Goal: Task Accomplishment & Management: Use online tool/utility

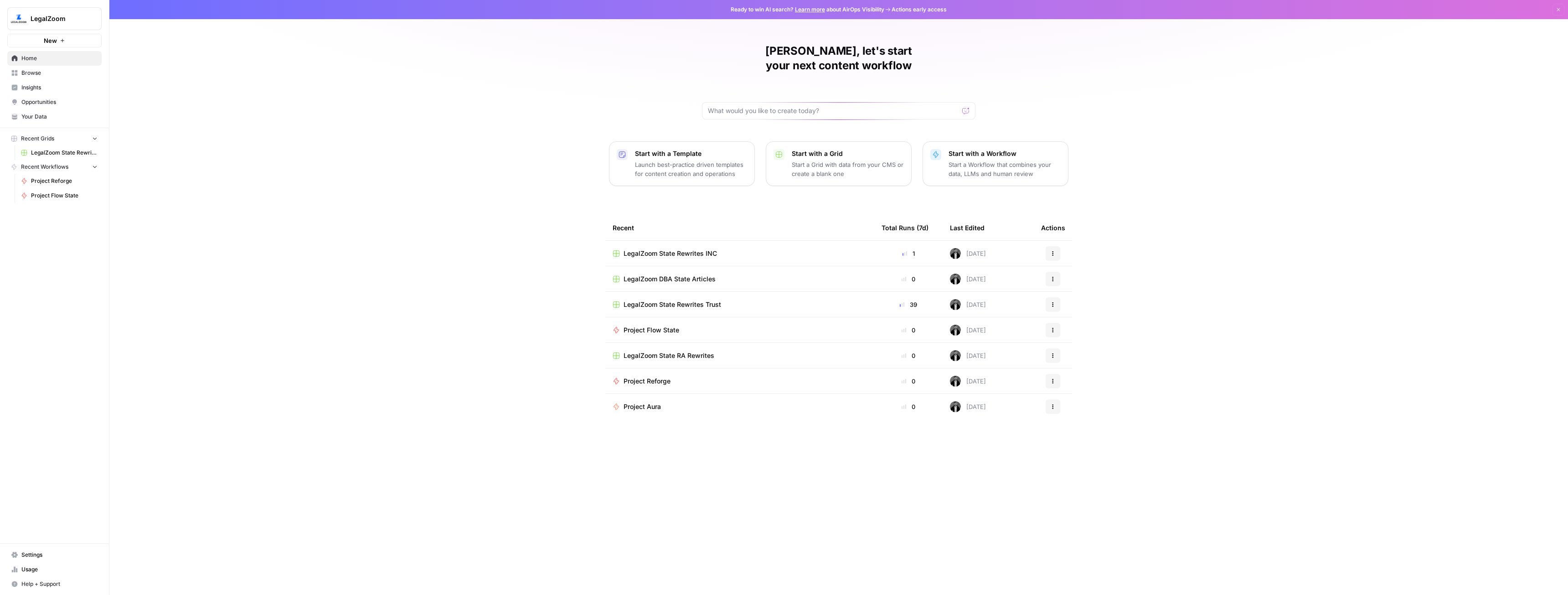
click at [47, 73] on span "Browse" at bounding box center [59, 72] width 76 height 8
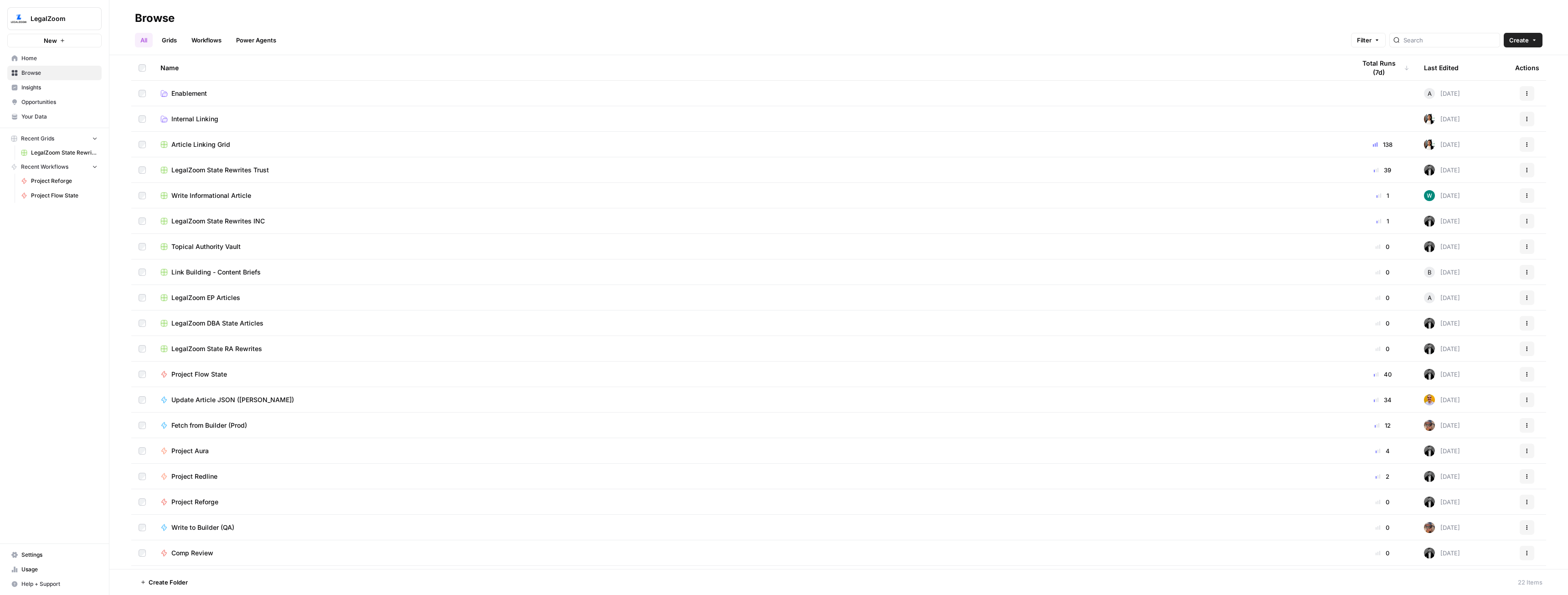
click at [50, 19] on span "LegalZoom" at bounding box center [58, 18] width 55 height 9
click at [92, 85] on span "AirOps Cohort 2" at bounding box center [87, 83] width 120 height 9
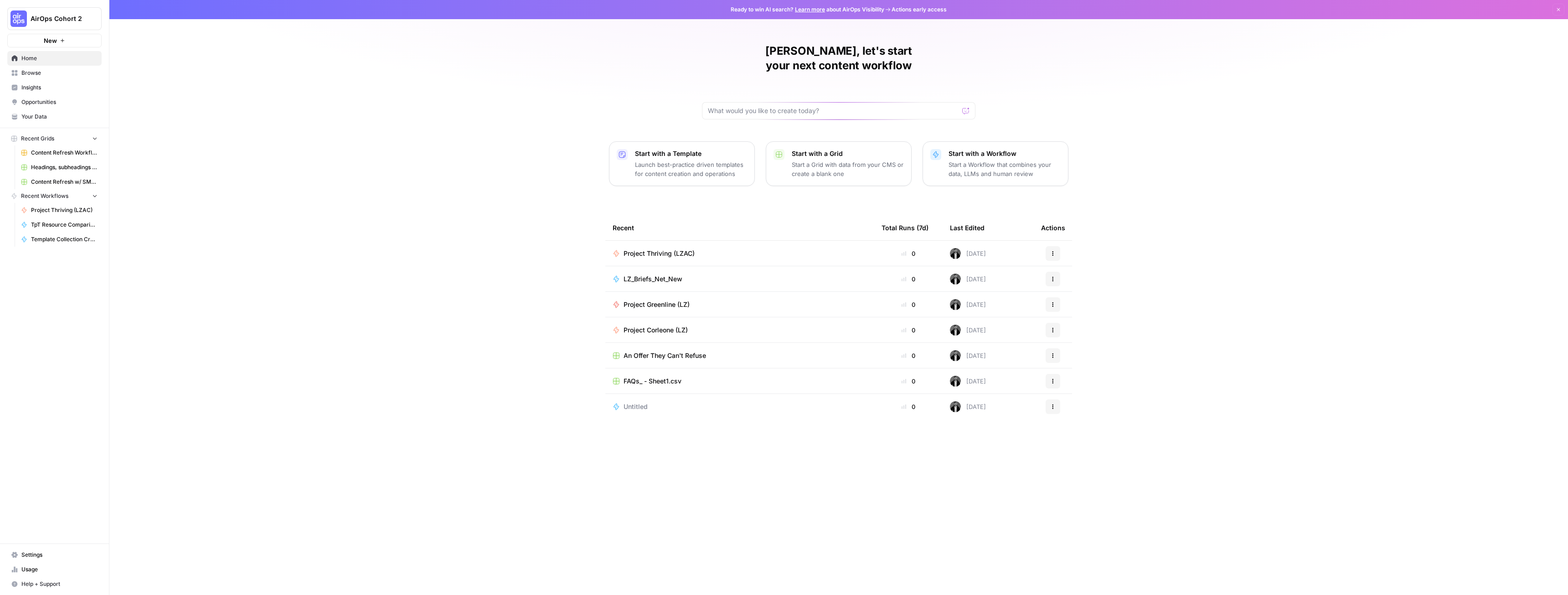
click at [43, 79] on link "Browse" at bounding box center [54, 73] width 95 height 15
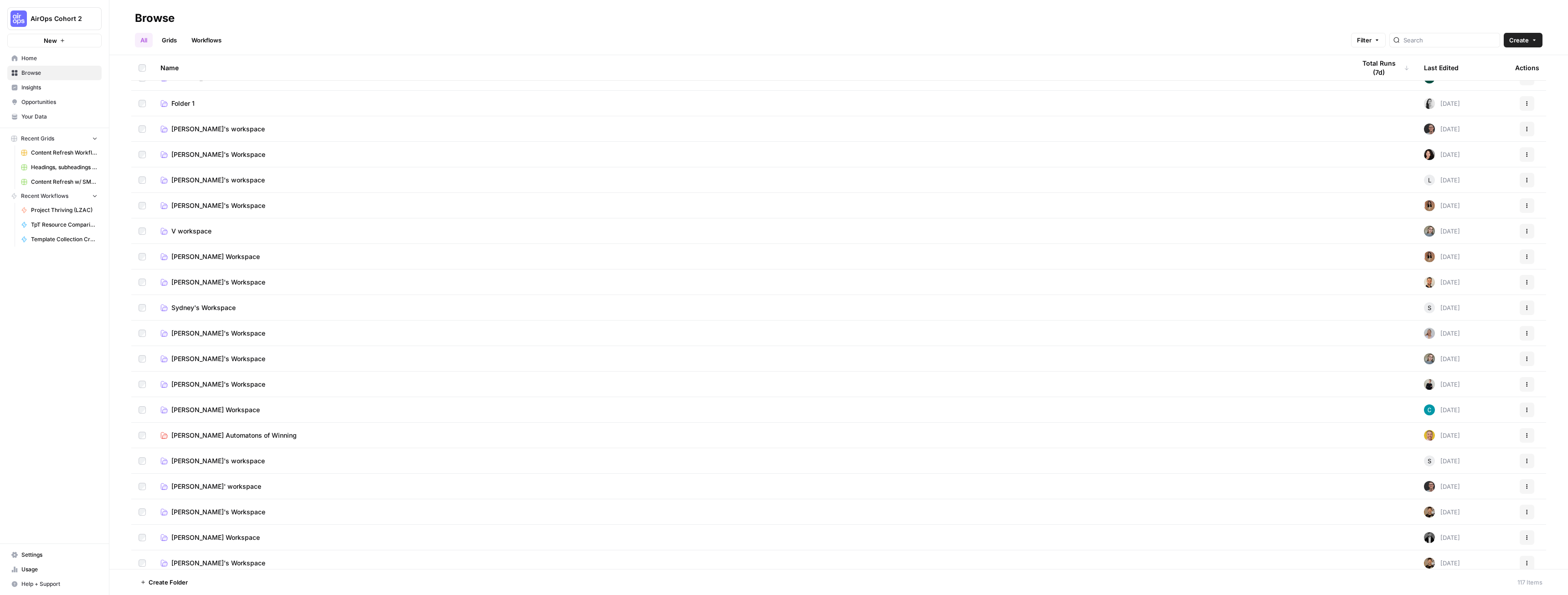
scroll to position [137, 0]
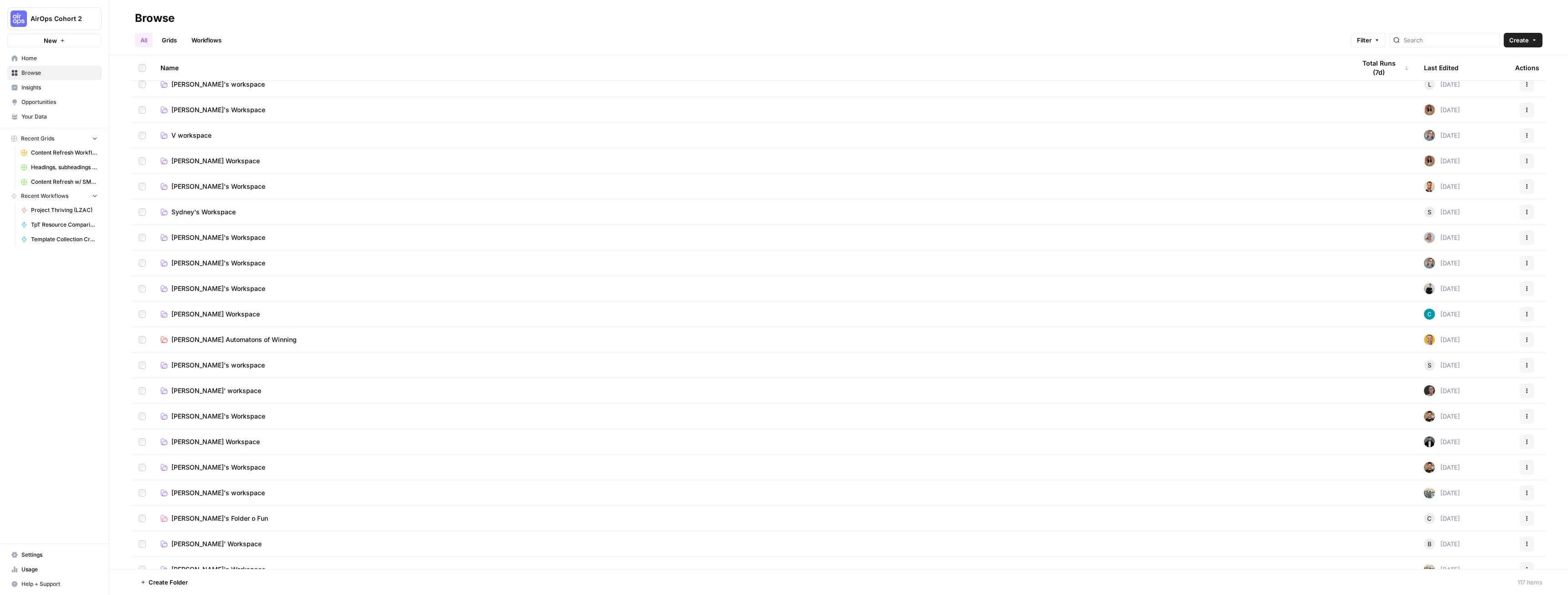
click at [265, 453] on td "Connor's Workspace" at bounding box center [751, 441] width 1195 height 25
click at [264, 448] on td "Connor's Workspace" at bounding box center [751, 441] width 1195 height 25
click at [223, 442] on span "Connor's Workspace" at bounding box center [216, 442] width 88 height 9
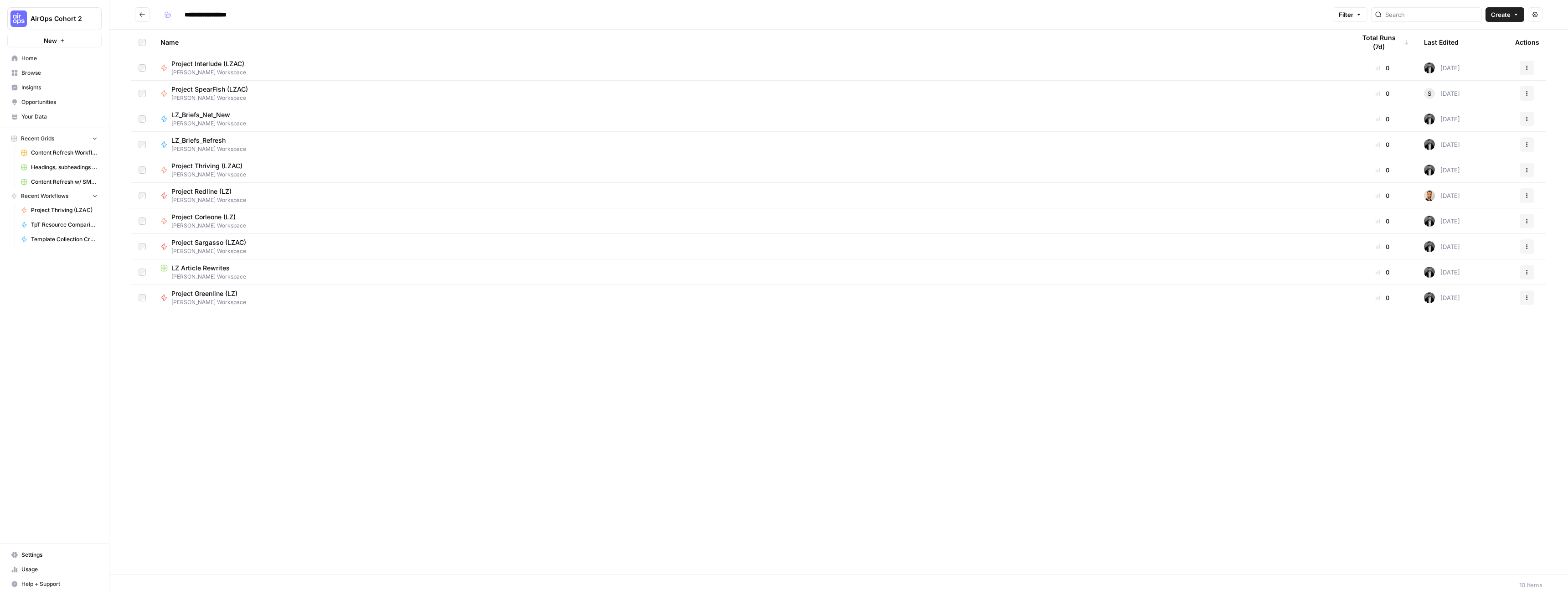
click at [214, 293] on span "Project Greenline (LZ)" at bounding box center [206, 293] width 68 height 9
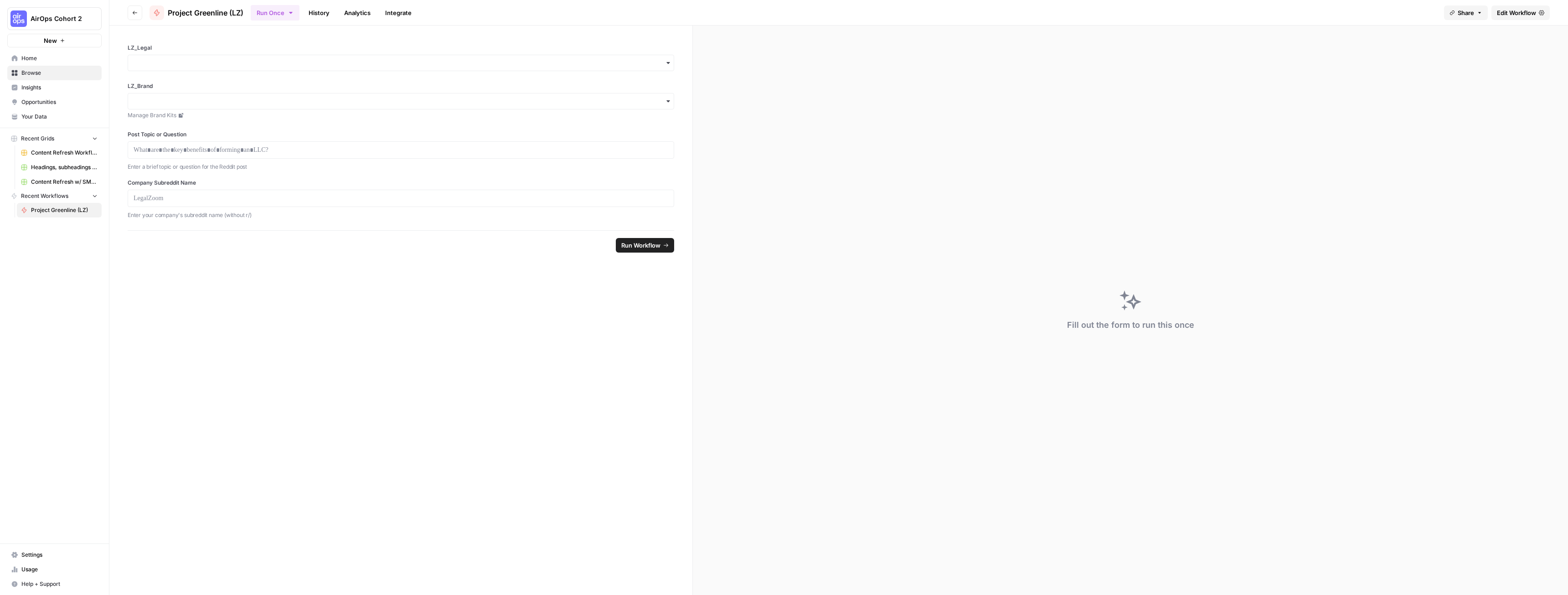
click at [1509, 12] on span "Edit Workflow" at bounding box center [1517, 13] width 39 height 9
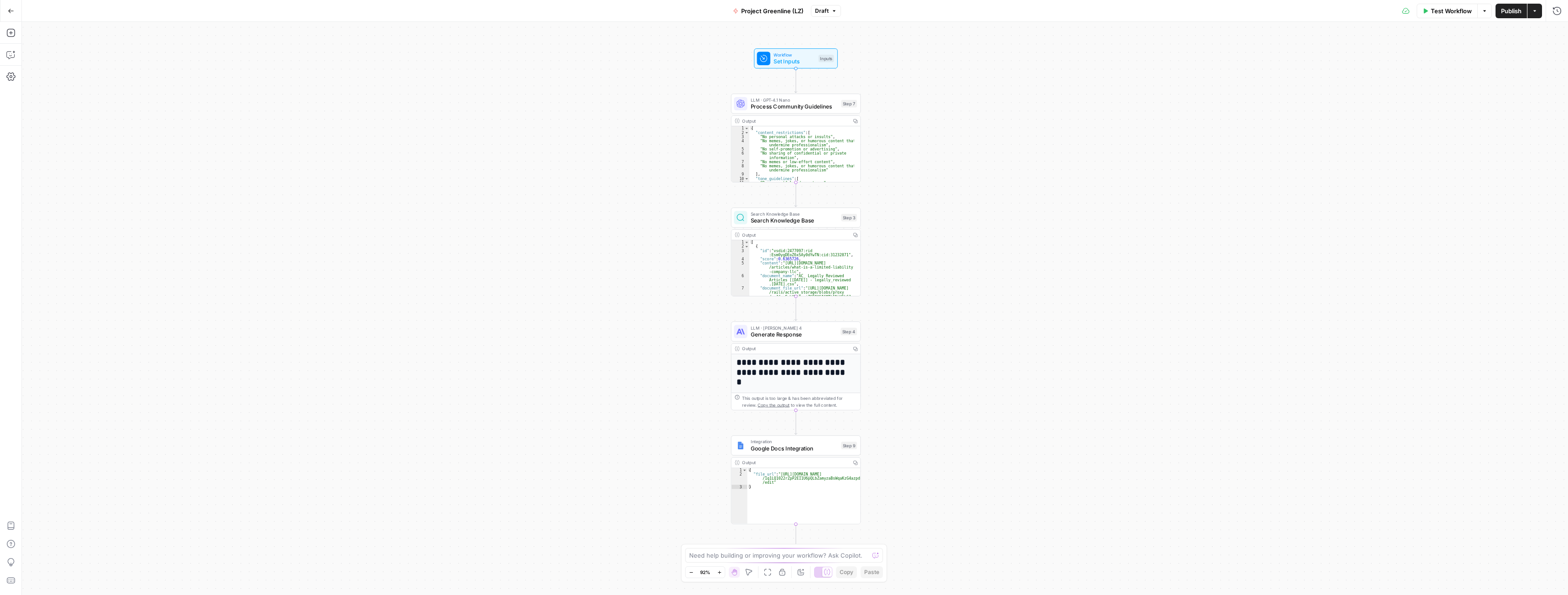
click at [637, 51] on div "Workflow Set Inputs Inputs LLM · GPT-4.1 Nano Process Community Guidelines Step…" at bounding box center [795, 308] width 1547 height 573
click at [751, 569] on icon "button" at bounding box center [749, 572] width 7 height 7
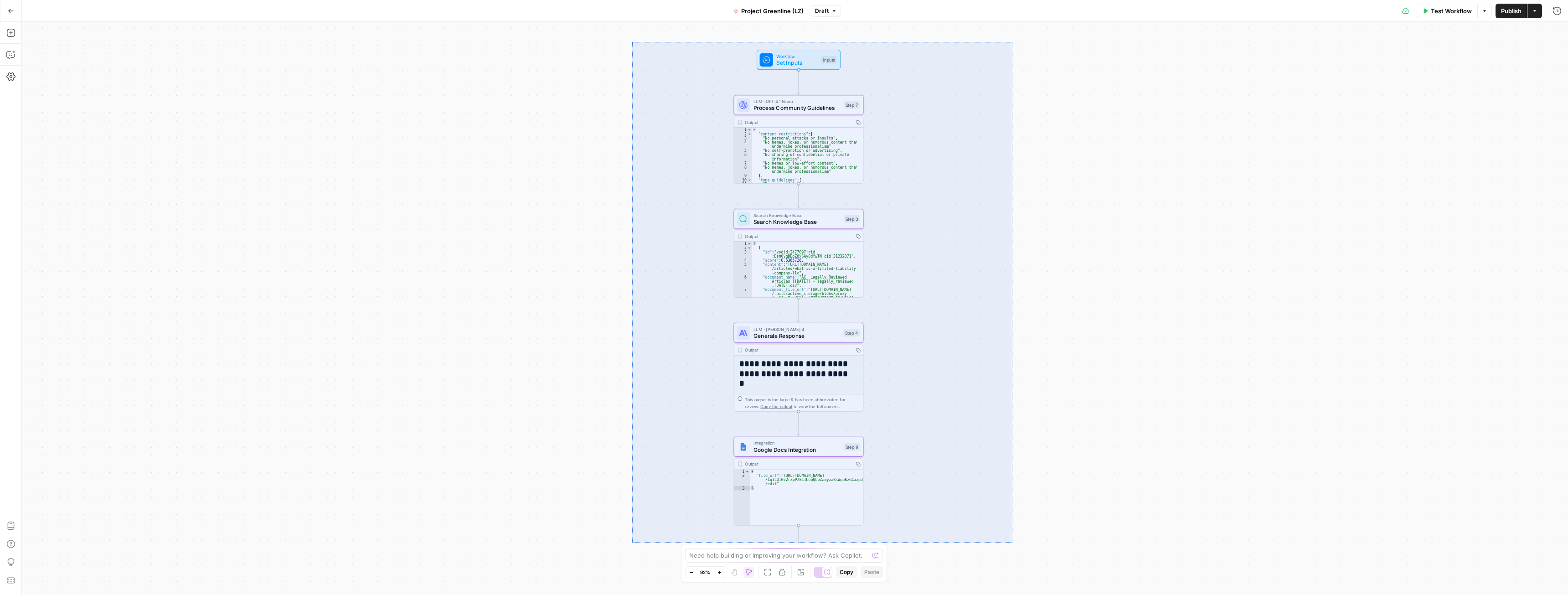
drag, startPoint x: 632, startPoint y: 42, endPoint x: 1013, endPoint y: 542, distance: 628.6
click at [1013, 542] on div "Workflow Set Inputs Inputs LLM · GPT-4.1 Nano Process Community Guidelines Step…" at bounding box center [795, 308] width 1547 height 573
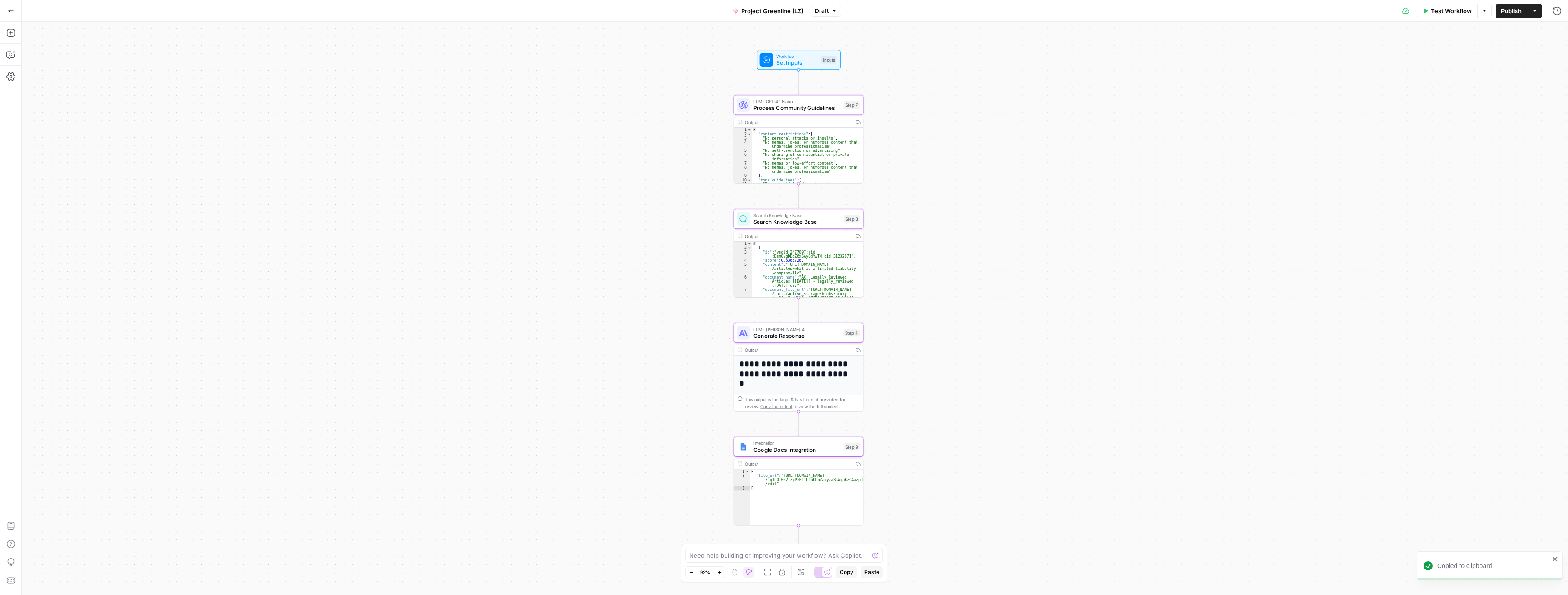
click at [795, 59] on span "Set Inputs" at bounding box center [796, 62] width 41 height 8
click at [1533, 61] on button "edit field" at bounding box center [1530, 57] width 35 height 11
click at [763, 56] on icon at bounding box center [766, 60] width 8 height 8
click at [1550, 34] on div "Inputs Close" at bounding box center [1477, 32] width 171 height 12
click at [1556, 35] on icon "button" at bounding box center [1557, 33] width 6 height 6
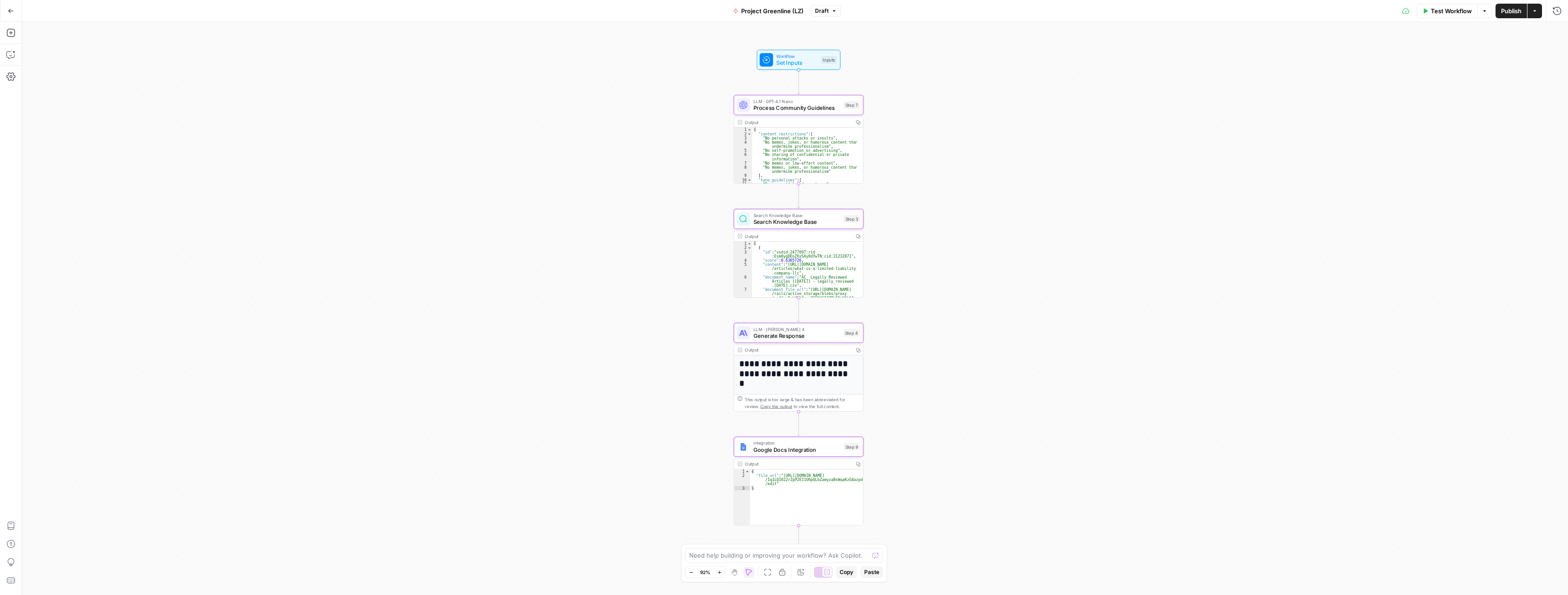
click at [805, 58] on span "Workflow" at bounding box center [796, 56] width 41 height 6
click at [1555, 164] on icon "button" at bounding box center [1555, 165] width 5 height 5
click at [848, 334] on div "Step 4" at bounding box center [848, 332] width 23 height 8
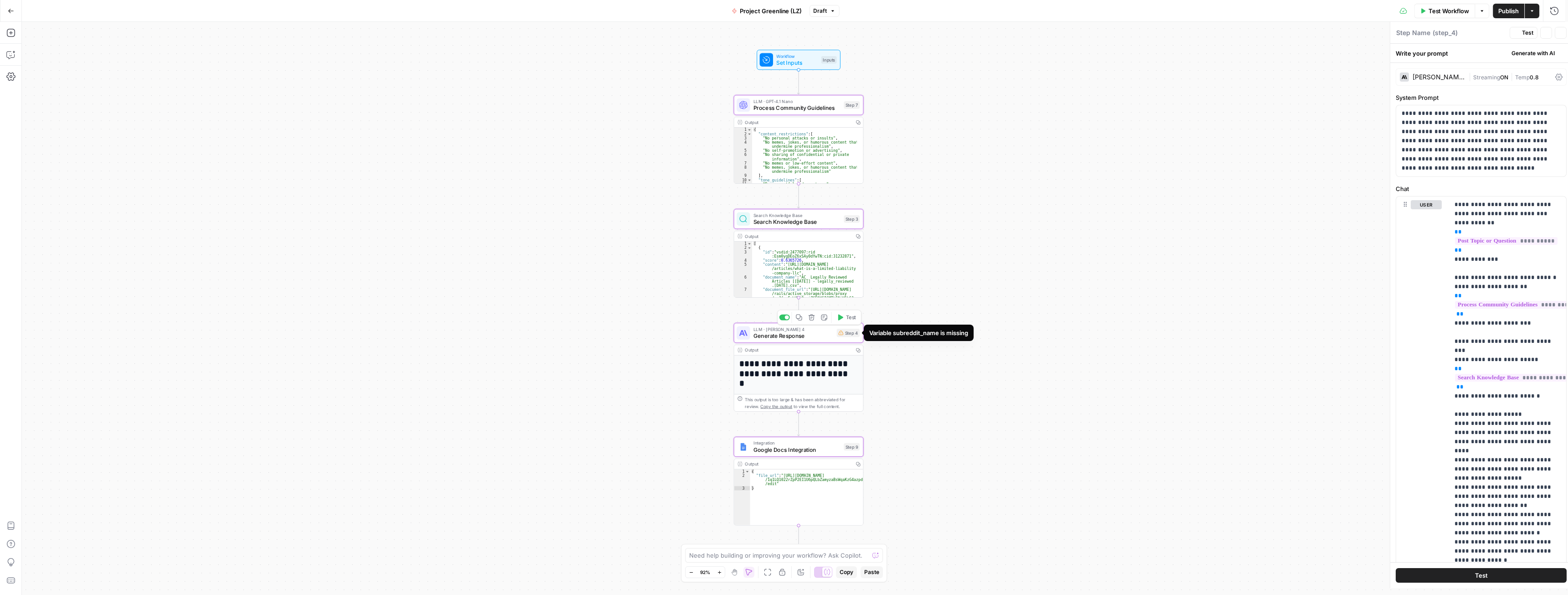
type textarea "Generate Response"
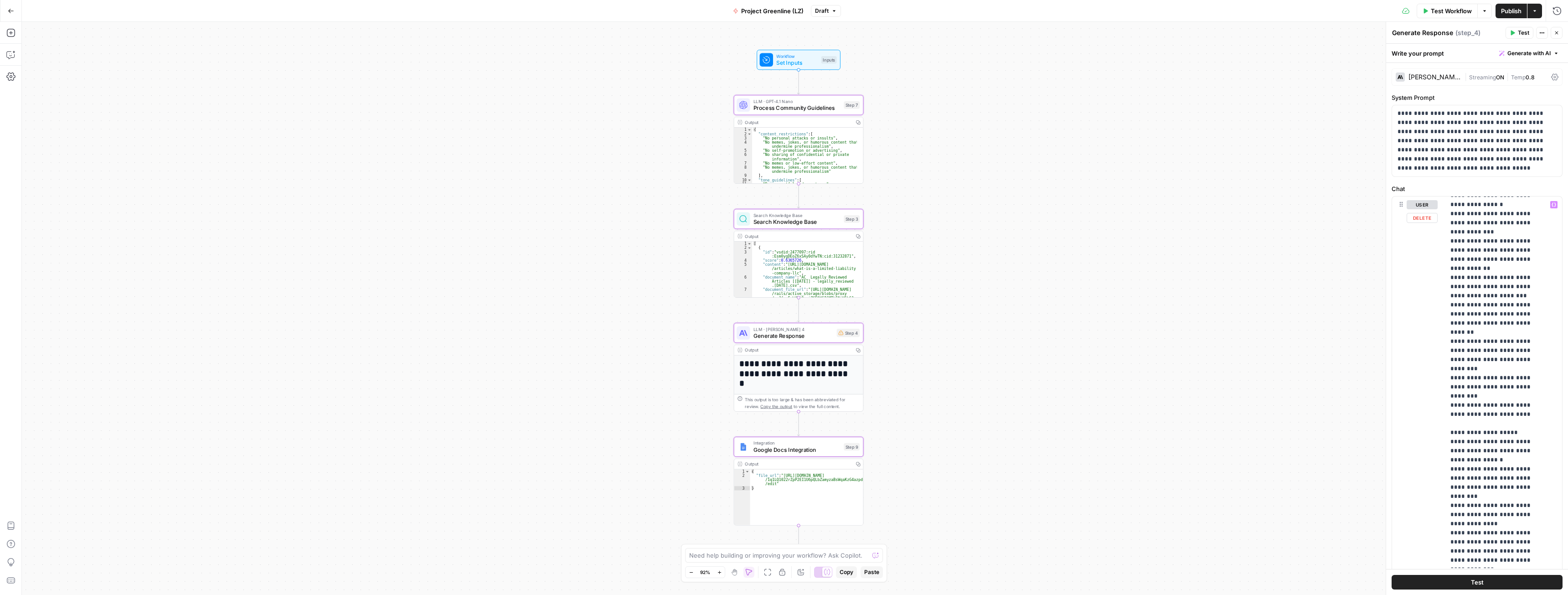
scroll to position [2258, 0]
drag, startPoint x: 1511, startPoint y: 445, endPoint x: 1529, endPoint y: 434, distance: 21.1
click at [1020, 347] on div "Workflow Set Inputs Inputs LLM · GPT-4.1 Nano Process Community Guidelines Step…" at bounding box center [795, 308] width 1547 height 573
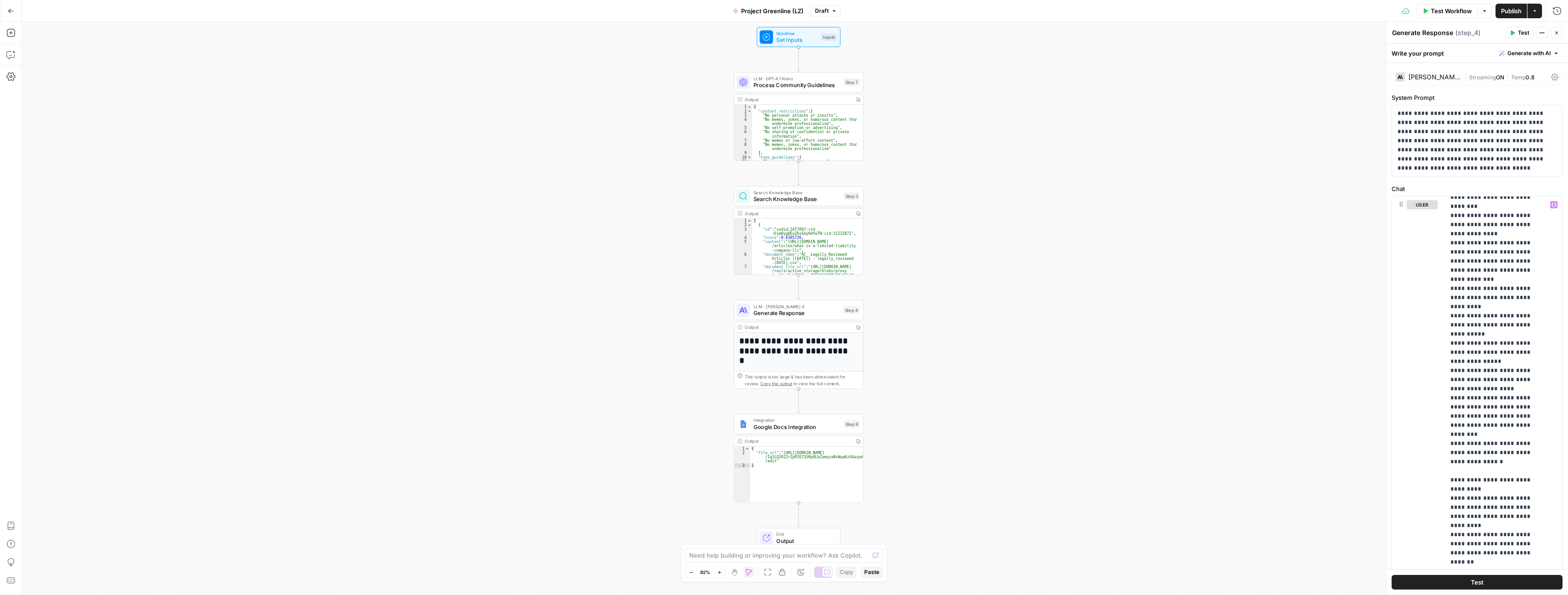
click at [1511, 8] on span "Publish" at bounding box center [1511, 11] width 20 height 9
click at [1559, 32] on icon "button" at bounding box center [1557, 33] width 6 height 6
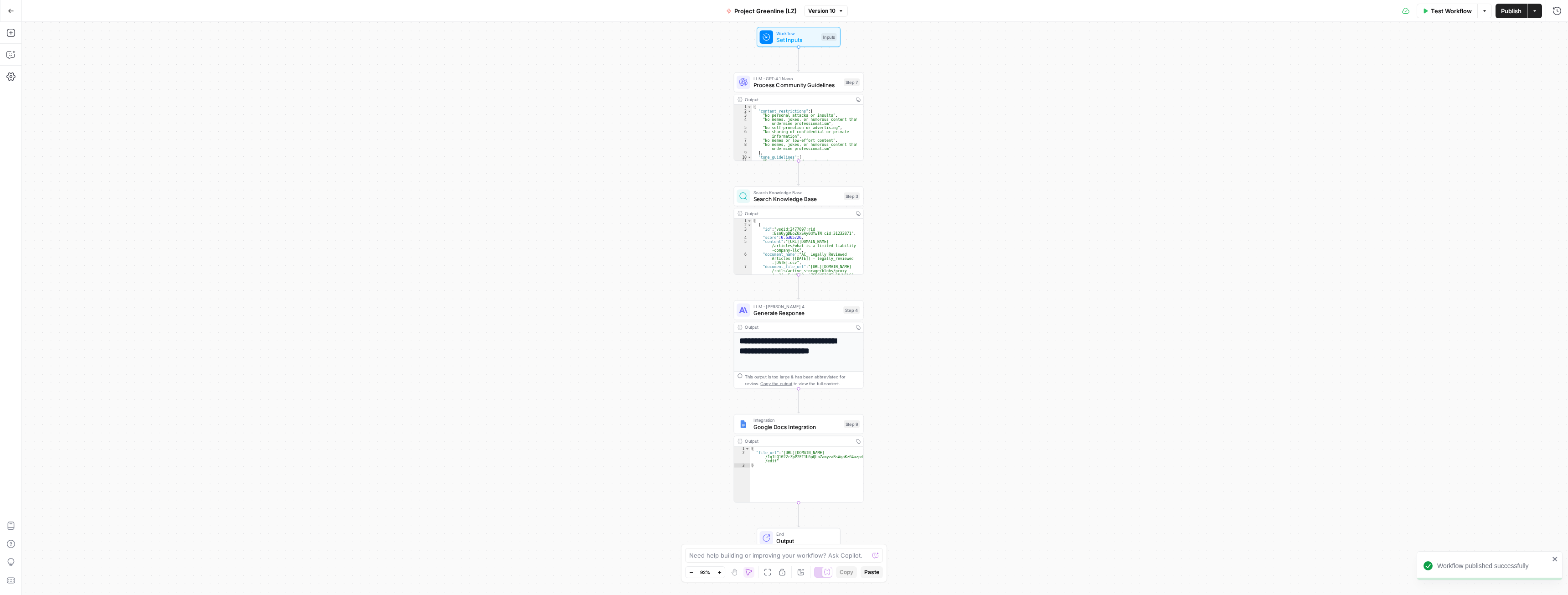
click at [795, 38] on span "Set Inputs" at bounding box center [796, 39] width 41 height 8
click at [1505, 13] on span "Publish" at bounding box center [1511, 11] width 20 height 9
click at [1049, 205] on div "Workflow Set Inputs Inputs LLM · GPT-4.1 Nano Process Community Guidelines Step…" at bounding box center [795, 308] width 1547 height 573
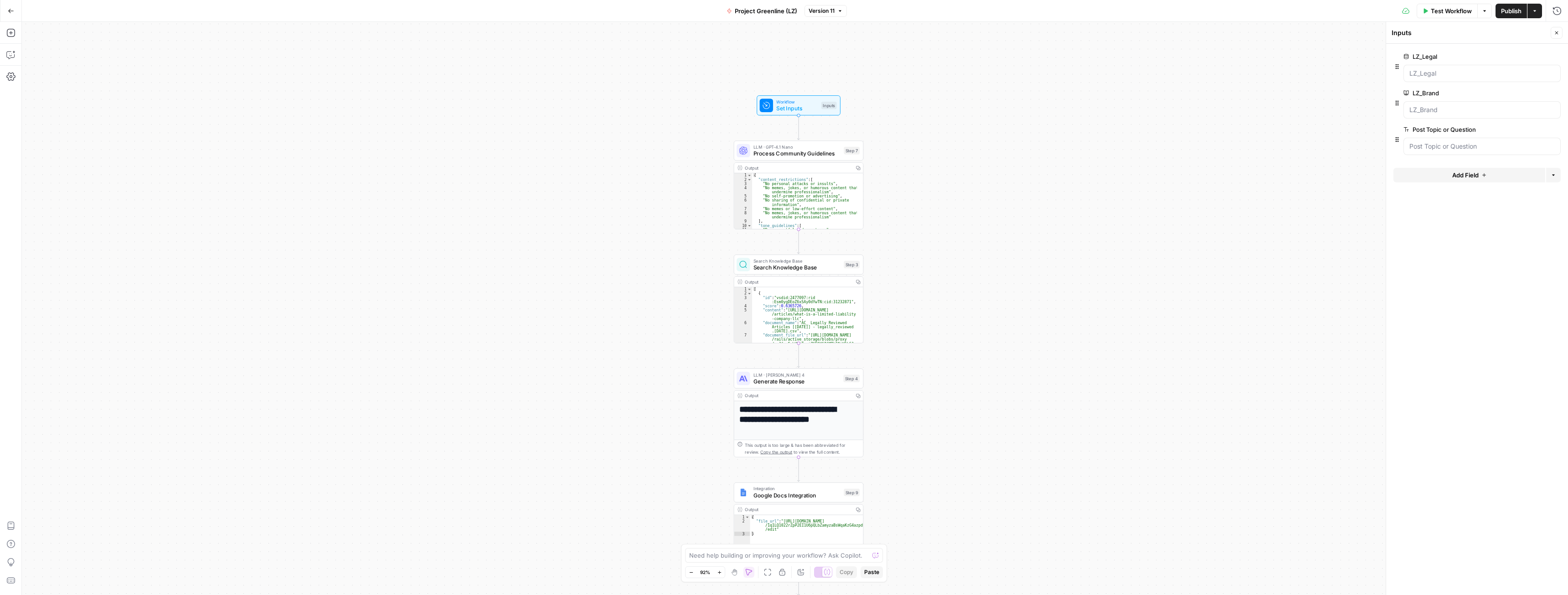
click at [1458, 8] on span "Test Workflow" at bounding box center [1451, 11] width 41 height 9
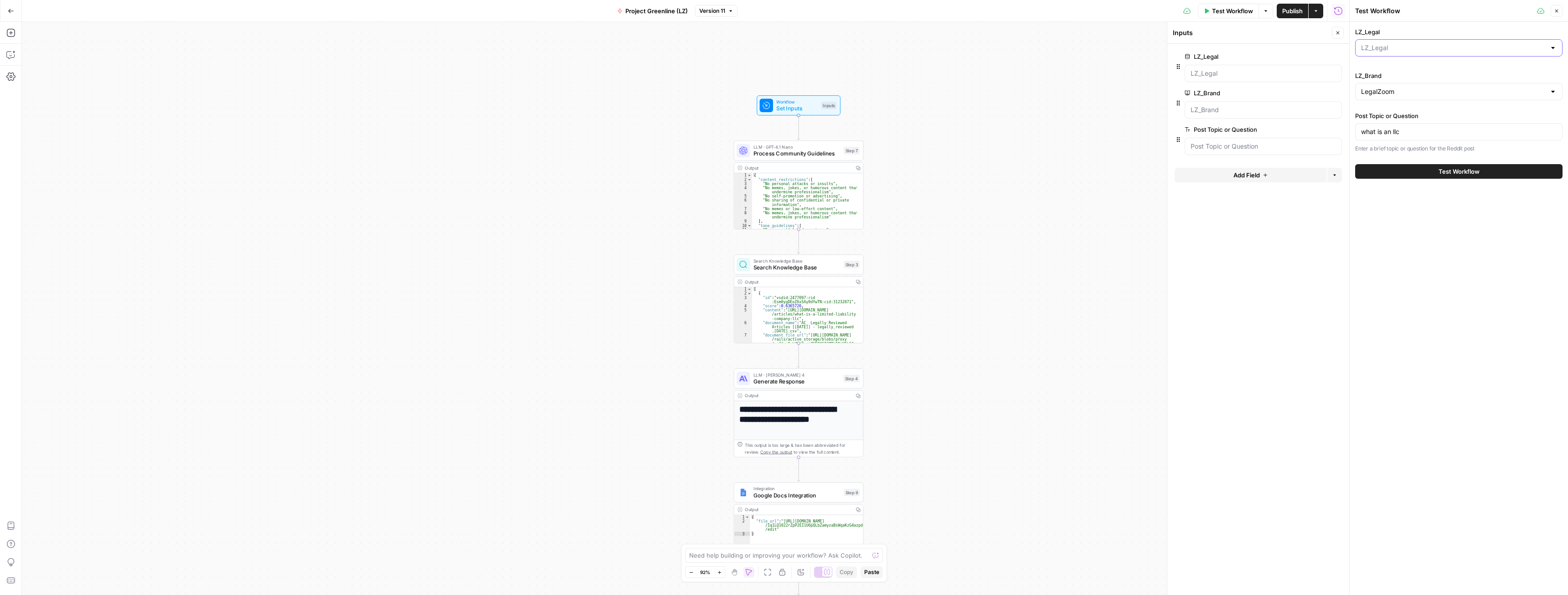
click at [1408, 48] on input "LZ_Legal" at bounding box center [1453, 48] width 184 height 9
type input "LZ_Legal"
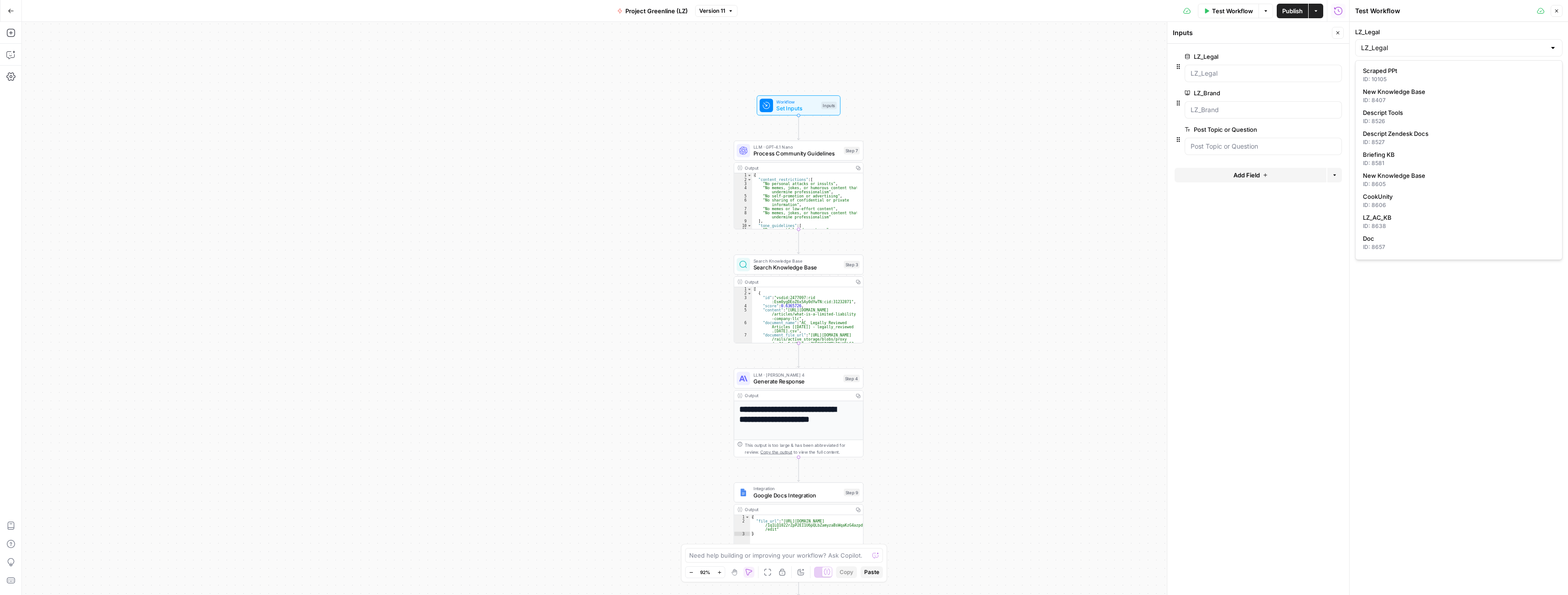
click at [804, 259] on span "Search Knowledge Base" at bounding box center [796, 260] width 87 height 6
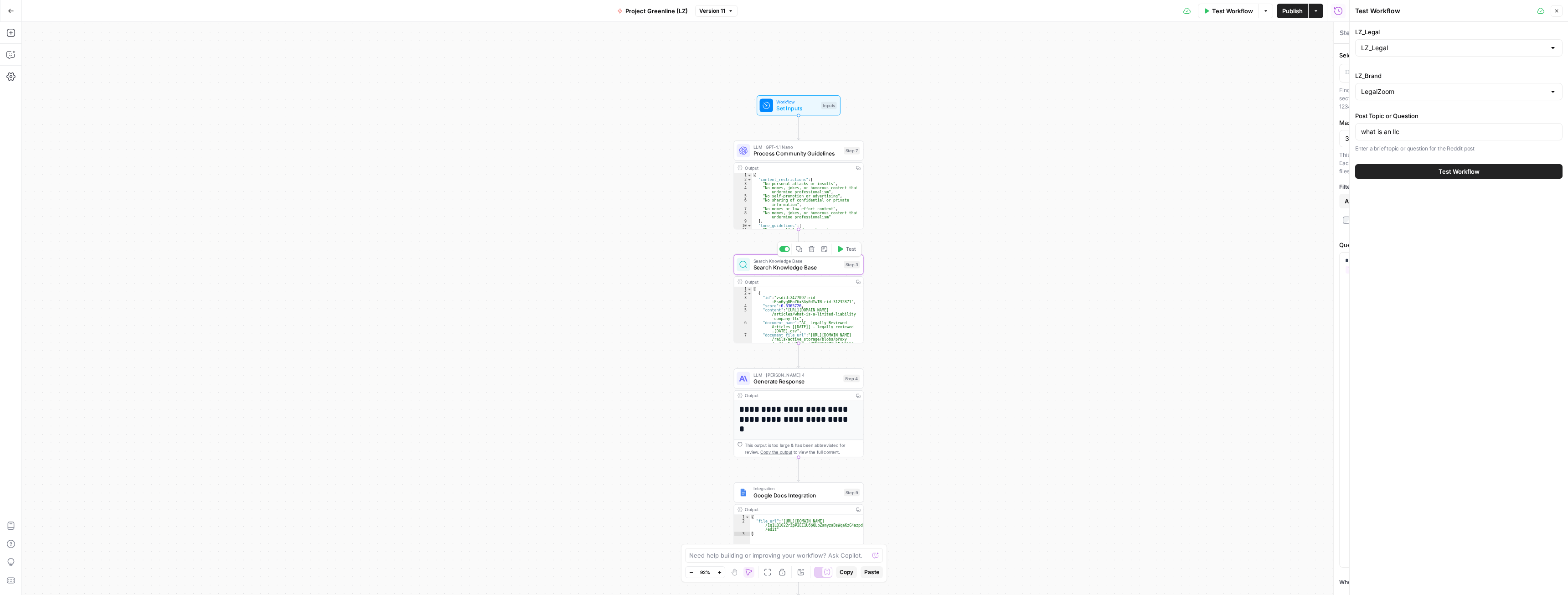
type textarea "Search Knowledge Base"
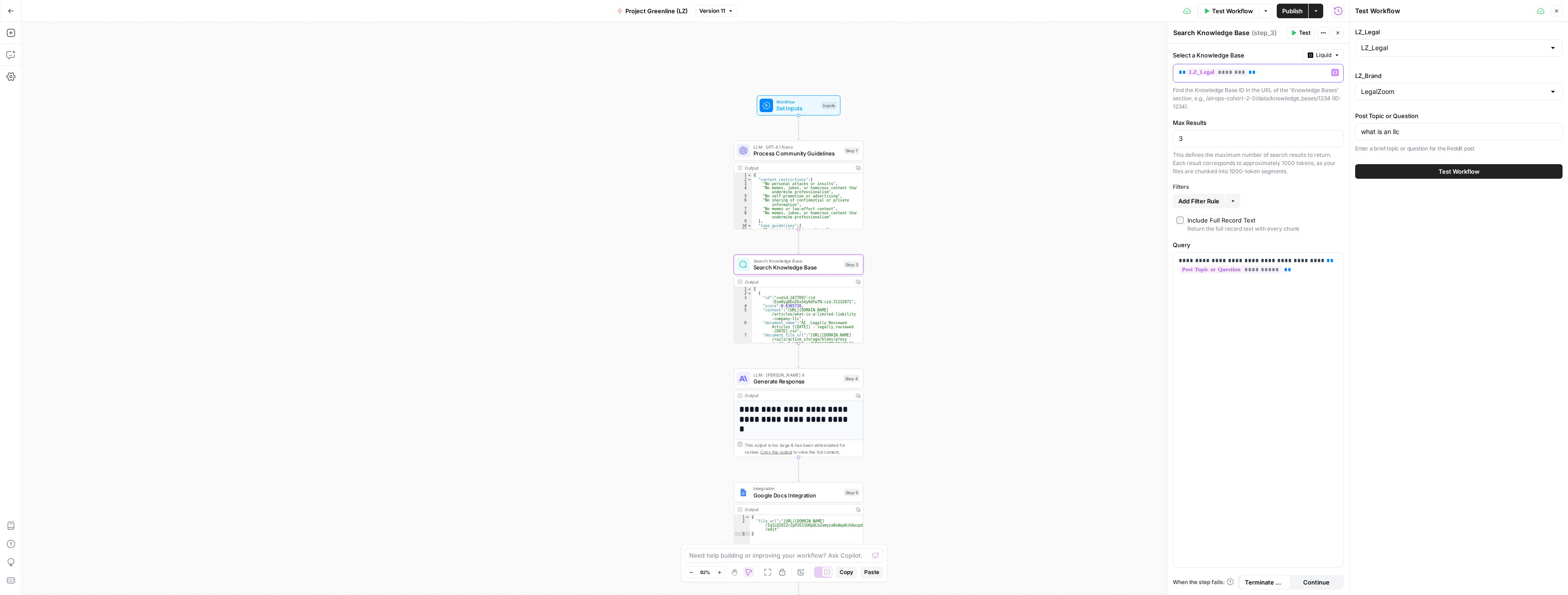
drag, startPoint x: 1277, startPoint y: 75, endPoint x: 1033, endPoint y: 76, distance: 244.0
click at [1035, 76] on body "AirOps Cohort 2 New Home Browse Insights Opportunities Your Data Recent Grids C…" at bounding box center [784, 297] width 1568 height 595
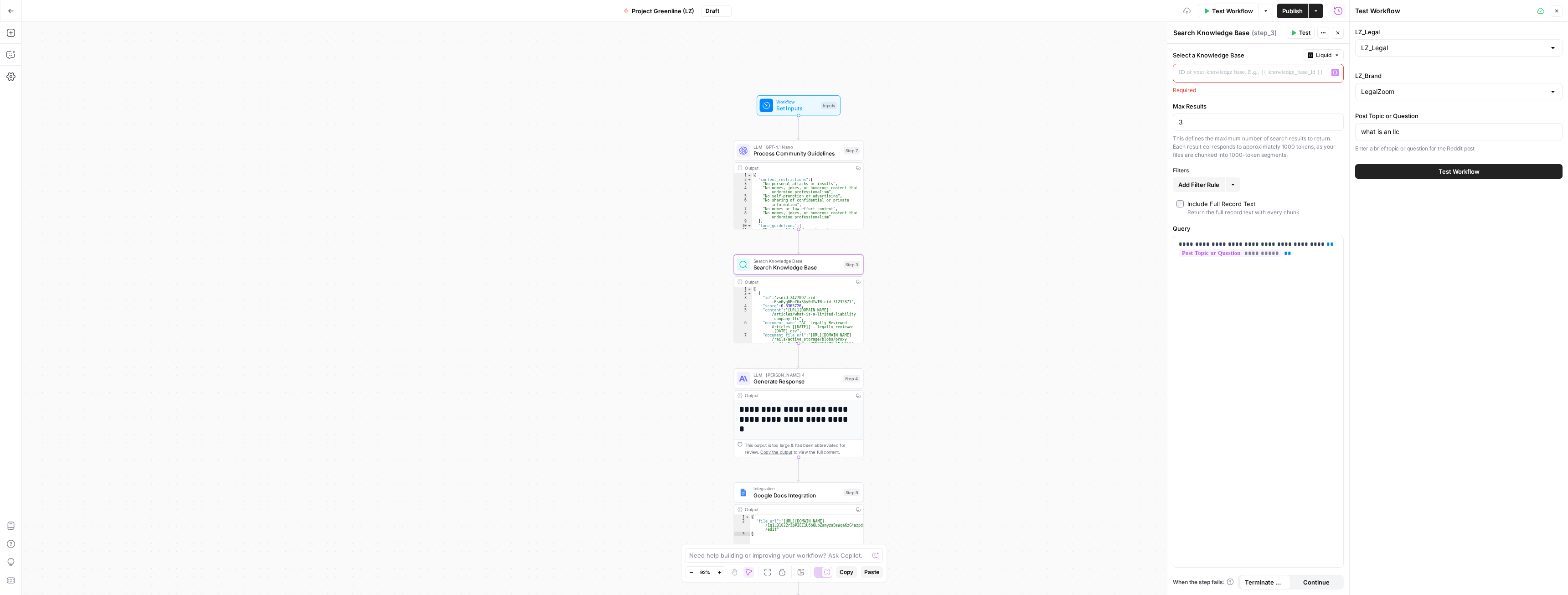
click at [1336, 74] on icon "button" at bounding box center [1335, 72] width 5 height 4
click at [892, 110] on button "Select variable LZ_Legal" at bounding box center [908, 107] width 114 height 15
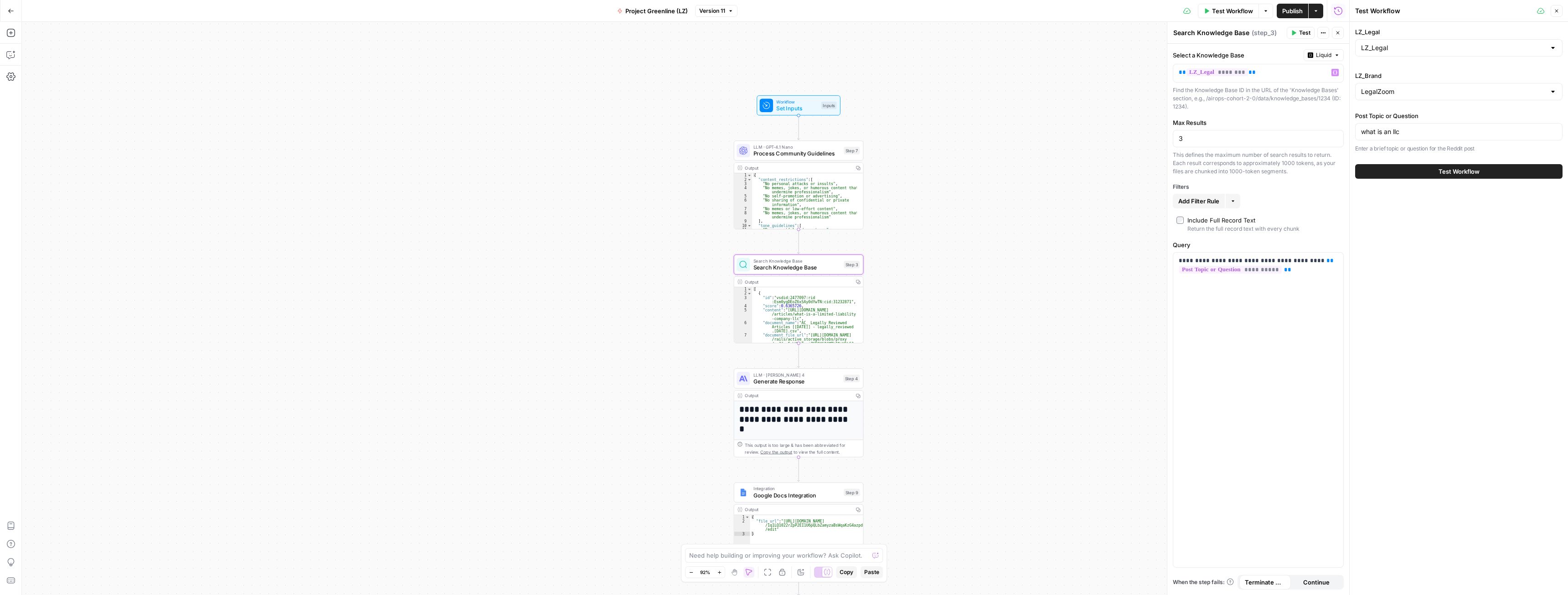
click at [1286, 12] on span "Publish" at bounding box center [1293, 11] width 20 height 9
click at [1409, 50] on input "LZ_Legal" at bounding box center [1453, 48] width 184 height 9
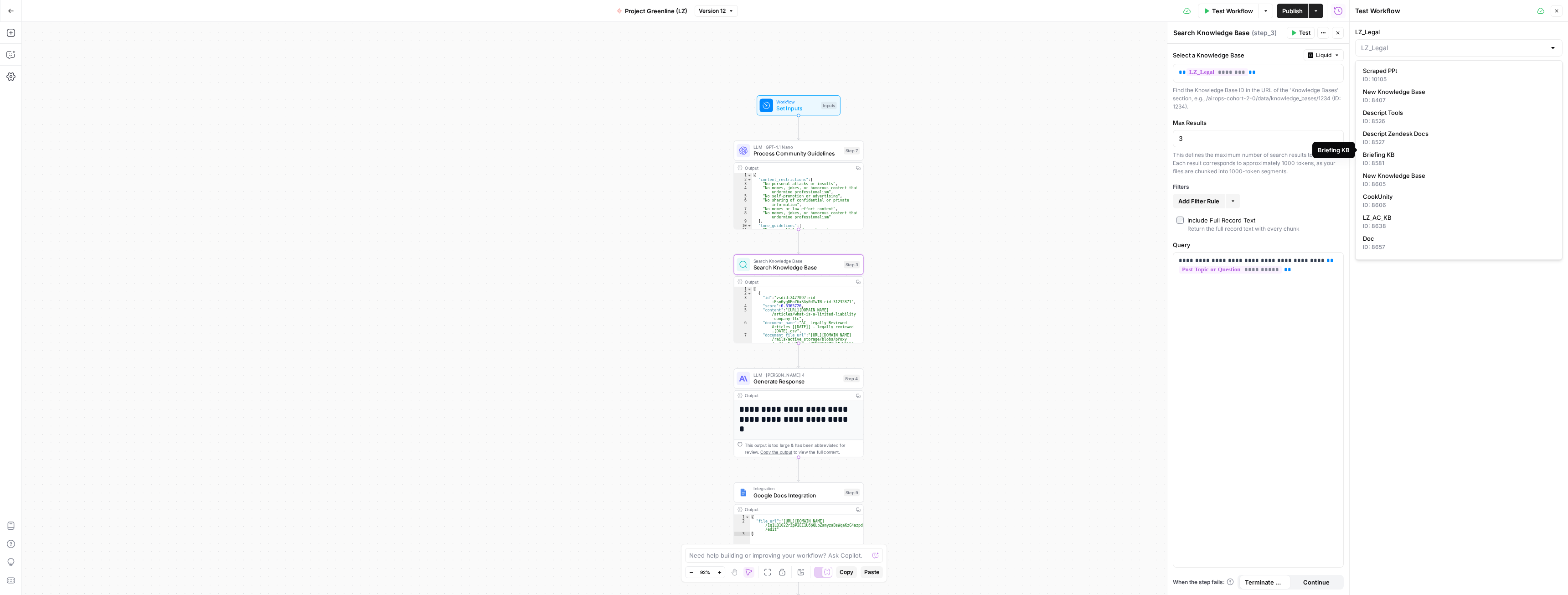
scroll to position [137, 0]
click at [948, 178] on div "Workflow Set Inputs Inputs LLM · GPT-4.1 Nano Process Community Guidelines Step…" at bounding box center [685, 308] width 1328 height 573
type input "LZ_Legal"
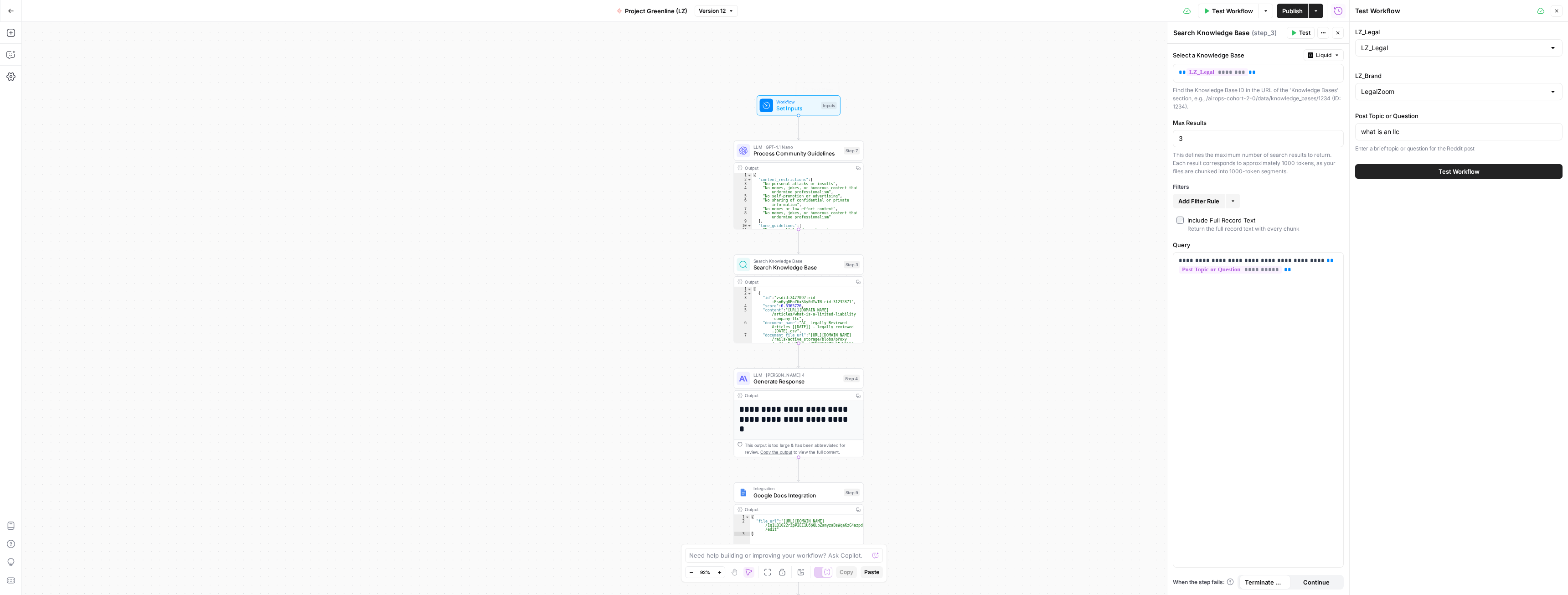
click at [800, 102] on span "Workflow" at bounding box center [796, 101] width 41 height 6
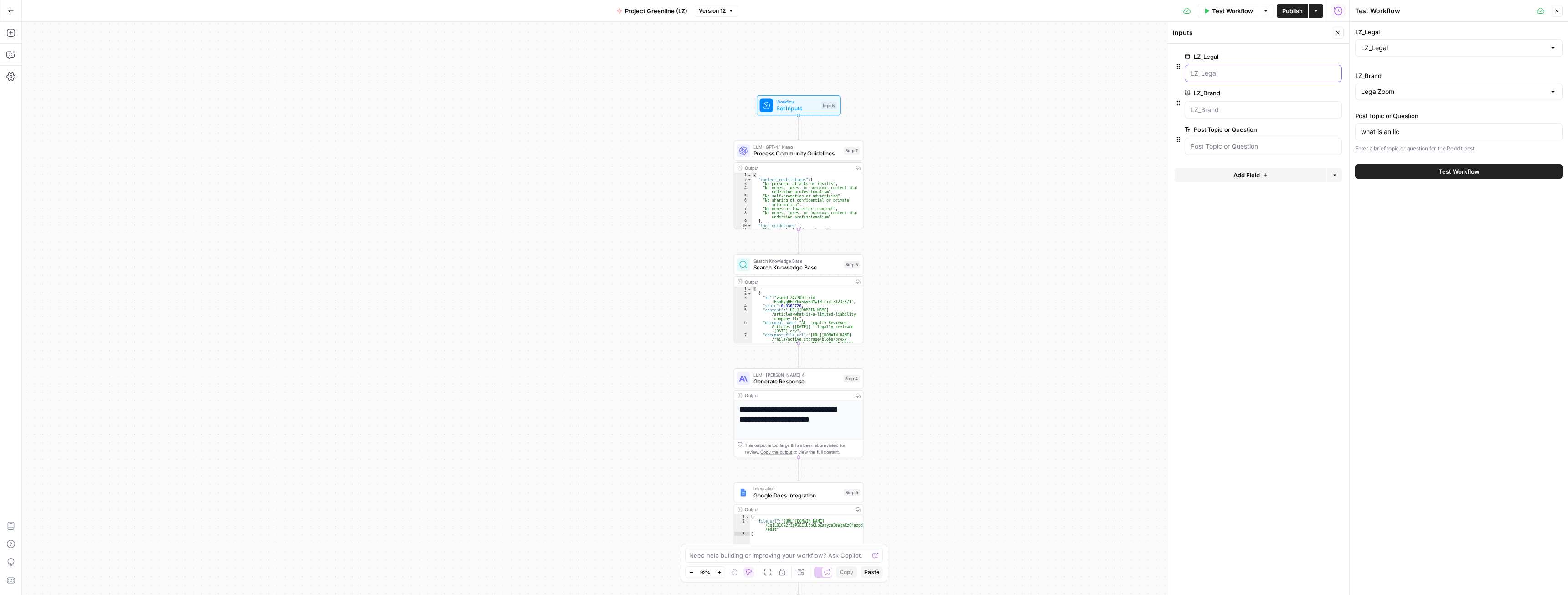
click at [1232, 70] on input "LZ_Legal" at bounding box center [1263, 73] width 146 height 9
click at [1307, 56] on span "edit field" at bounding box center [1308, 57] width 20 height 7
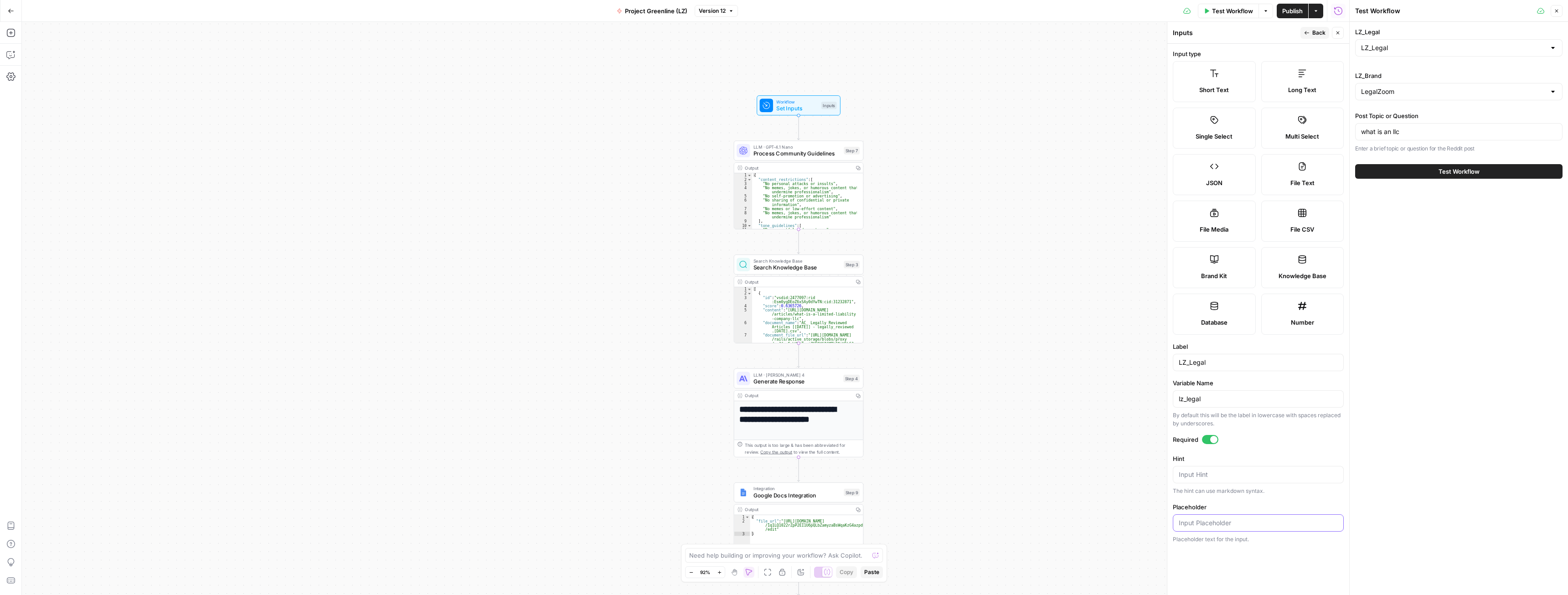
click at [1210, 522] on input "Placeholder" at bounding box center [1258, 523] width 159 height 9
click at [1551, 15] on div "Close" at bounding box center [1551, 10] width 26 height 12
click at [1237, 14] on span "Test Workflow" at bounding box center [1232, 11] width 41 height 9
click at [1220, 9] on span "Test Workflow" at bounding box center [1232, 11] width 41 height 9
click at [1554, 14] on button "Close" at bounding box center [1557, 10] width 12 height 12
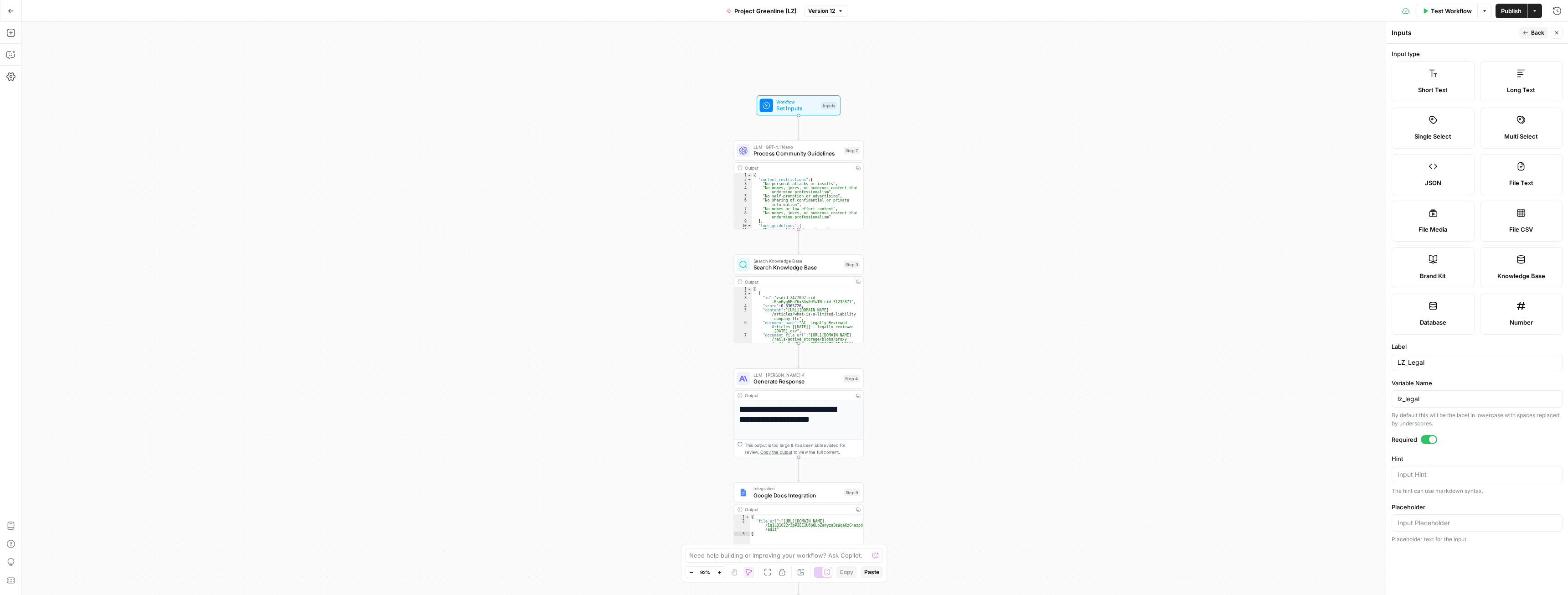
click at [1434, 11] on span "Test Workflow" at bounding box center [1451, 11] width 41 height 9
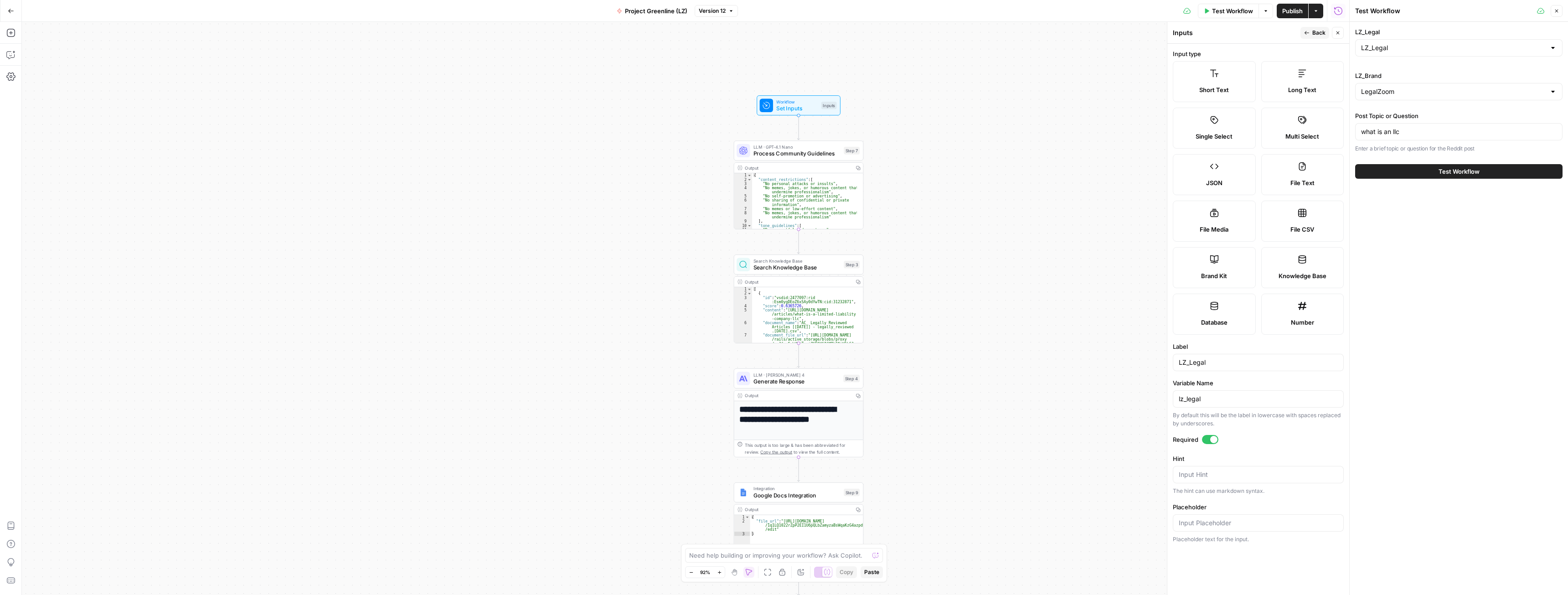
click at [1341, 37] on button "Close" at bounding box center [1338, 32] width 12 height 12
click at [1453, 172] on span "Test Workflow" at bounding box center [1459, 171] width 41 height 9
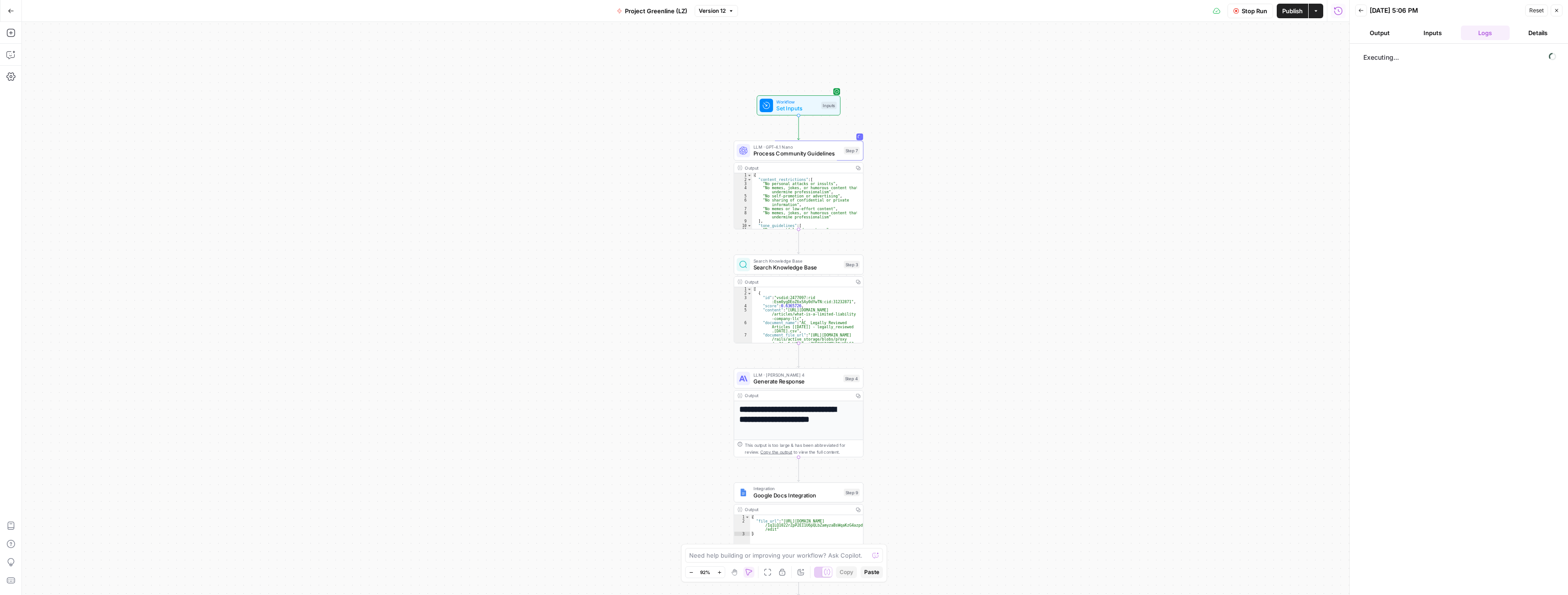
click at [1268, 7] on button "Stop Run" at bounding box center [1251, 11] width 46 height 15
click at [805, 108] on span "Set Inputs" at bounding box center [796, 107] width 41 height 8
click at [1248, 69] on div at bounding box center [1263, 73] width 157 height 17
click at [1236, 8] on span "Test Workflow" at bounding box center [1232, 11] width 41 height 9
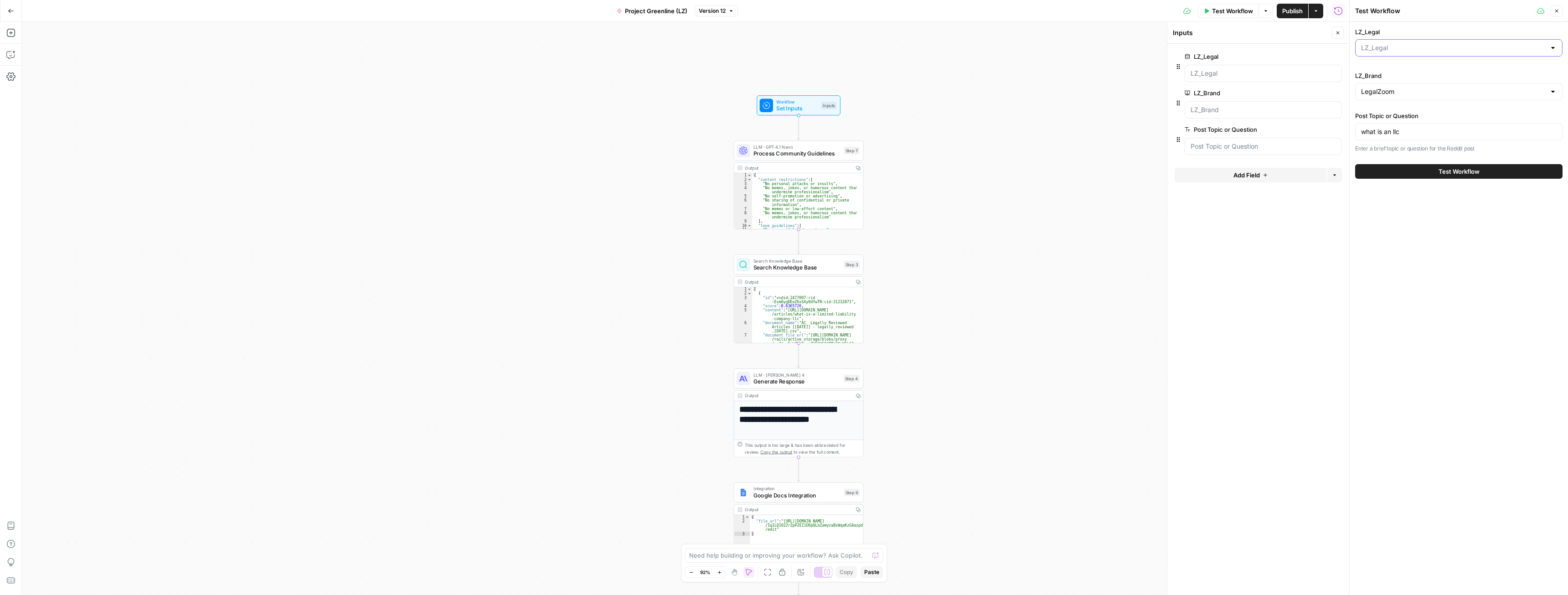
click at [1399, 45] on input "LZ_Legal" at bounding box center [1453, 48] width 184 height 9
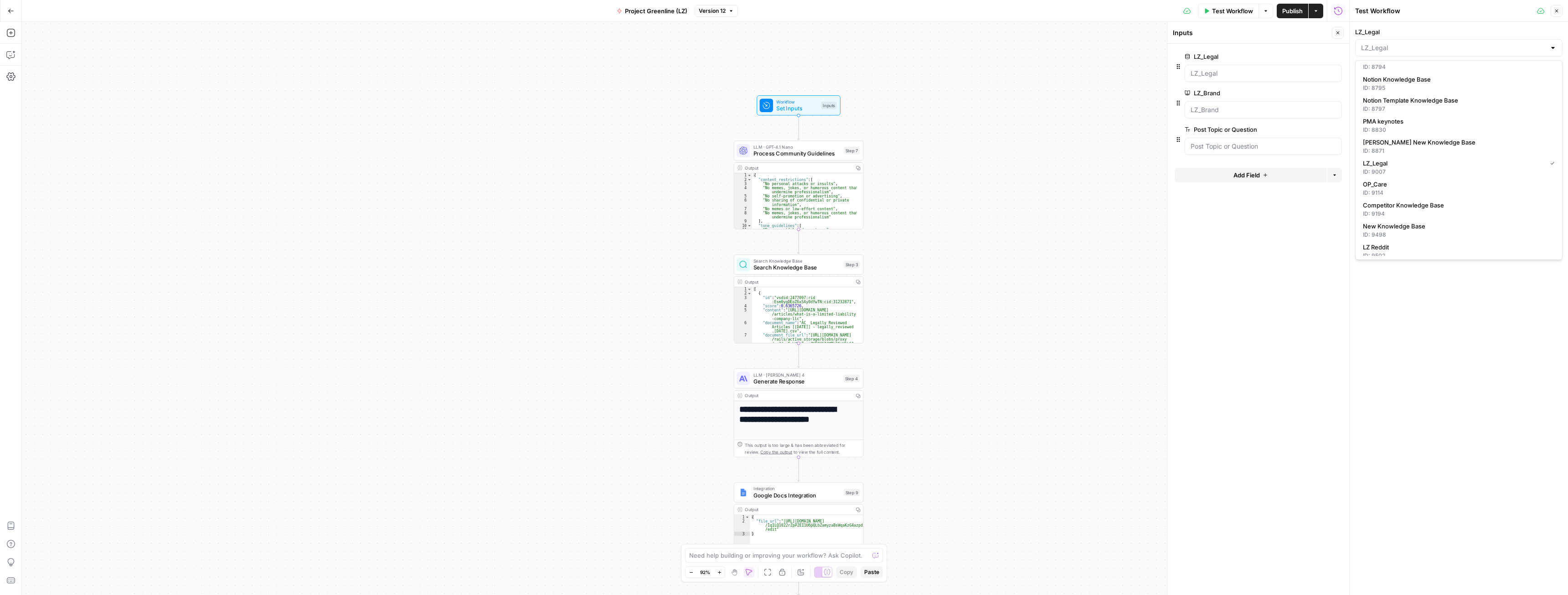
scroll to position [456, 0]
type input "LZ_Legal"
click at [971, 125] on div "Workflow Set Inputs Inputs LLM · GPT-4.1 Nano Process Community Guidelines Step…" at bounding box center [685, 308] width 1328 height 573
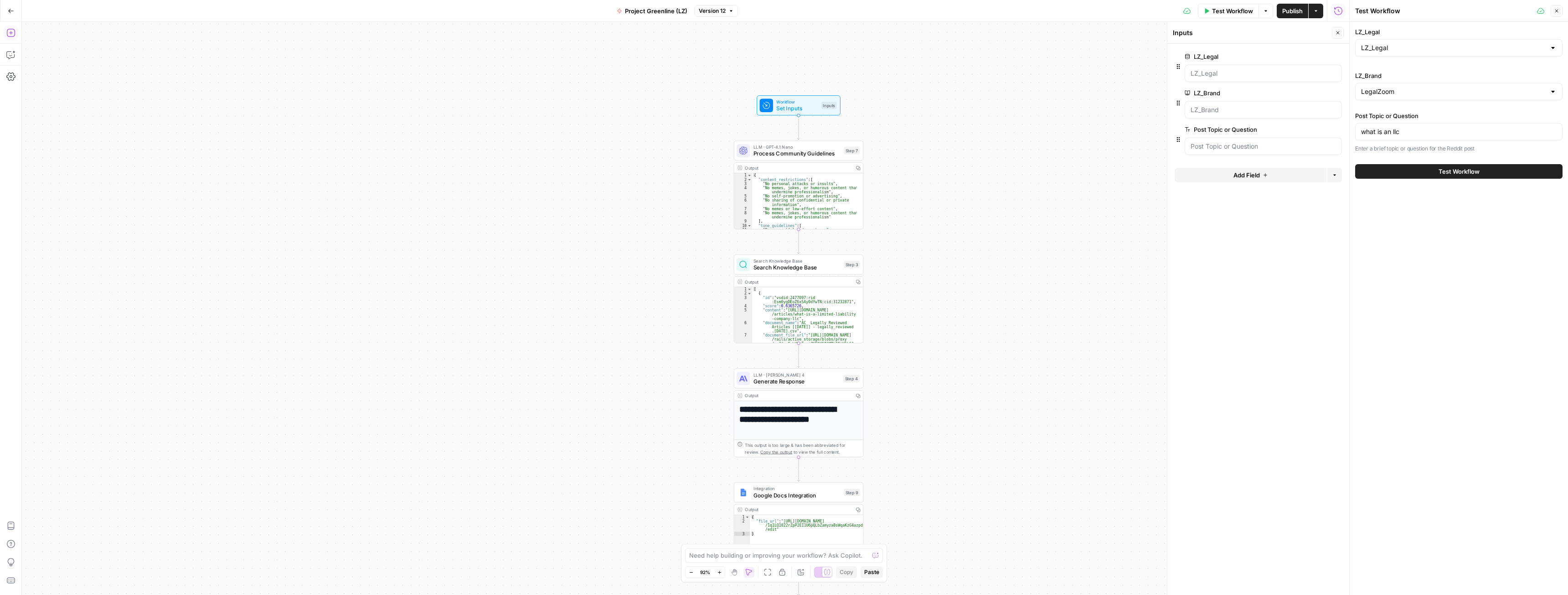
click at [8, 14] on button "Go Back" at bounding box center [11, 11] width 17 height 17
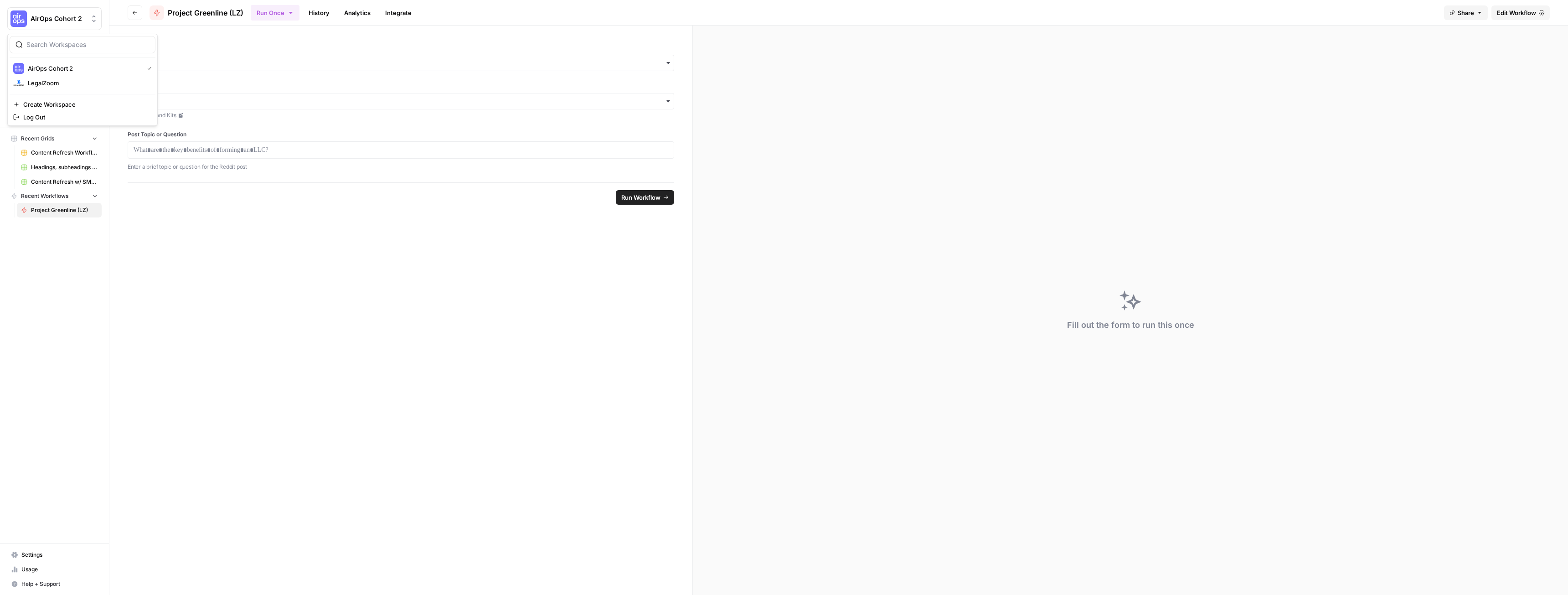
click at [39, 24] on button "AirOps Cohort 2" at bounding box center [54, 18] width 95 height 23
click at [61, 76] on button "LegalZoom" at bounding box center [82, 83] width 146 height 15
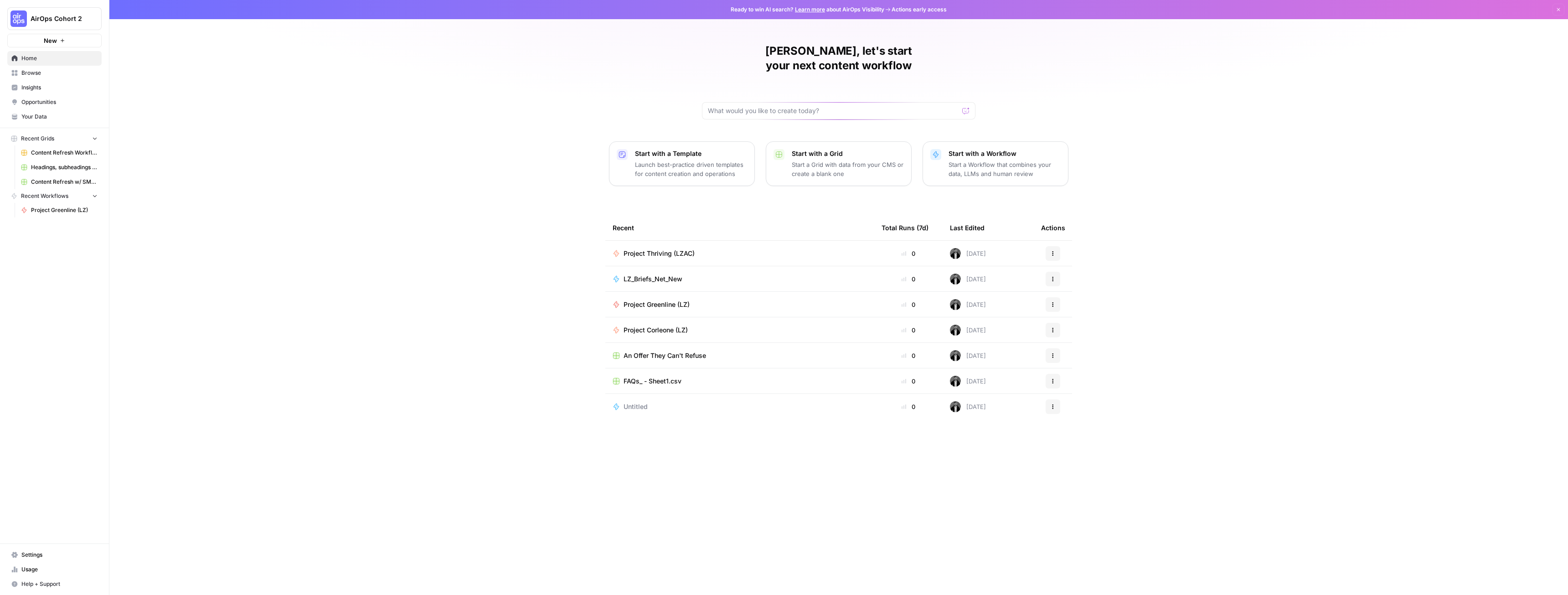
click at [62, 7] on button "AirOps Cohort 2" at bounding box center [54, 18] width 95 height 23
click at [67, 79] on span "LegalZoom" at bounding box center [87, 83] width 120 height 9
click at [61, 41] on icon "button" at bounding box center [62, 40] width 6 height 6
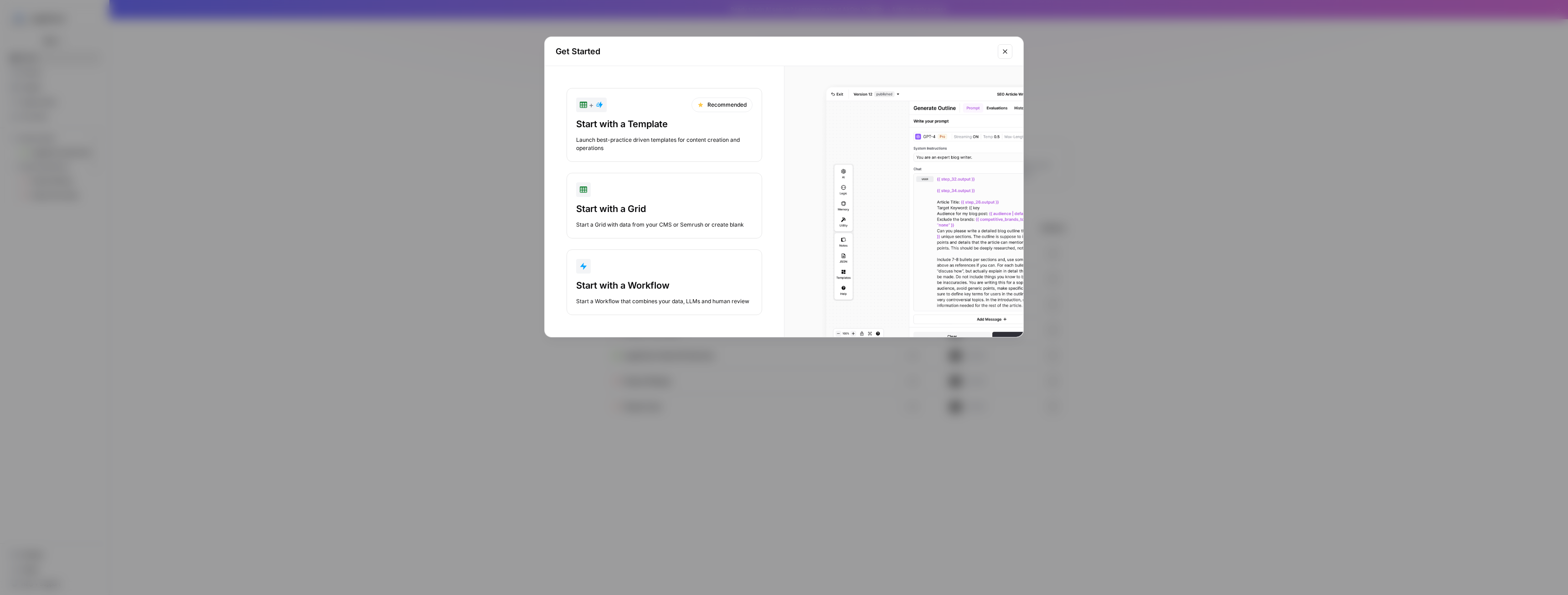
click at [649, 281] on div "Start with a Workflow" at bounding box center [664, 285] width 176 height 13
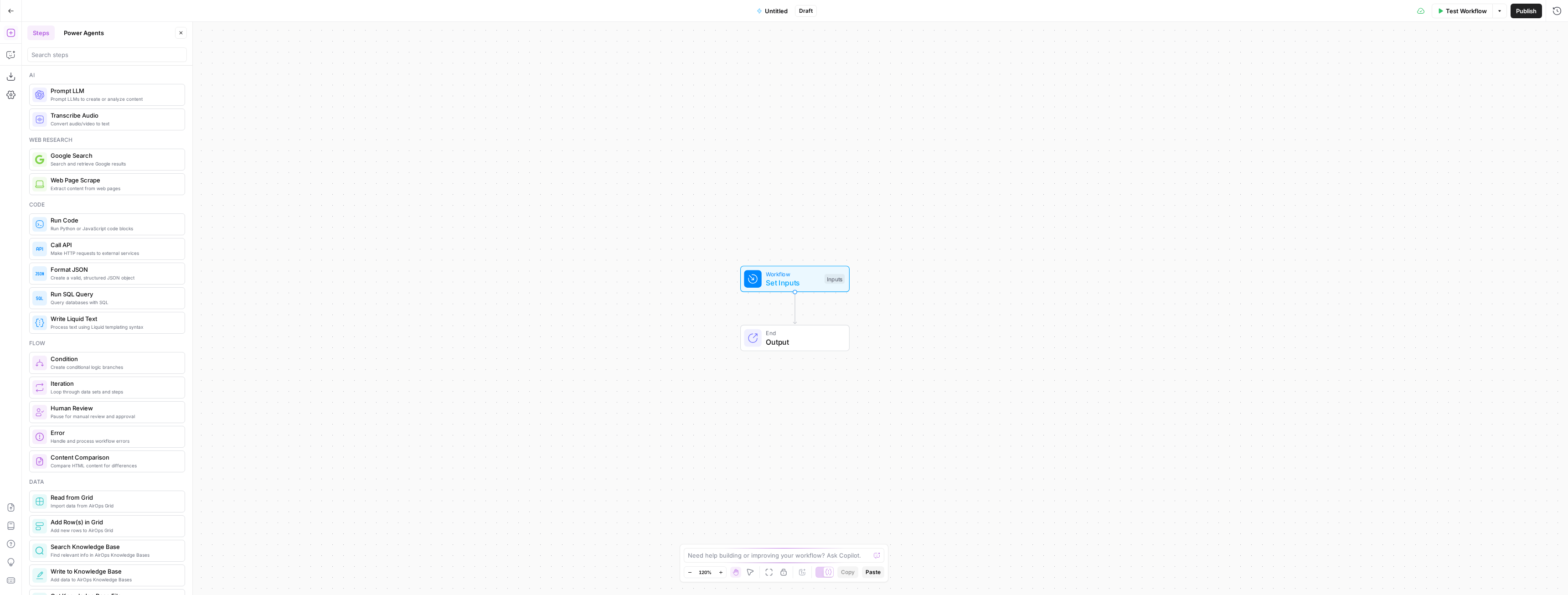
click at [876, 314] on div "Workflow Set Inputs Inputs End Output" at bounding box center [795, 308] width 1547 height 573
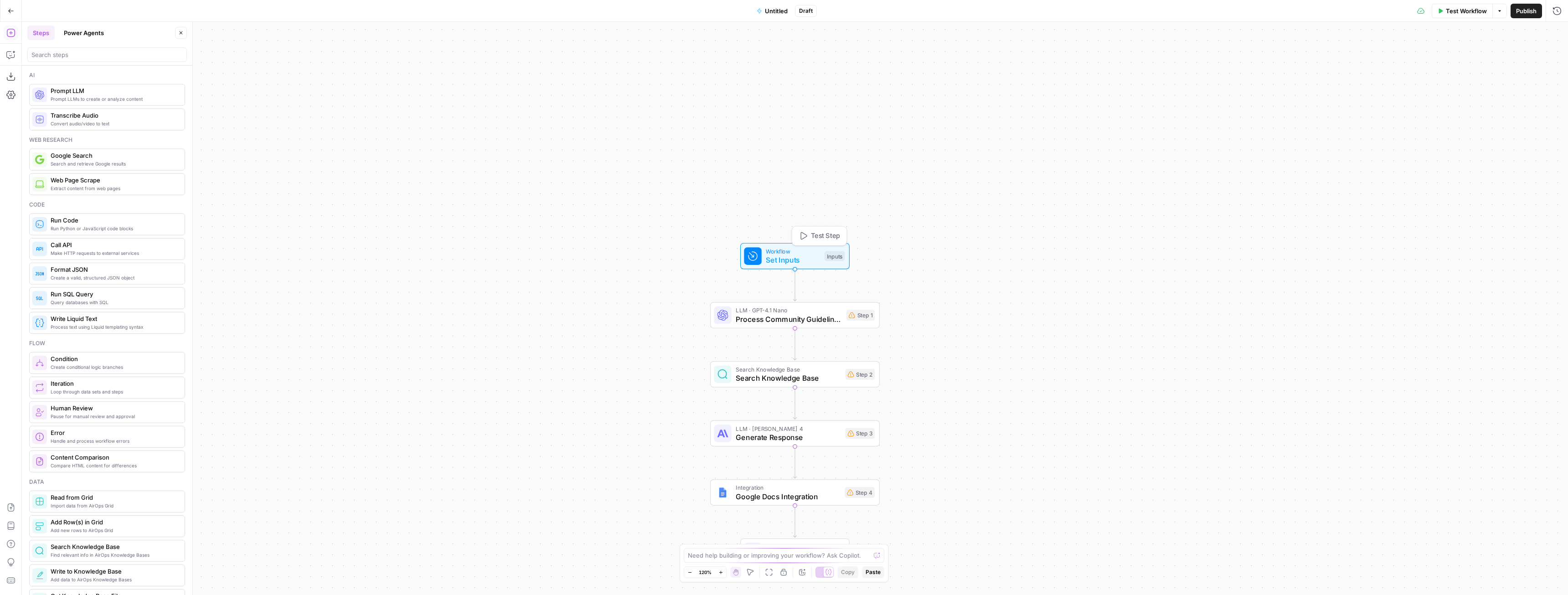
click at [796, 258] on span "Set Inputs" at bounding box center [793, 259] width 54 height 11
click at [1498, 64] on button "Add Field" at bounding box center [1469, 62] width 151 height 15
click at [1510, 263] on label "Knowledge Base" at bounding box center [1522, 267] width 83 height 41
click at [1446, 361] on input "Label" at bounding box center [1477, 362] width 159 height 9
type input "A"
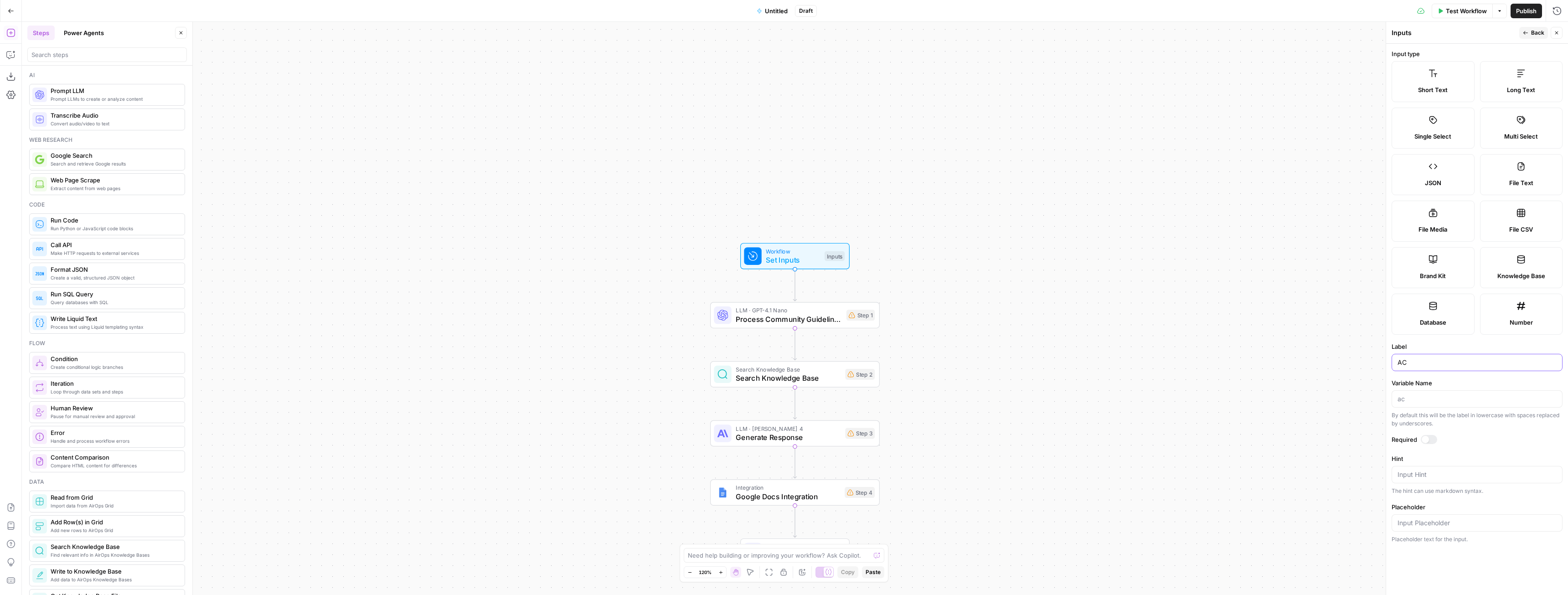
type input "AC"
click at [1437, 435] on label "Required" at bounding box center [1477, 439] width 171 height 9
click at [1432, 438] on div at bounding box center [1429, 439] width 17 height 9
drag, startPoint x: 1536, startPoint y: 35, endPoint x: 1543, endPoint y: 36, distance: 7.1
click at [1543, 36] on span "Back" at bounding box center [1538, 32] width 13 height 8
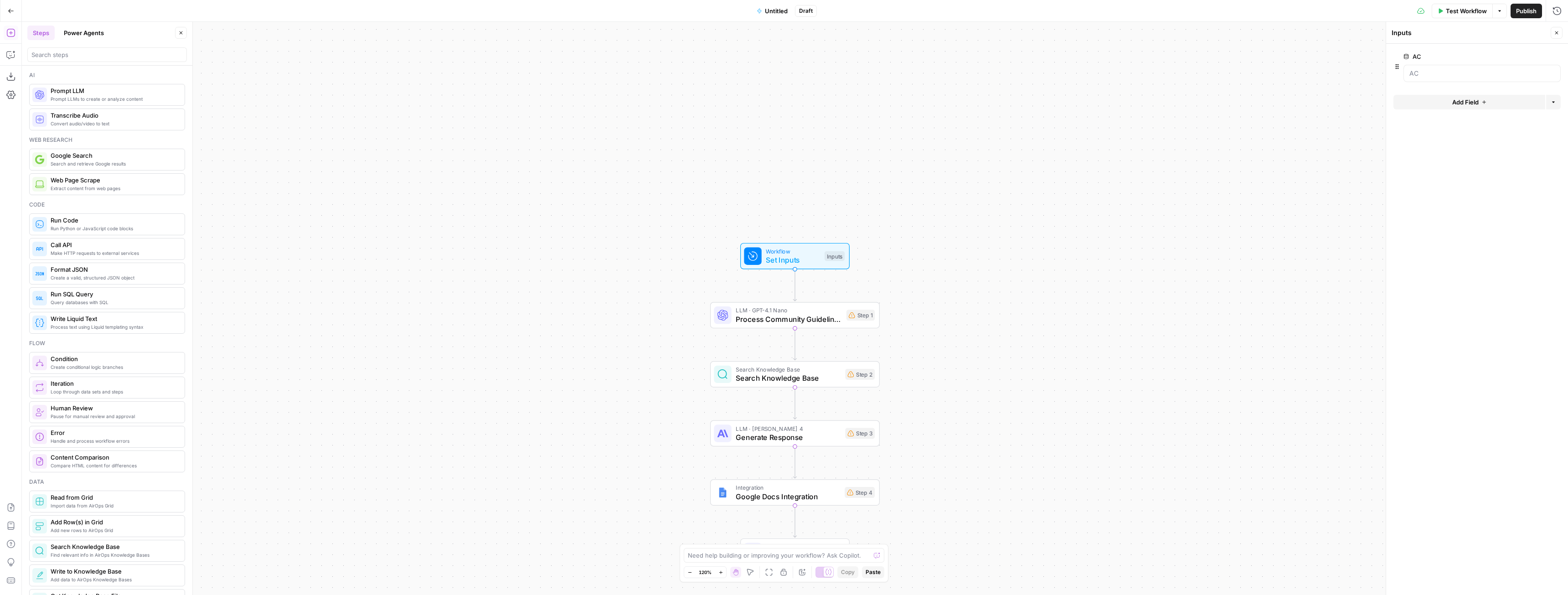
click at [1475, 102] on span "Add Field" at bounding box center [1465, 102] width 27 height 9
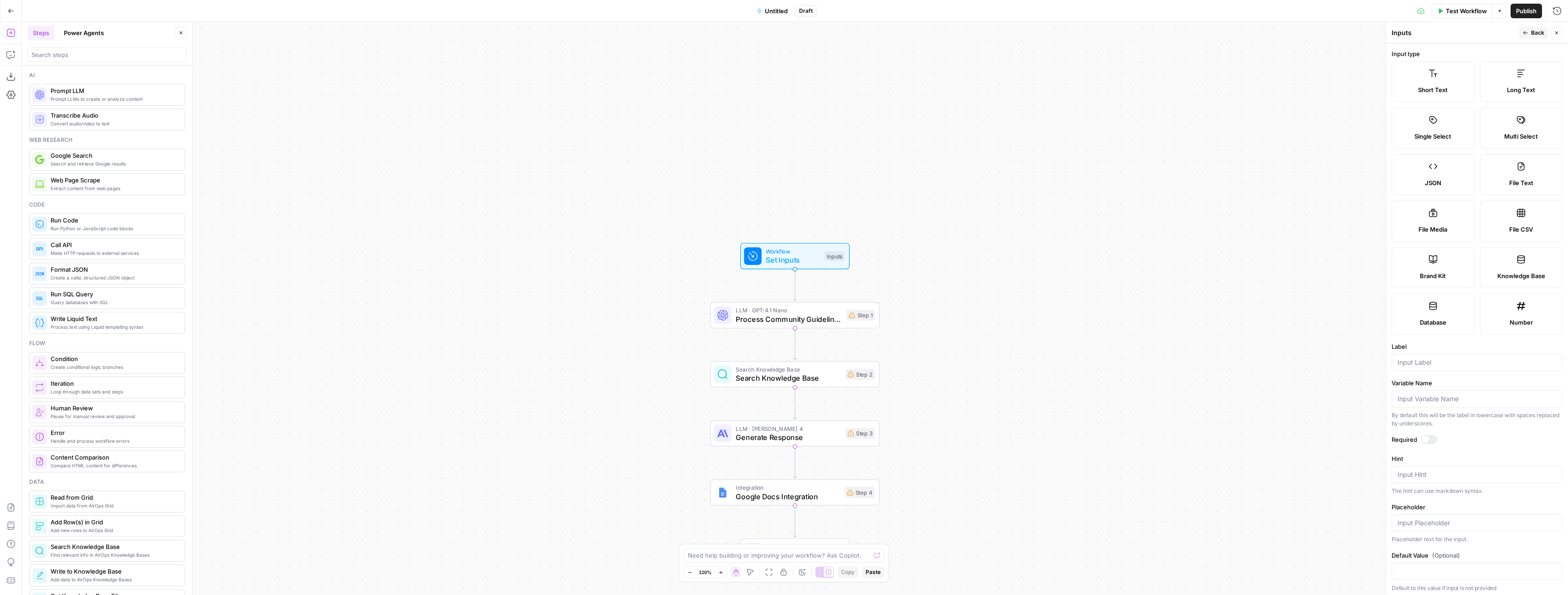
click at [1425, 264] on label "Brand Kit" at bounding box center [1433, 267] width 83 height 41
click at [1425, 363] on input "Label" at bounding box center [1477, 362] width 159 height 9
type input "BK"
click at [1426, 443] on div at bounding box center [1426, 439] width 7 height 7
click at [1536, 38] on button "Back" at bounding box center [1533, 32] width 28 height 12
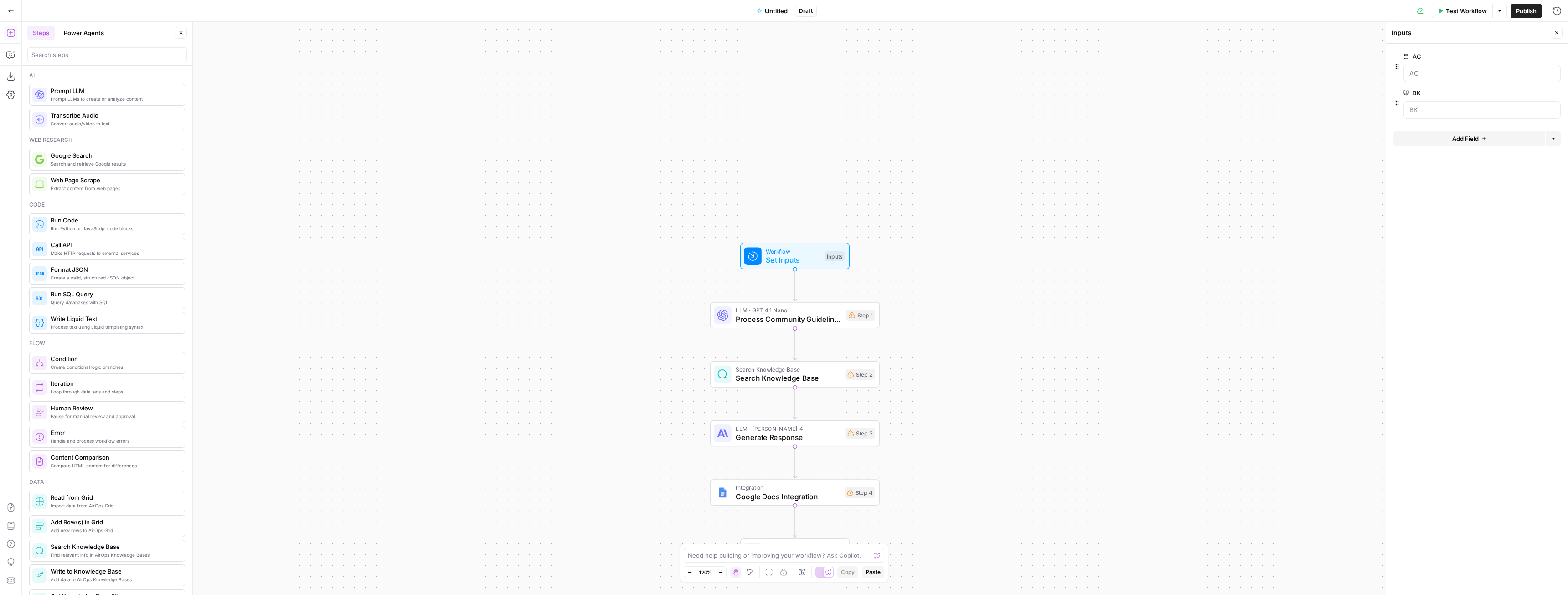
click at [1466, 143] on span "Add Field" at bounding box center [1465, 138] width 27 height 9
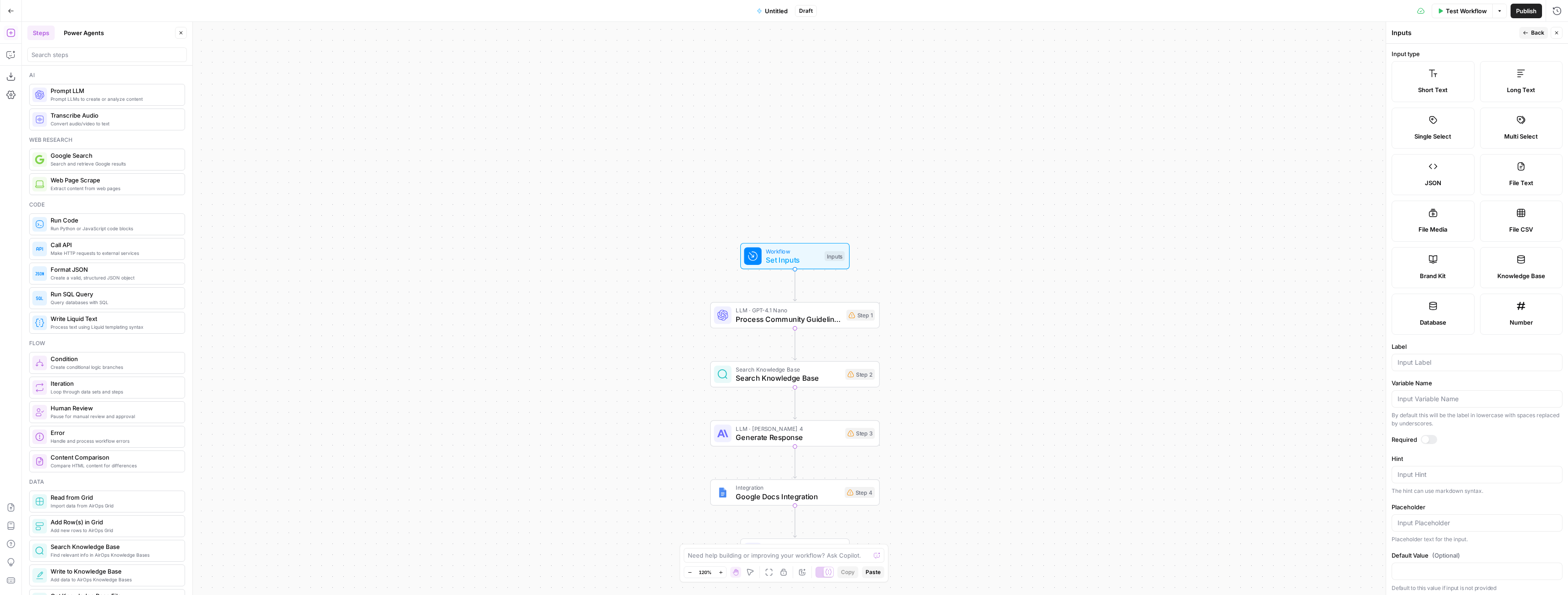
click at [1441, 83] on label "Short Text" at bounding box center [1433, 82] width 83 height 41
click at [1426, 366] on input "Label" at bounding box center [1477, 362] width 159 height 9
type input "Topic"
click at [1529, 32] on icon "button" at bounding box center [1526, 33] width 6 height 6
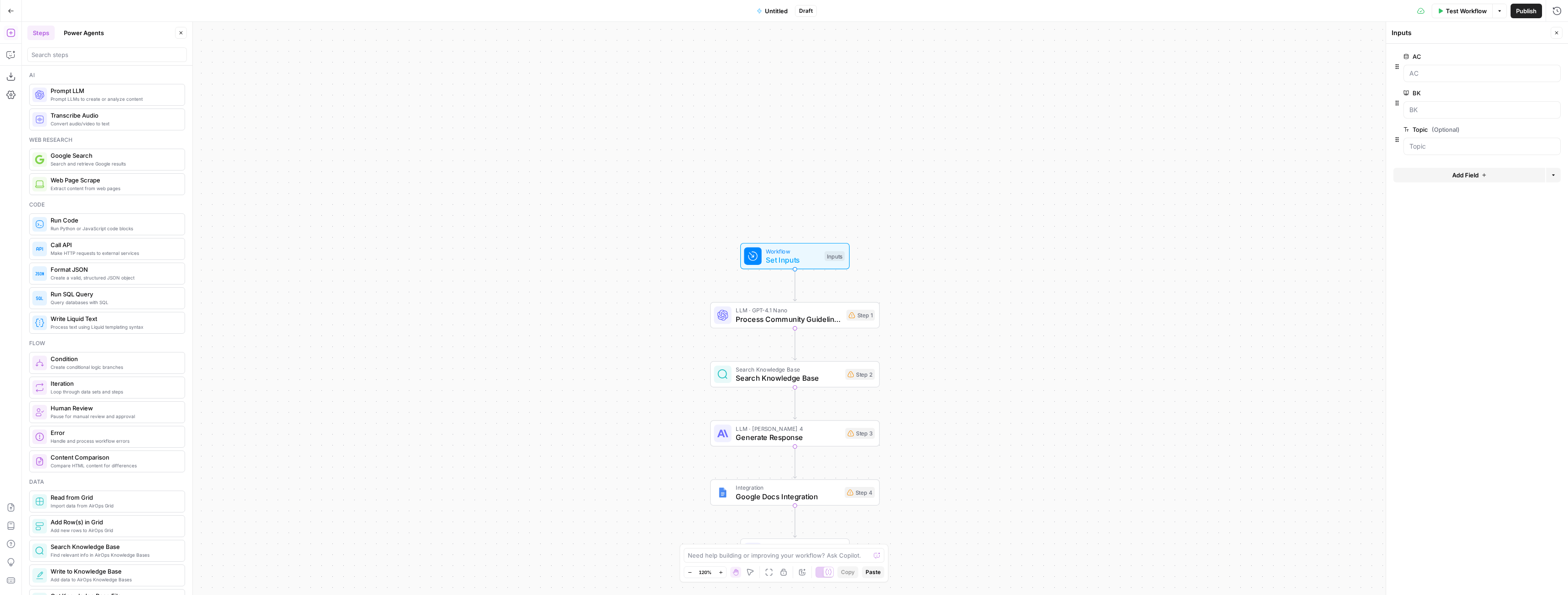
click at [1457, 173] on span "Add Field" at bounding box center [1465, 175] width 27 height 9
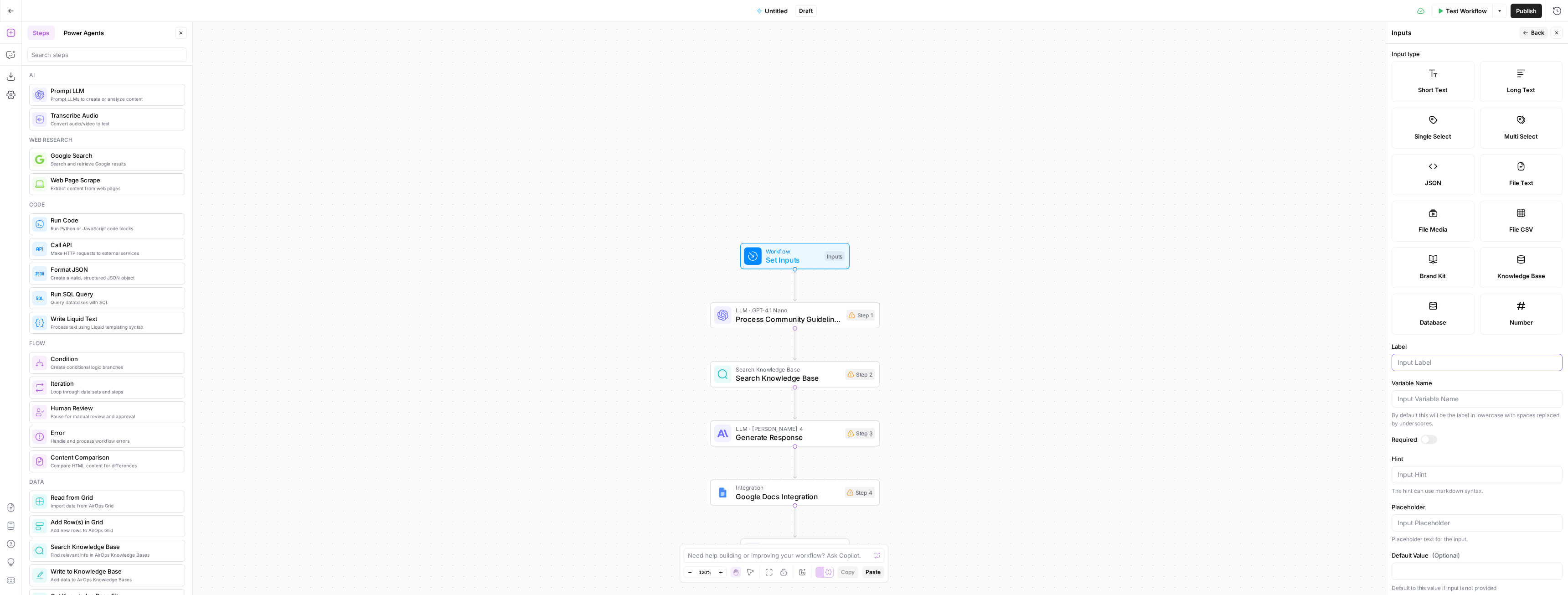
click at [1449, 364] on input "Label" at bounding box center [1477, 362] width 159 height 9
type input "Subreddit"
click at [1430, 438] on div at bounding box center [1429, 439] width 17 height 9
click at [1449, 518] on div at bounding box center [1477, 523] width 171 height 17
type input "r/LegalZoom"
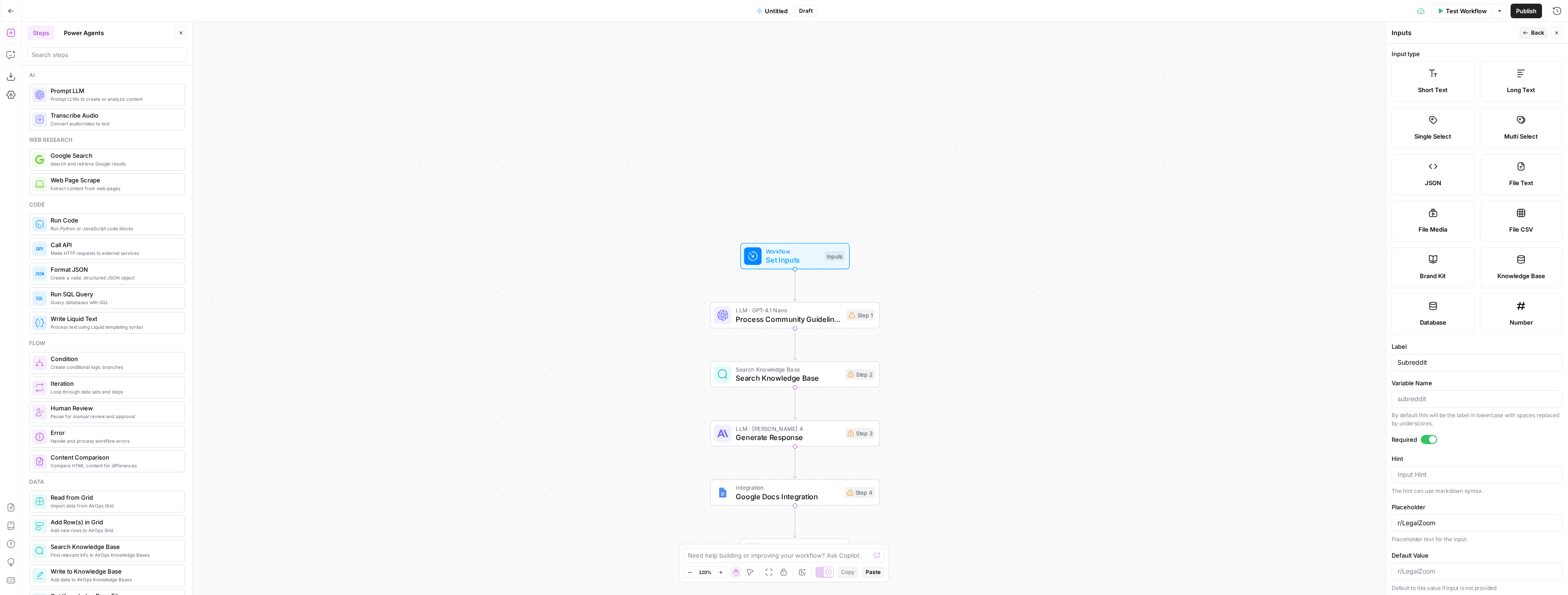
click at [1246, 437] on div "Workflow Set Inputs Inputs LLM · GPT-4.1 Nano Process Community Guidelines Step…" at bounding box center [795, 308] width 1547 height 573
click at [864, 320] on div "Step 1" at bounding box center [861, 314] width 28 height 11
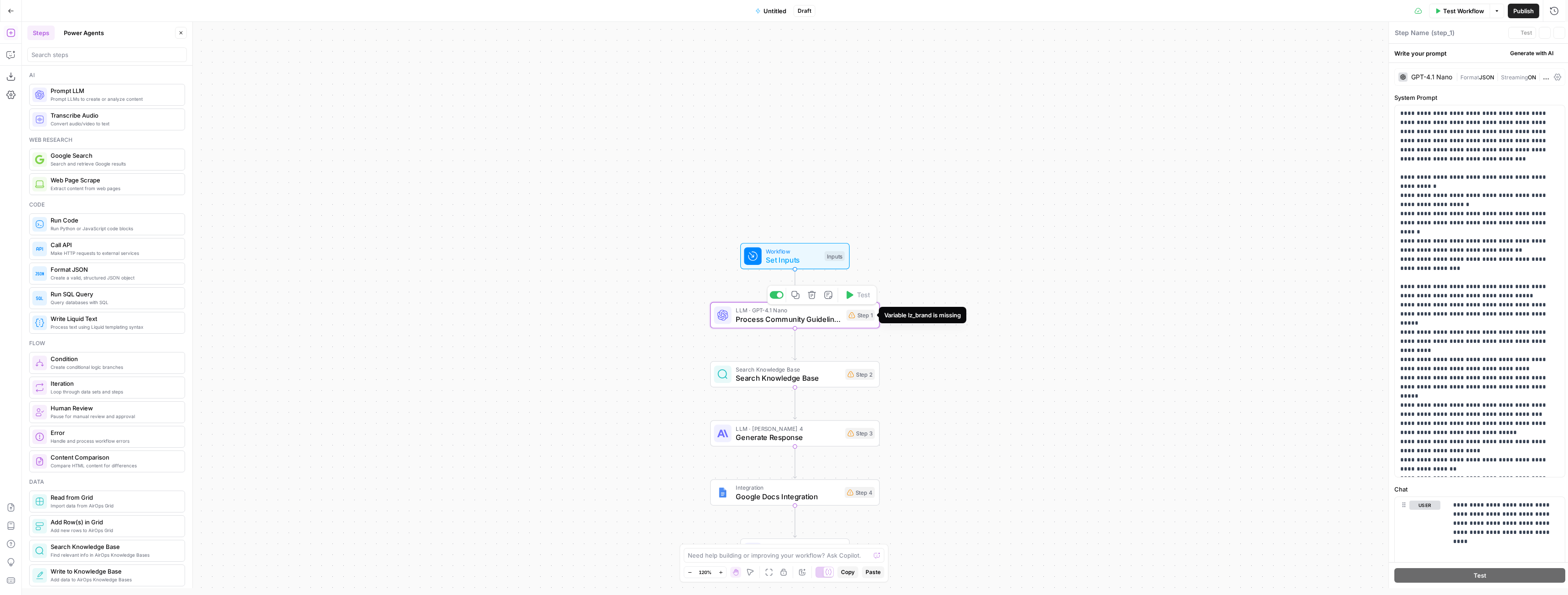
type textarea "Process Community Guidelines"
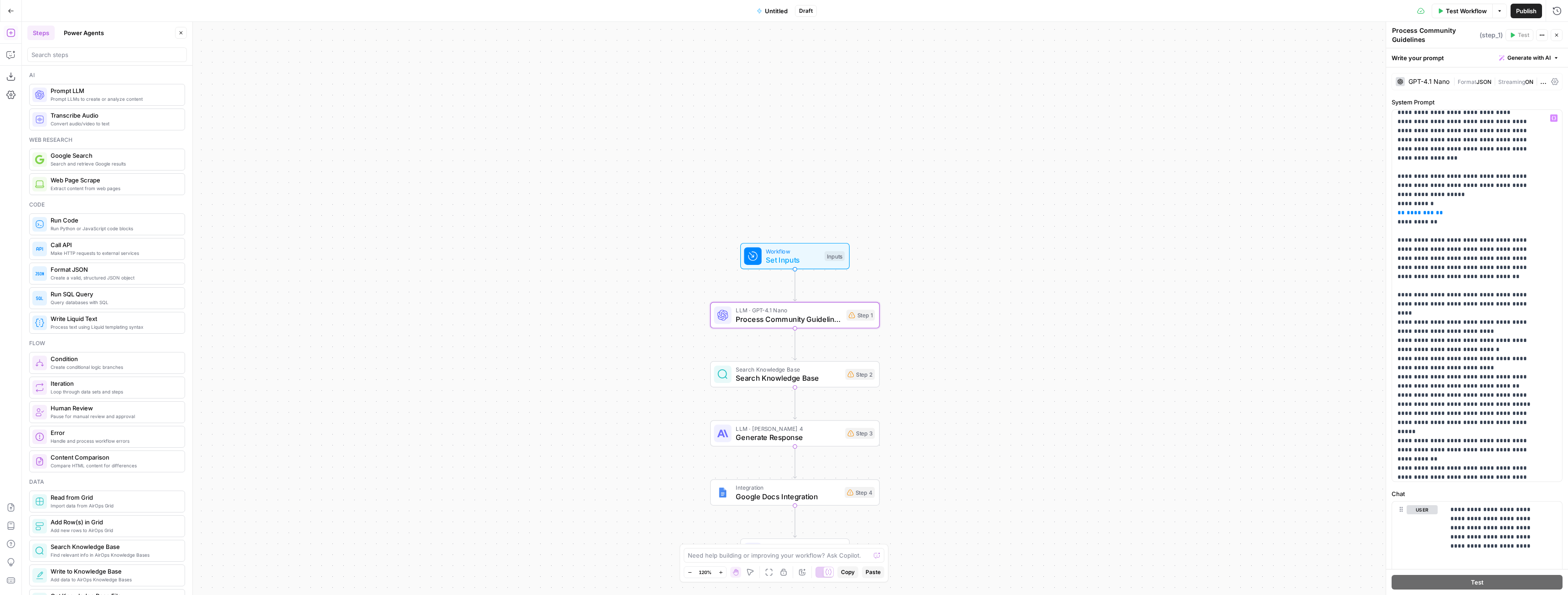
scroll to position [273, 0]
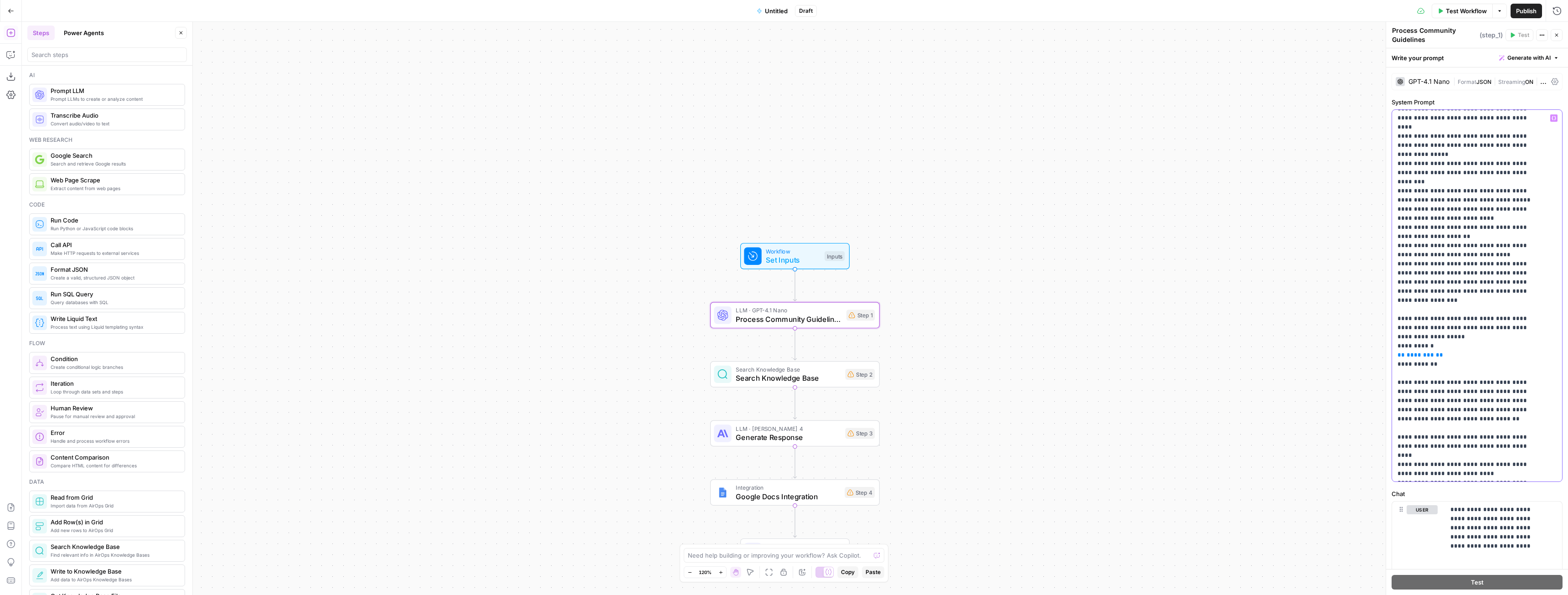
click at [1423, 352] on span "********" at bounding box center [1421, 355] width 28 height 6
click at [1552, 118] on icon "button" at bounding box center [1554, 117] width 5 height 5
click at [1093, 169] on button "Select variable BK" at bounding box center [1128, 167] width 114 height 15
drag, startPoint x: 1407, startPoint y: 285, endPoint x: 1388, endPoint y: 281, distance: 19.4
click at [1388, 281] on div "**********" at bounding box center [1477, 308] width 183 height 573
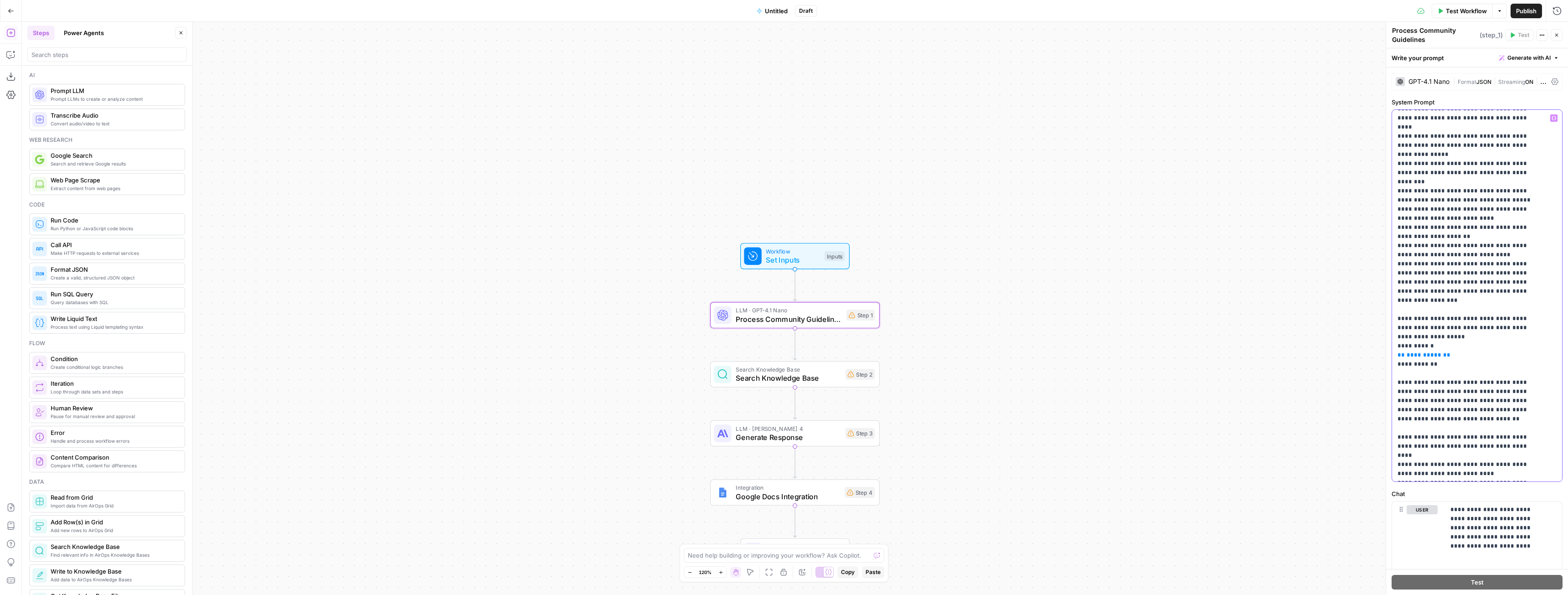
click at [1552, 118] on icon "button" at bounding box center [1554, 117] width 5 height 5
click at [1111, 169] on button "Select variable BK" at bounding box center [1128, 167] width 114 height 15
click at [1184, 293] on div "Workflow Set Inputs Inputs LLM · GPT-4.1 Nano Process Community Guidelines Step…" at bounding box center [795, 308] width 1547 height 573
click at [833, 380] on span "Search Knowledge Base" at bounding box center [788, 378] width 105 height 11
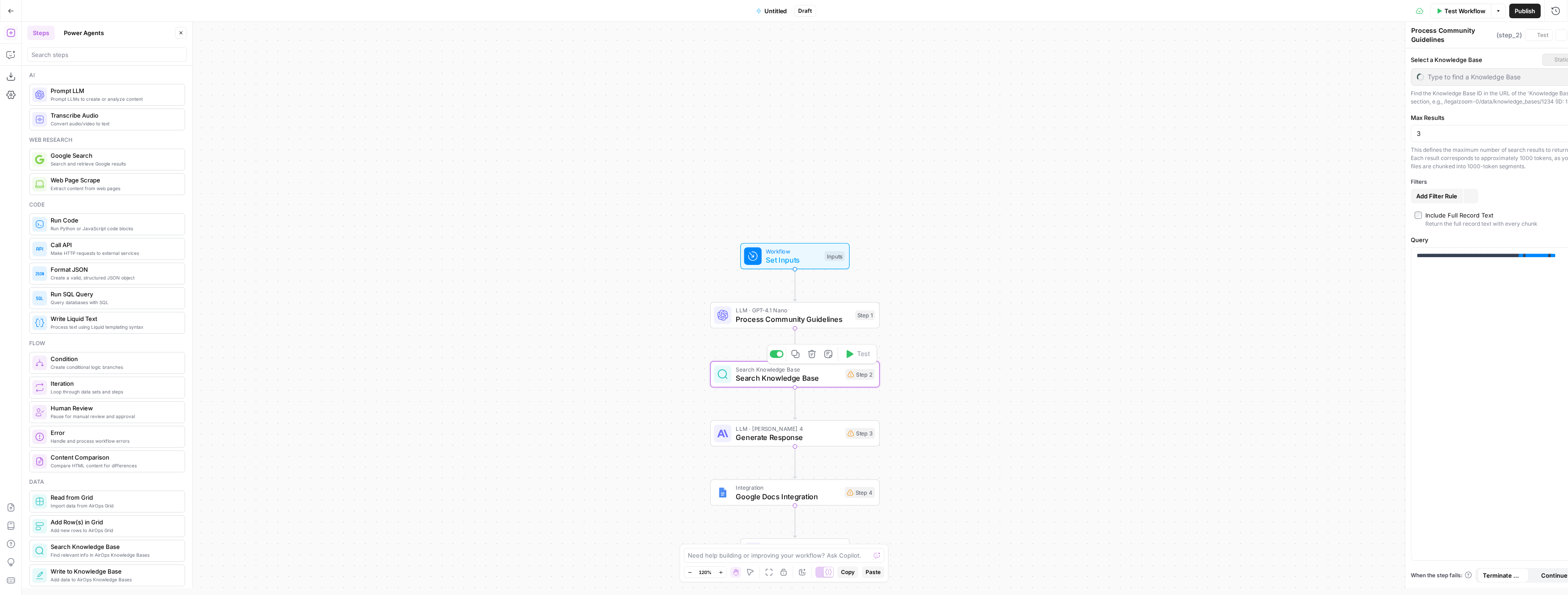
type textarea "Search Knowledge Base"
drag, startPoint x: 1435, startPoint y: 273, endPoint x: 1525, endPoint y: 263, distance: 90.6
click at [1525, 263] on p "**********" at bounding box center [1477, 257] width 159 height 18
click at [1554, 255] on icon "button" at bounding box center [1554, 252] width 5 height 5
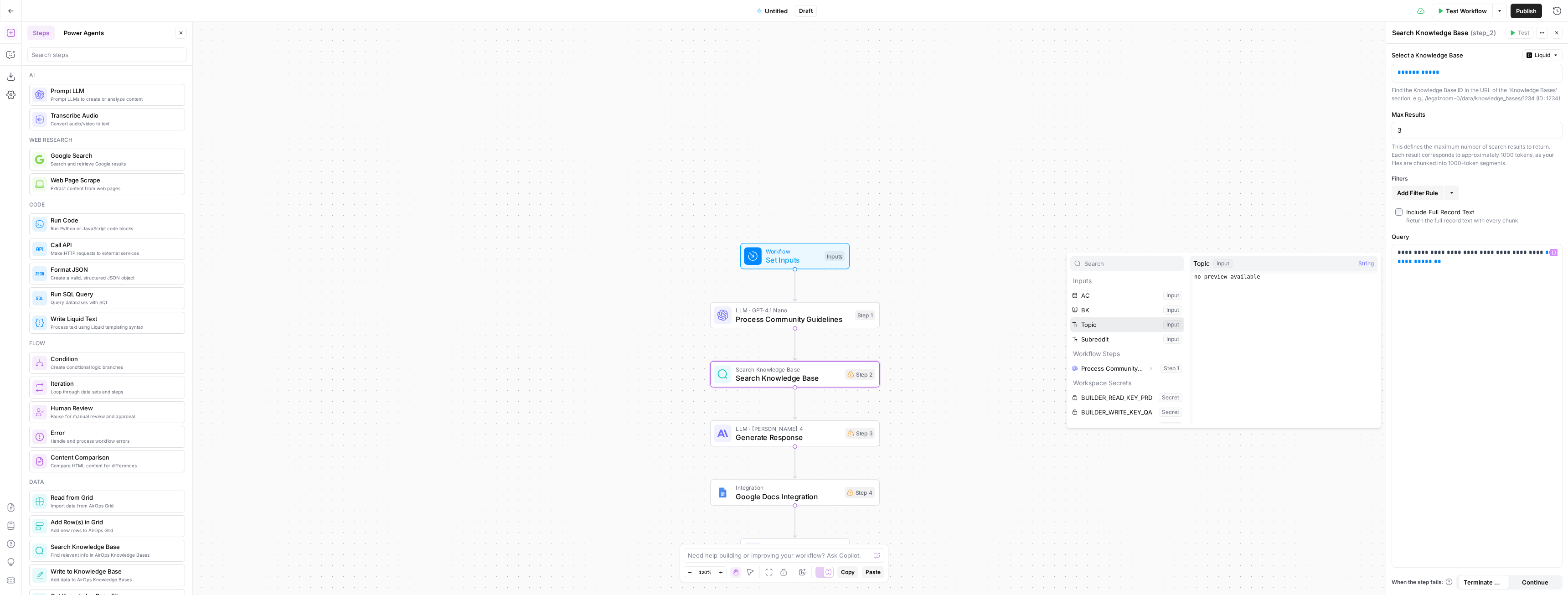
click at [1102, 322] on button "Select variable Topic" at bounding box center [1128, 325] width 114 height 15
click at [927, 456] on div "Workflow Set Inputs Inputs LLM · GPT-4.1 Nano Process Community Guidelines Step…" at bounding box center [795, 308] width 1547 height 573
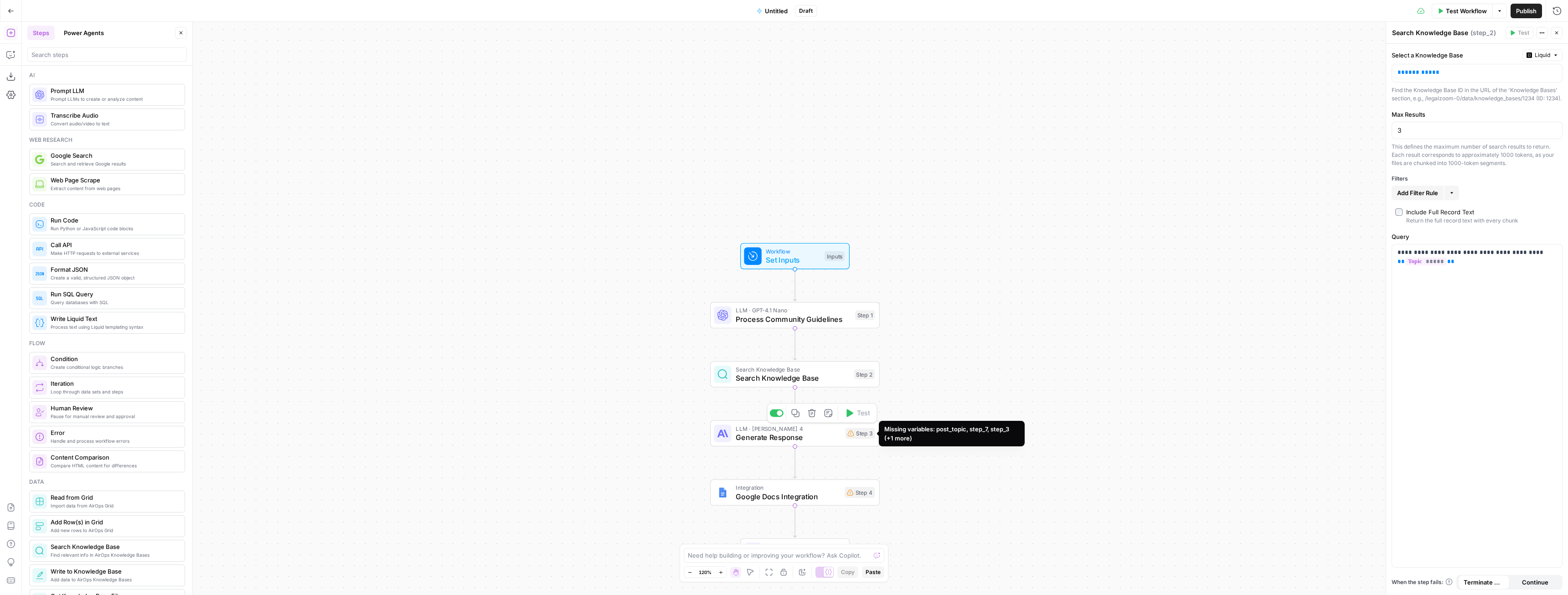
click at [825, 436] on span "Generate Response" at bounding box center [788, 437] width 105 height 11
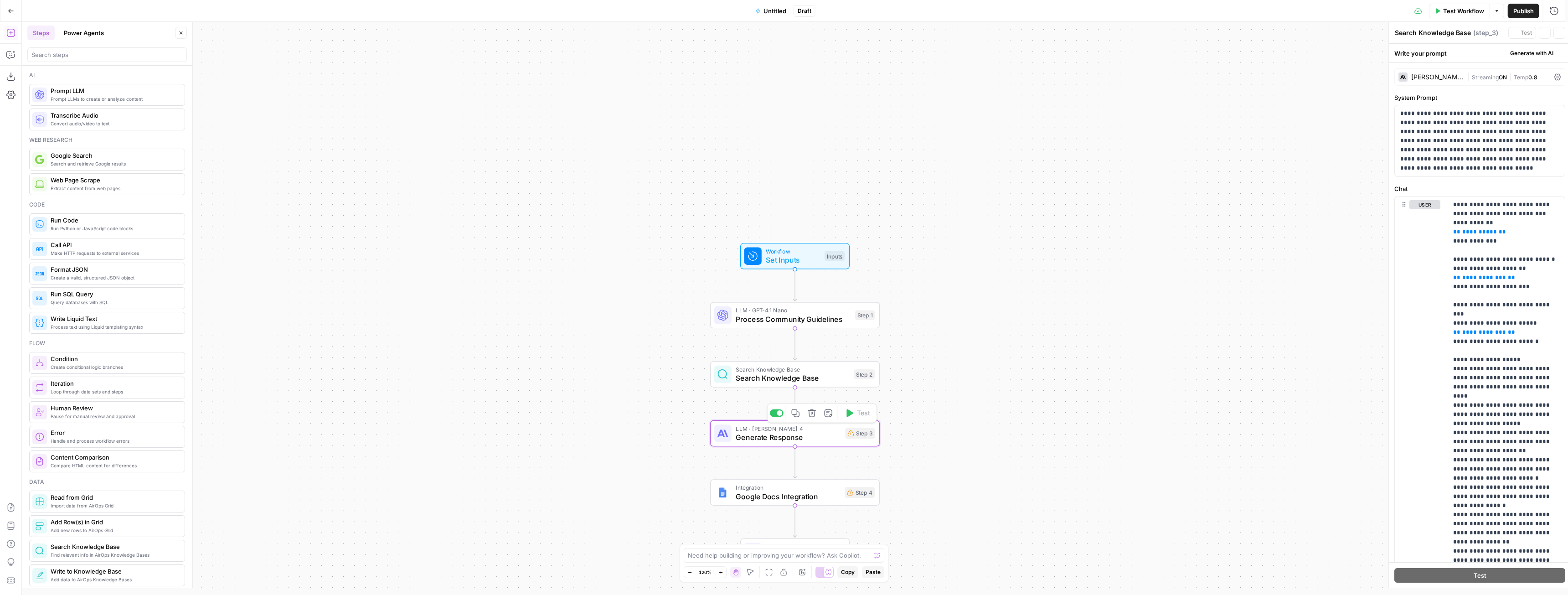
type textarea "Generate Response"
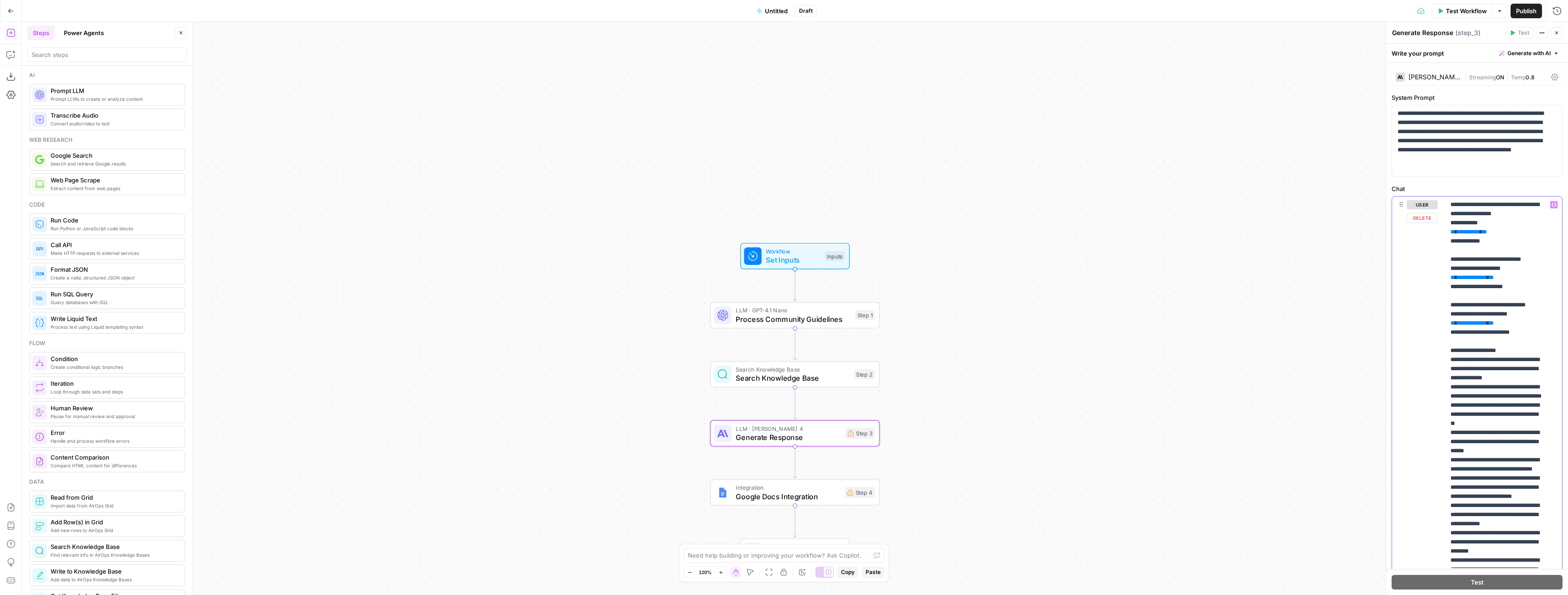
drag, startPoint x: 1498, startPoint y: 234, endPoint x: 1440, endPoint y: 236, distance: 58.0
click at [1440, 236] on div "**********" at bounding box center [1477, 392] width 170 height 392
click at [1552, 204] on icon "button" at bounding box center [1554, 204] width 5 height 5
click at [1167, 265] on button "Select variable Topic" at bounding box center [1180, 269] width 114 height 15
drag, startPoint x: 1531, startPoint y: 296, endPoint x: 1445, endPoint y: 259, distance: 93.6
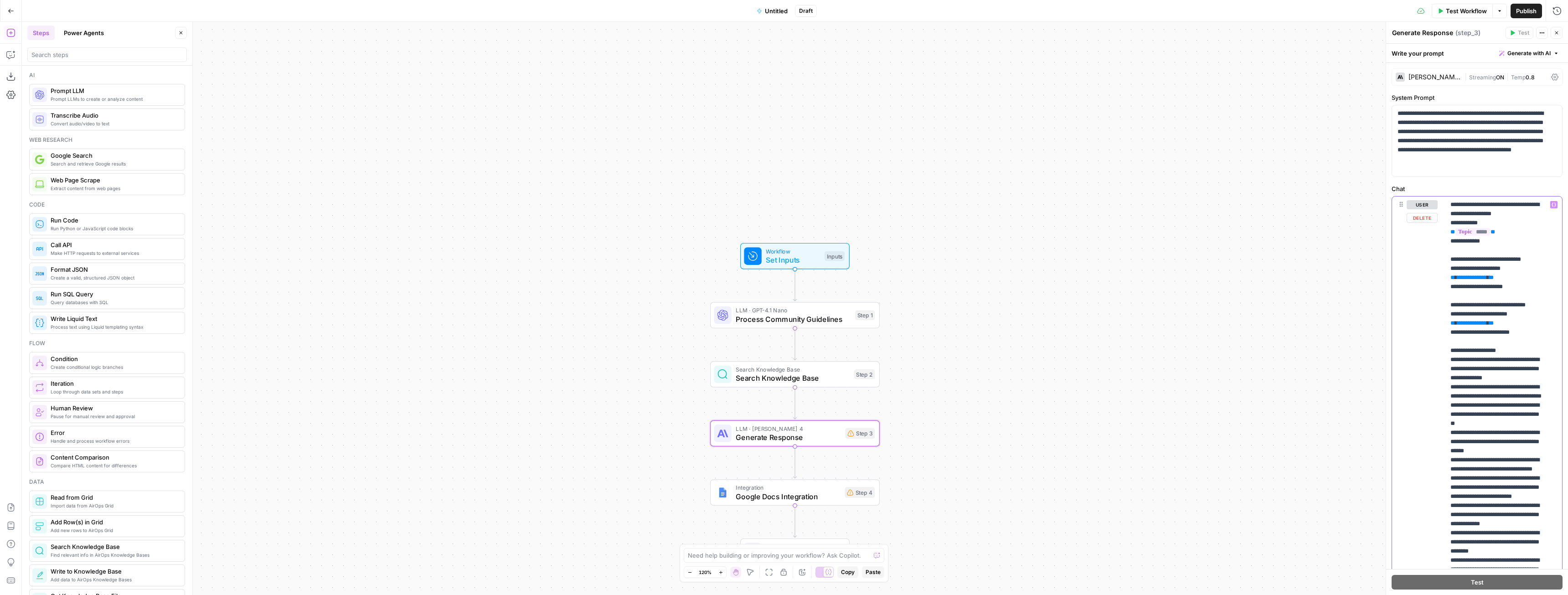
click at [1445, 259] on div "**********" at bounding box center [1504, 381] width 117 height 371
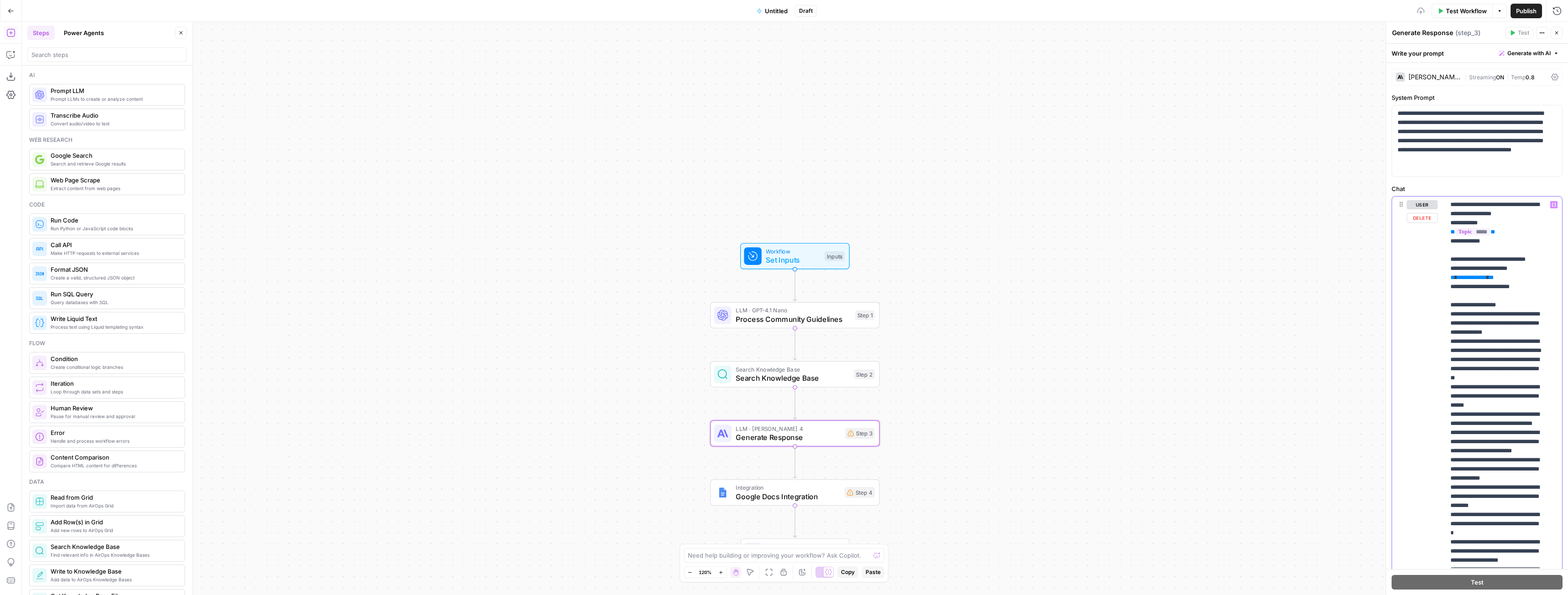
click at [1476, 281] on span "**********" at bounding box center [1473, 277] width 29 height 6
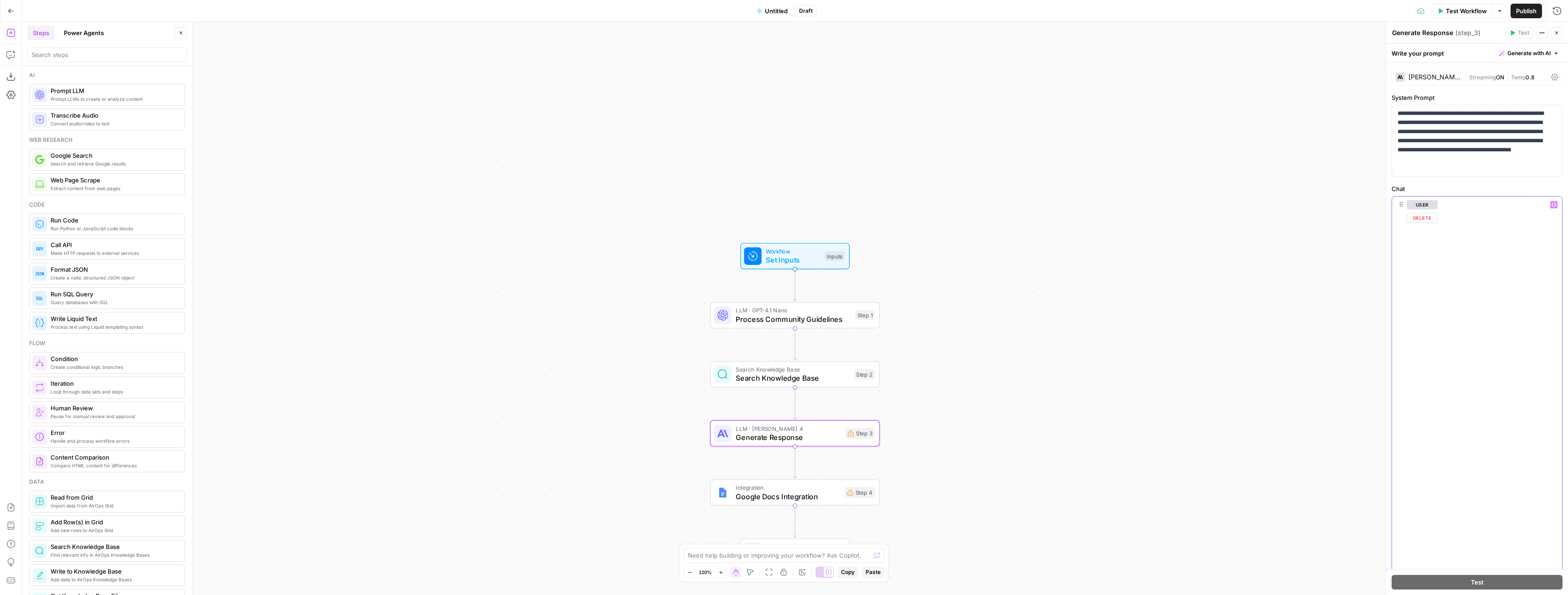
scroll to position [2131, 11]
drag, startPoint x: 1502, startPoint y: 445, endPoint x: 1522, endPoint y: 436, distance: 21.9
click at [1552, 206] on icon "button" at bounding box center [1554, 204] width 5 height 4
click at [1146, 281] on button "Select variable Subreddit" at bounding box center [1180, 283] width 114 height 15
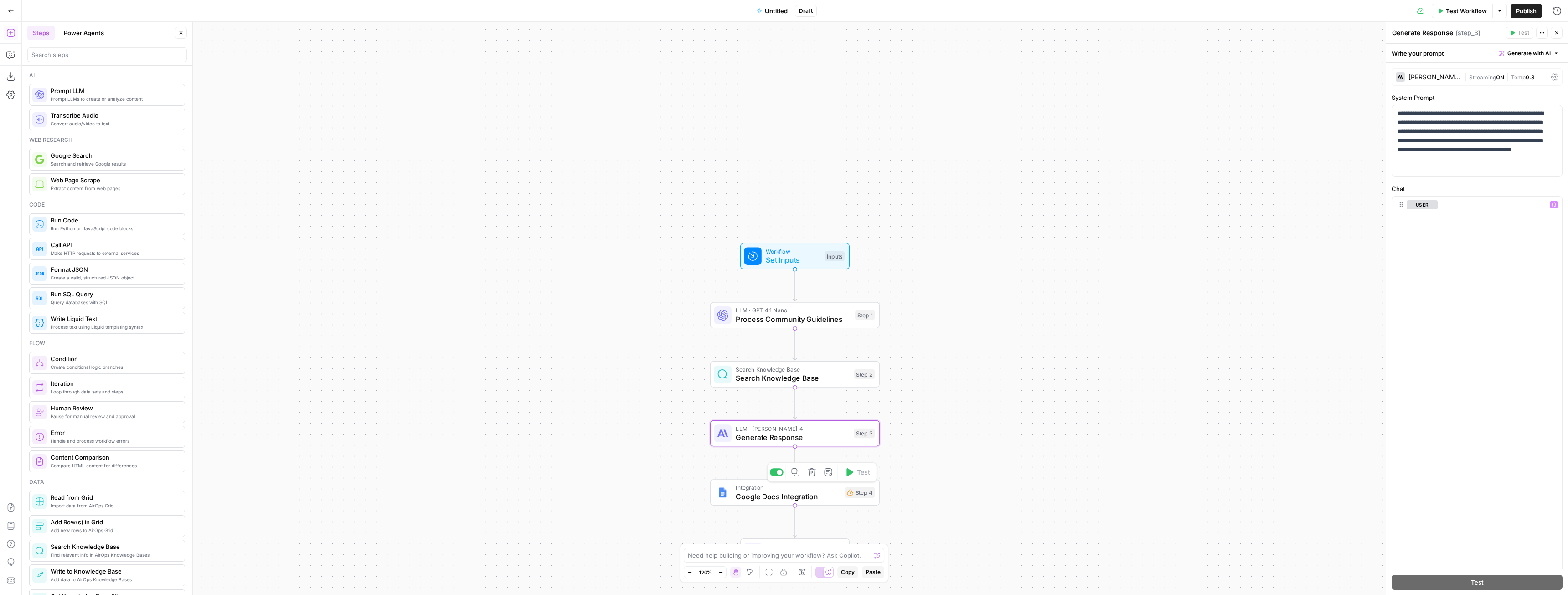
click at [830, 500] on span "Google Docs Integration" at bounding box center [788, 496] width 105 height 11
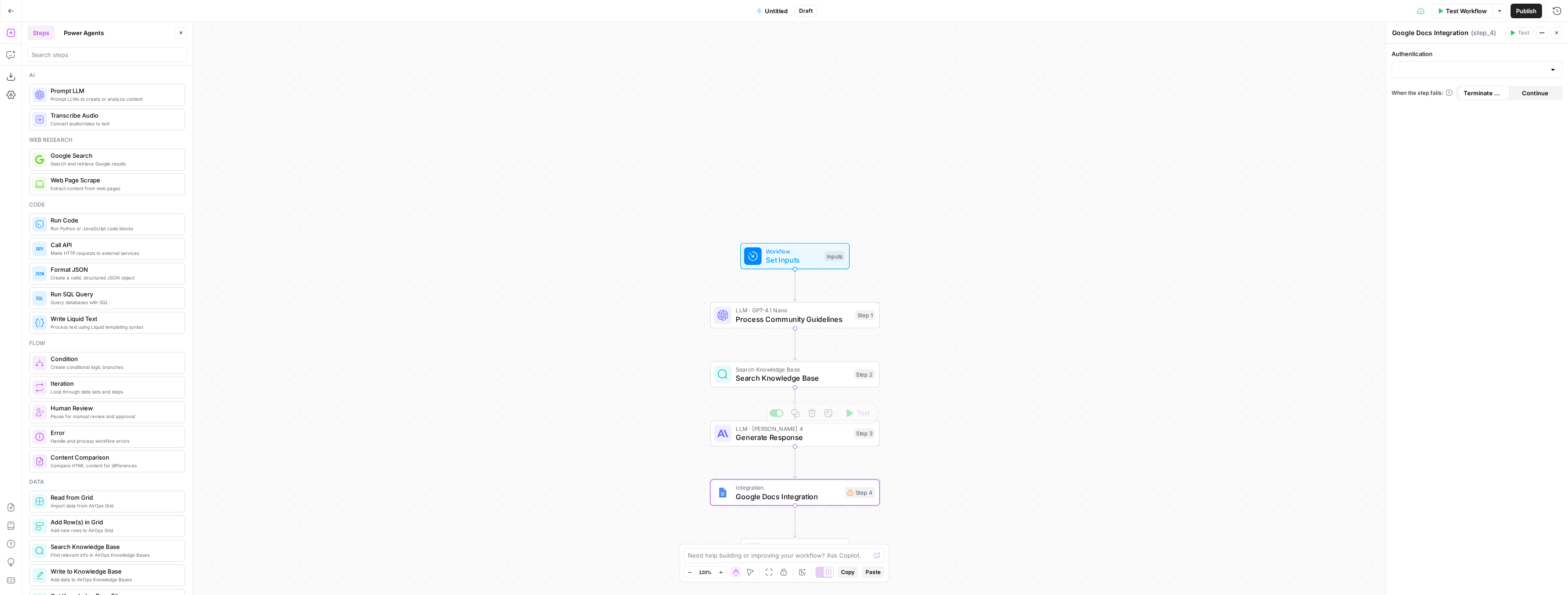
click at [828, 498] on span "Google Docs Integration" at bounding box center [788, 496] width 105 height 11
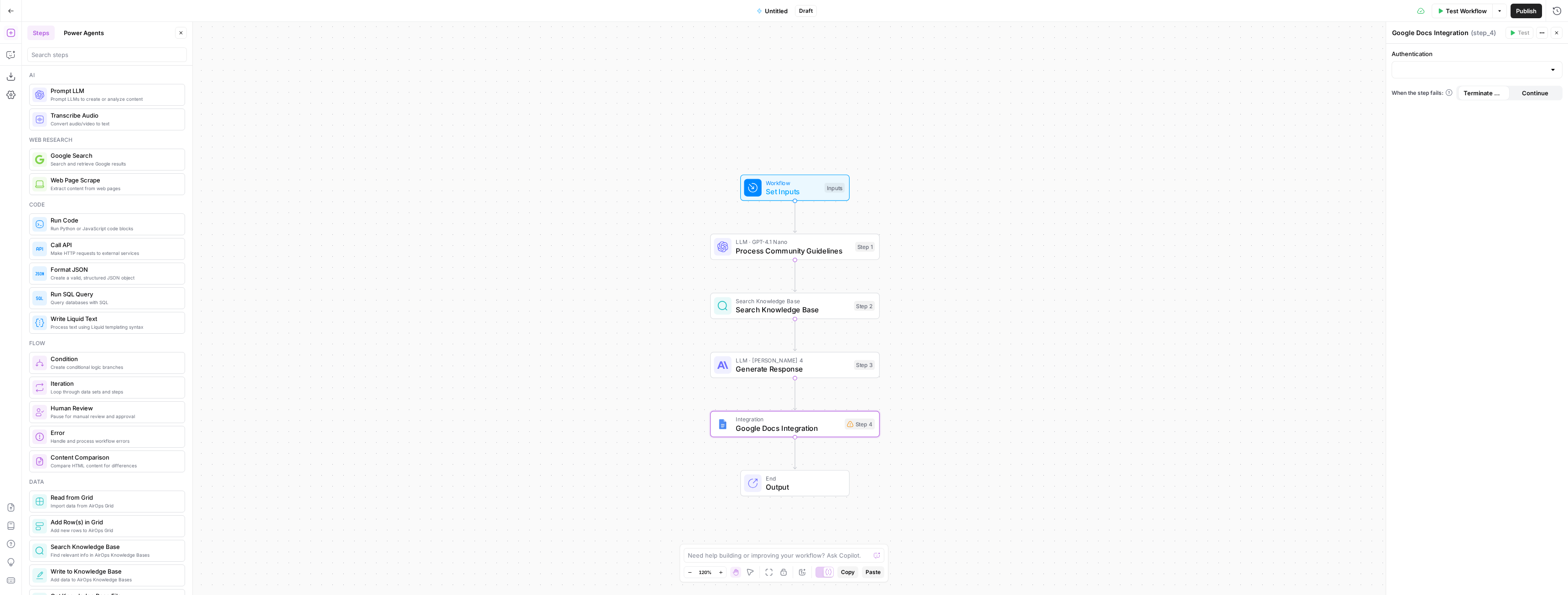
click at [1539, 35] on button "Actions" at bounding box center [1542, 32] width 12 height 12
click at [1521, 66] on input "Authentication" at bounding box center [1473, 70] width 149 height 9
click at [1432, 94] on span "Google Docs 1" at bounding box center [1475, 93] width 151 height 9
type input "Google Docs 1"
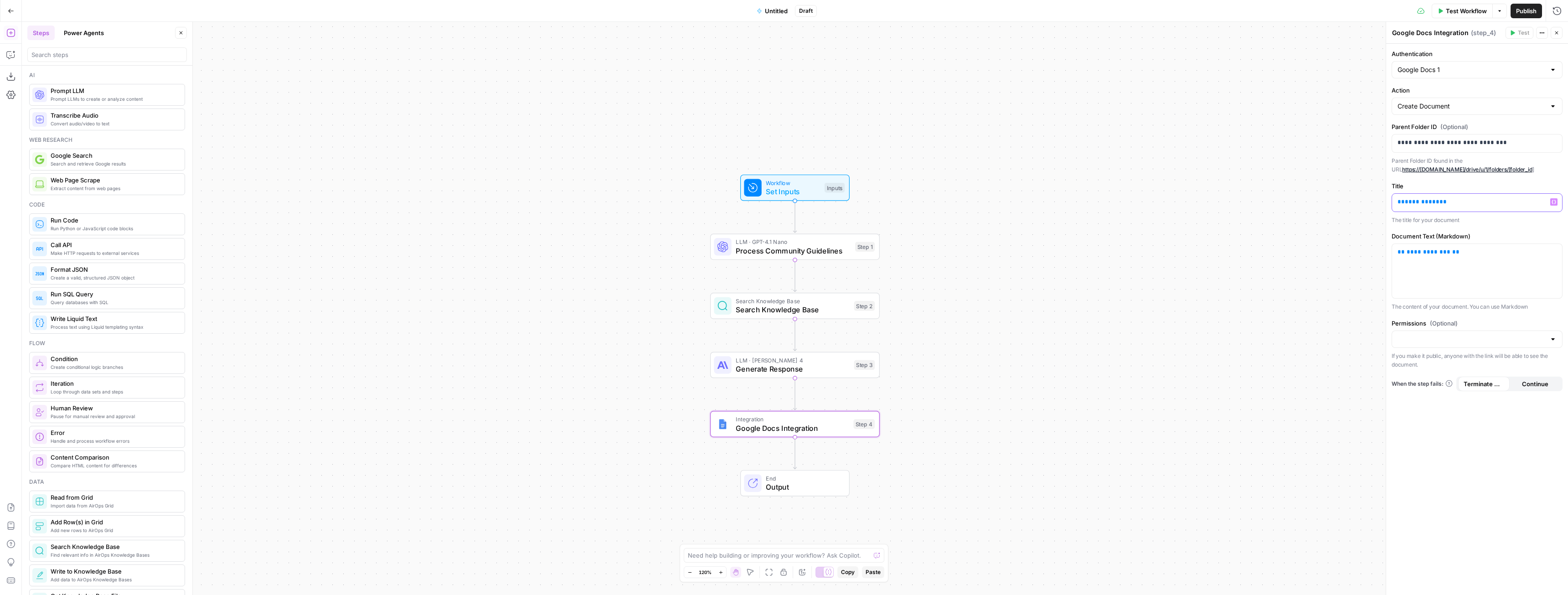
drag, startPoint x: 1447, startPoint y: 200, endPoint x: 1347, endPoint y: 202, distance: 100.0
click at [1347, 202] on body "LegalZoom New Home Browse Insights Opportunities Your Data Recent Grids LegalZo…" at bounding box center [784, 297] width 1568 height 595
click at [1554, 204] on icon "button" at bounding box center [1554, 202] width 5 height 4
click at [1113, 269] on button "Select variable Topic" at bounding box center [1128, 266] width 114 height 15
drag, startPoint x: 1463, startPoint y: 252, endPoint x: 1363, endPoint y: 248, distance: 100.1
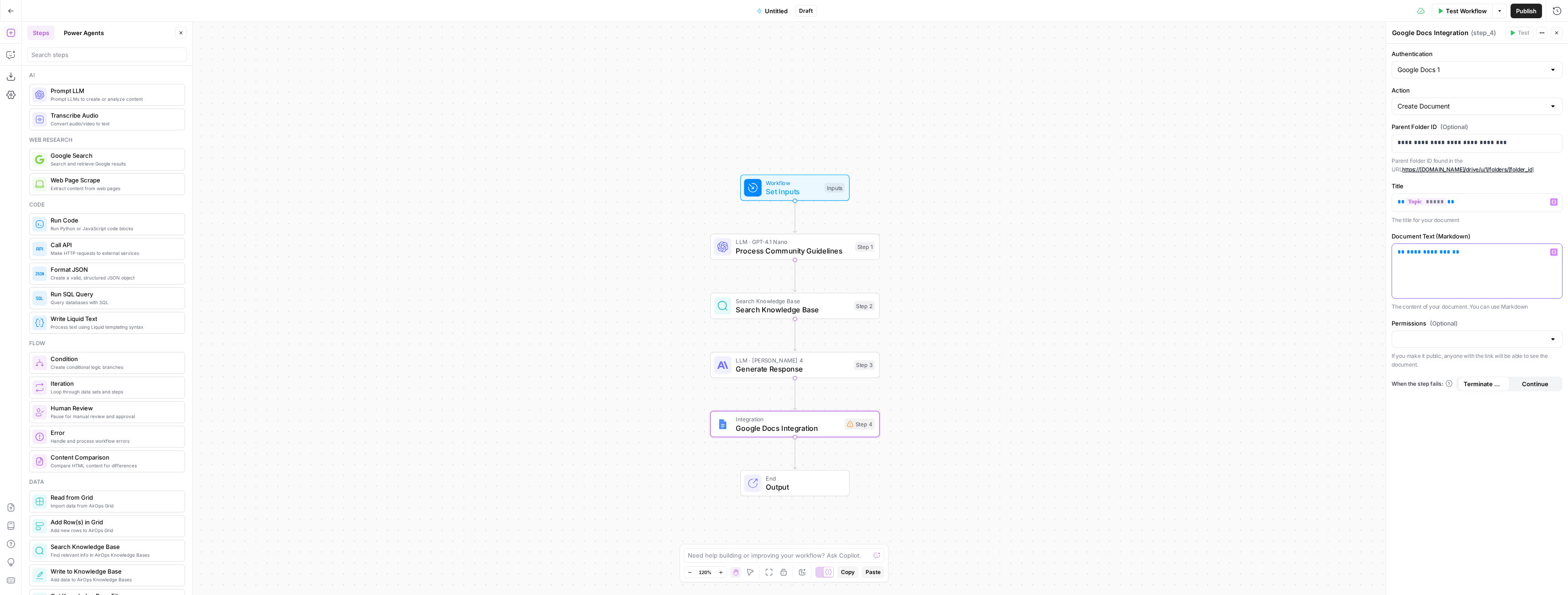
click at [1363, 248] on body "LegalZoom New Home Browse Insights Opportunities Your Data Recent Grids LegalZo…" at bounding box center [784, 297] width 1568 height 595
drag, startPoint x: 1470, startPoint y: 255, endPoint x: 1395, endPoint y: 248, distance: 75.3
click at [1395, 248] on div "**********" at bounding box center [1477, 270] width 170 height 54
click at [1422, 251] on span "**********" at bounding box center [1429, 251] width 44 height 6
click at [1437, 337] on input "Permissions (Optional)" at bounding box center [1473, 339] width 149 height 9
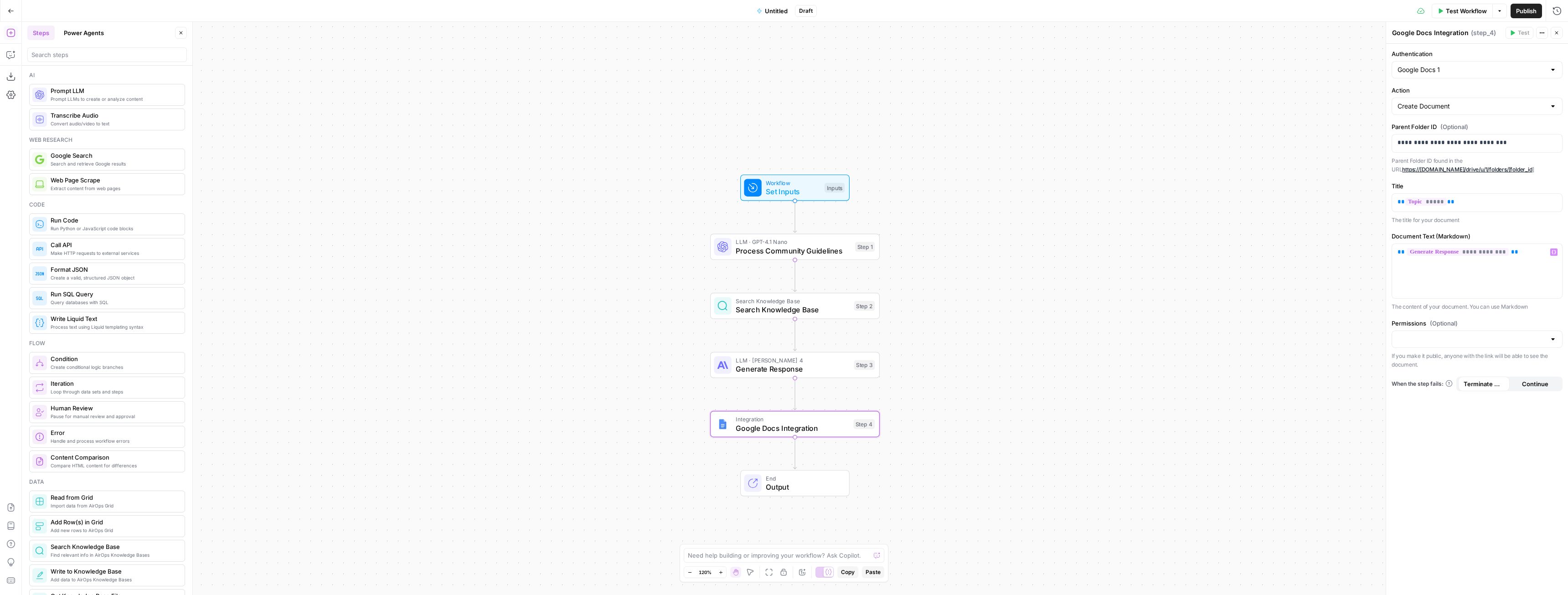
click at [1334, 295] on div "Workflow Set Inputs Inputs LLM · GPT-4.1 Nano Process Community Guidelines Step…" at bounding box center [795, 308] width 1547 height 573
click at [772, 8] on span "Untitled" at bounding box center [776, 11] width 23 height 9
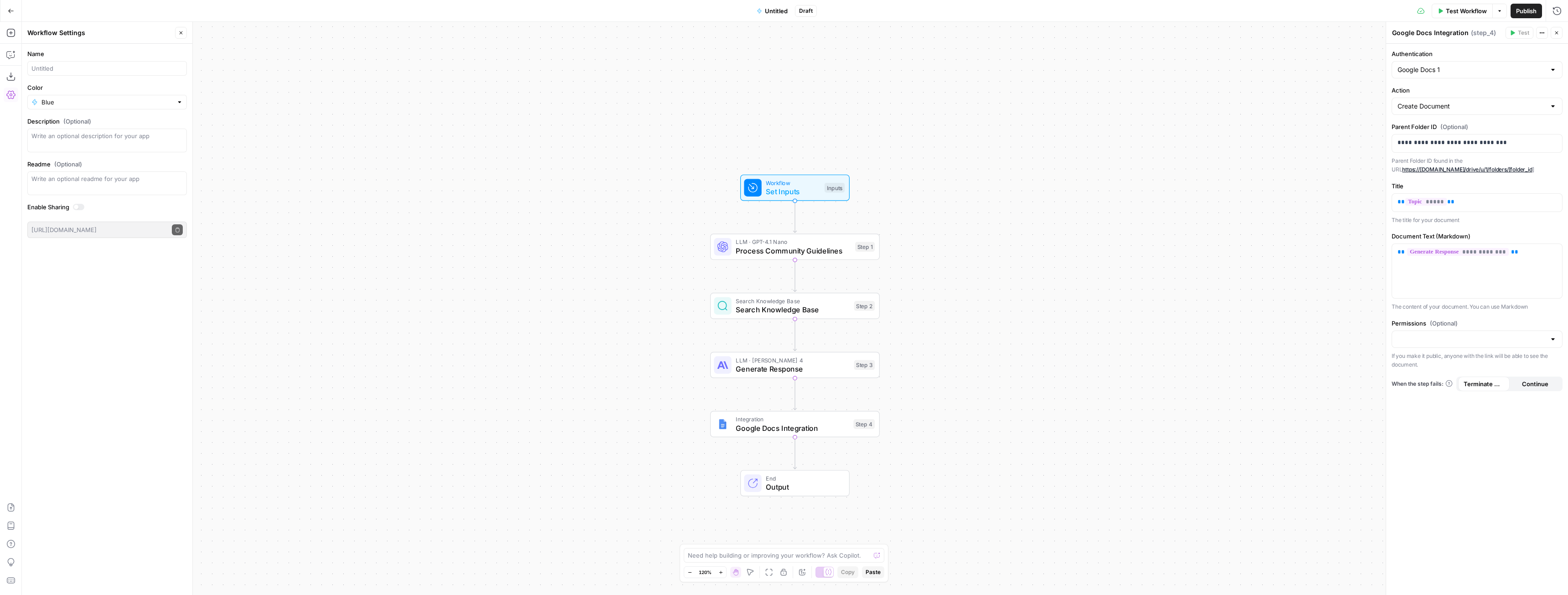
click at [94, 73] on div at bounding box center [107, 69] width 160 height 15
type input "Project Greenline"
click at [102, 104] on input "Color" at bounding box center [106, 102] width 131 height 9
click at [60, 152] on span "Green" at bounding box center [110, 149] width 130 height 9
type input "Green"
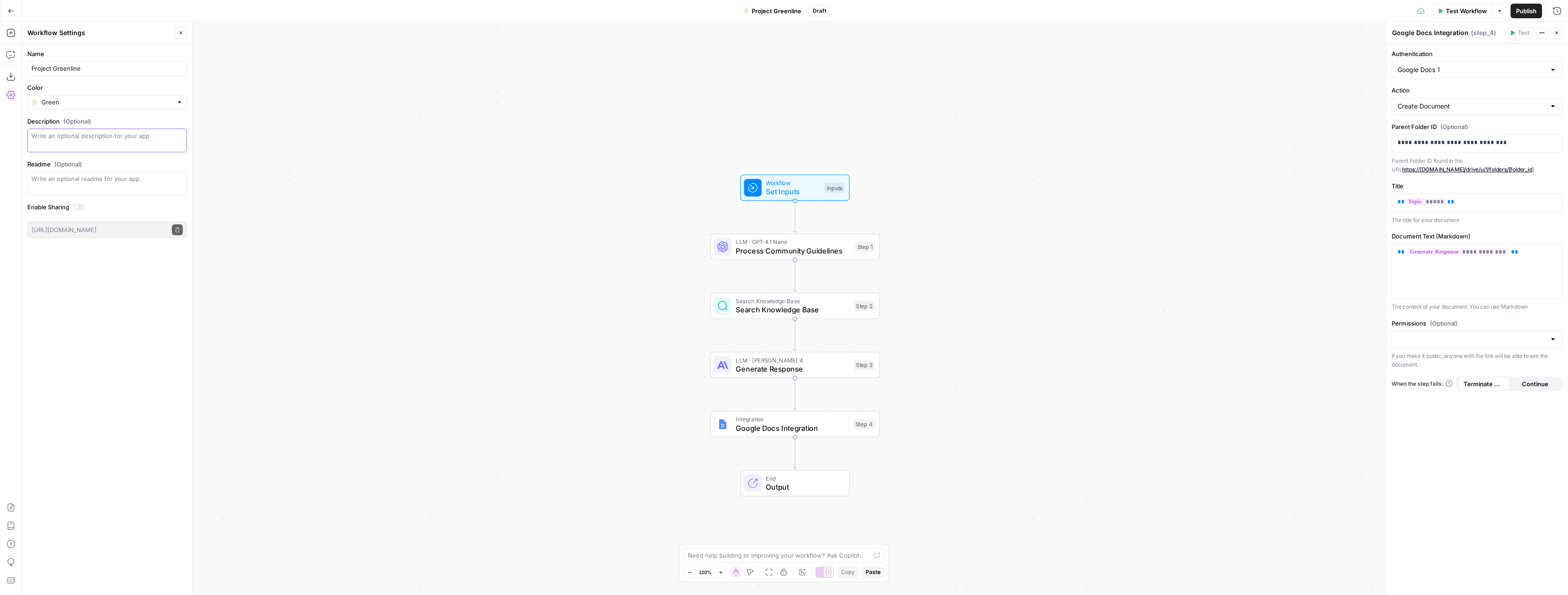
click at [80, 143] on textarea "Description (Optional)" at bounding box center [106, 140] width 151 height 18
type textarea "Generate posts for r/LegalZoom using legally approved article content"
click at [91, 288] on div "Name Project Greenline Color Green Description (Optional) Generate posts for r/…" at bounding box center [107, 319] width 171 height 551
click at [179, 35] on icon "button" at bounding box center [181, 33] width 6 height 6
click at [1519, 11] on span "Publish" at bounding box center [1527, 11] width 20 height 9
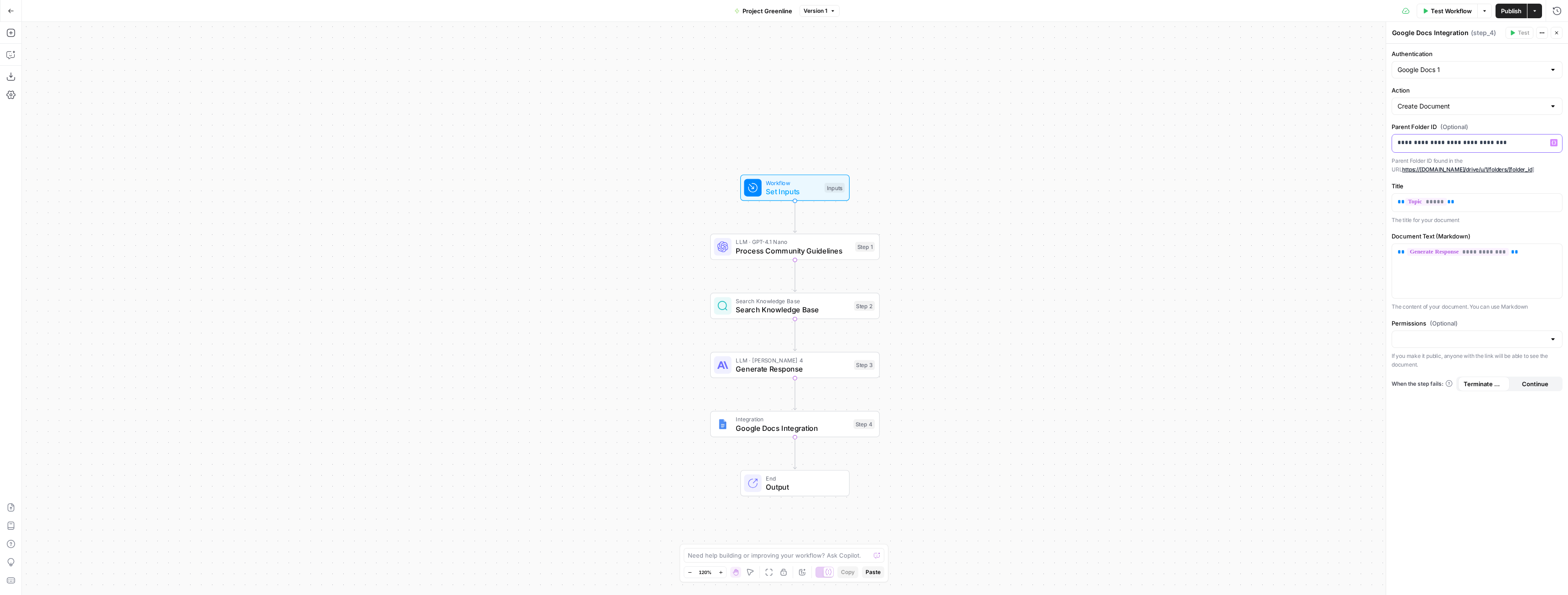
drag, startPoint x: 1511, startPoint y: 141, endPoint x: 1393, endPoint y: 137, distance: 118.1
click at [1393, 137] on div "**********" at bounding box center [1477, 143] width 170 height 17
click at [1366, 221] on div "Workflow Set Inputs Inputs LLM · GPT-4.1 Nano Process Community Guidelines Step…" at bounding box center [795, 308] width 1547 height 573
click at [1516, 14] on span "Publish" at bounding box center [1511, 11] width 20 height 9
click at [13, 11] on icon "button" at bounding box center [10, 10] width 6 height 6
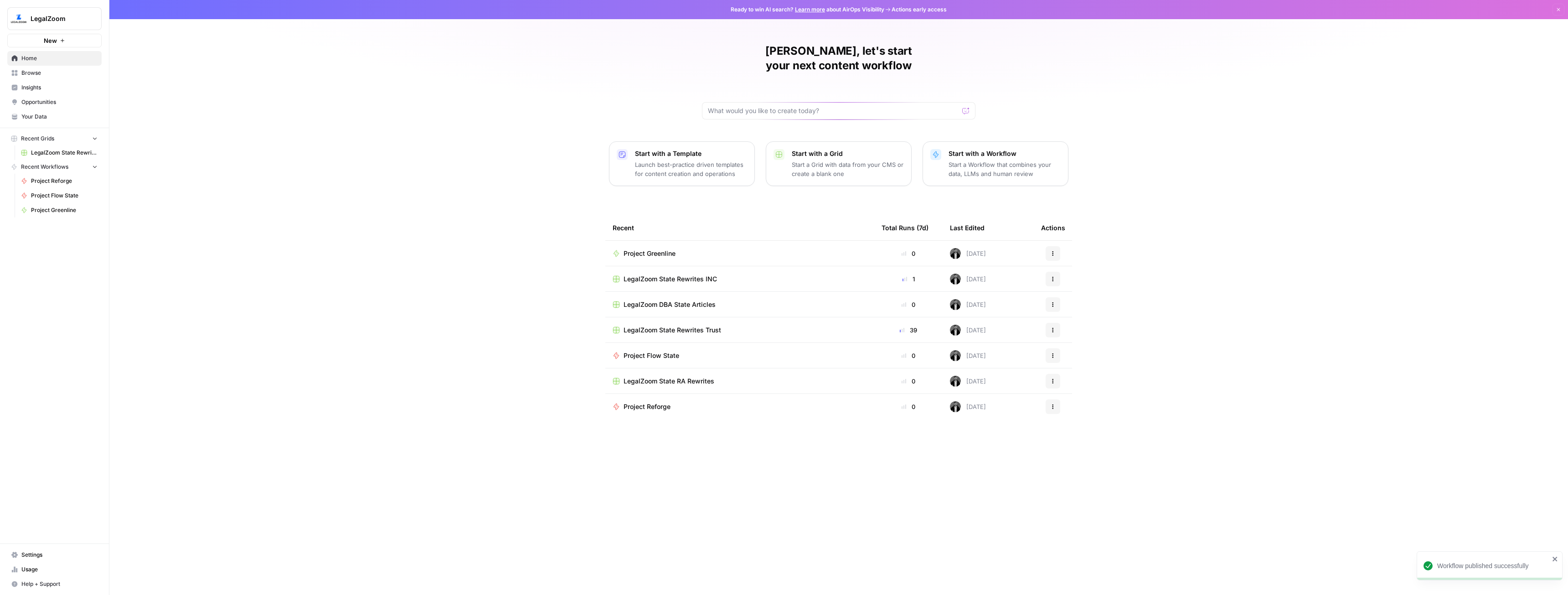
click at [47, 46] on button "New" at bounding box center [54, 40] width 95 height 14
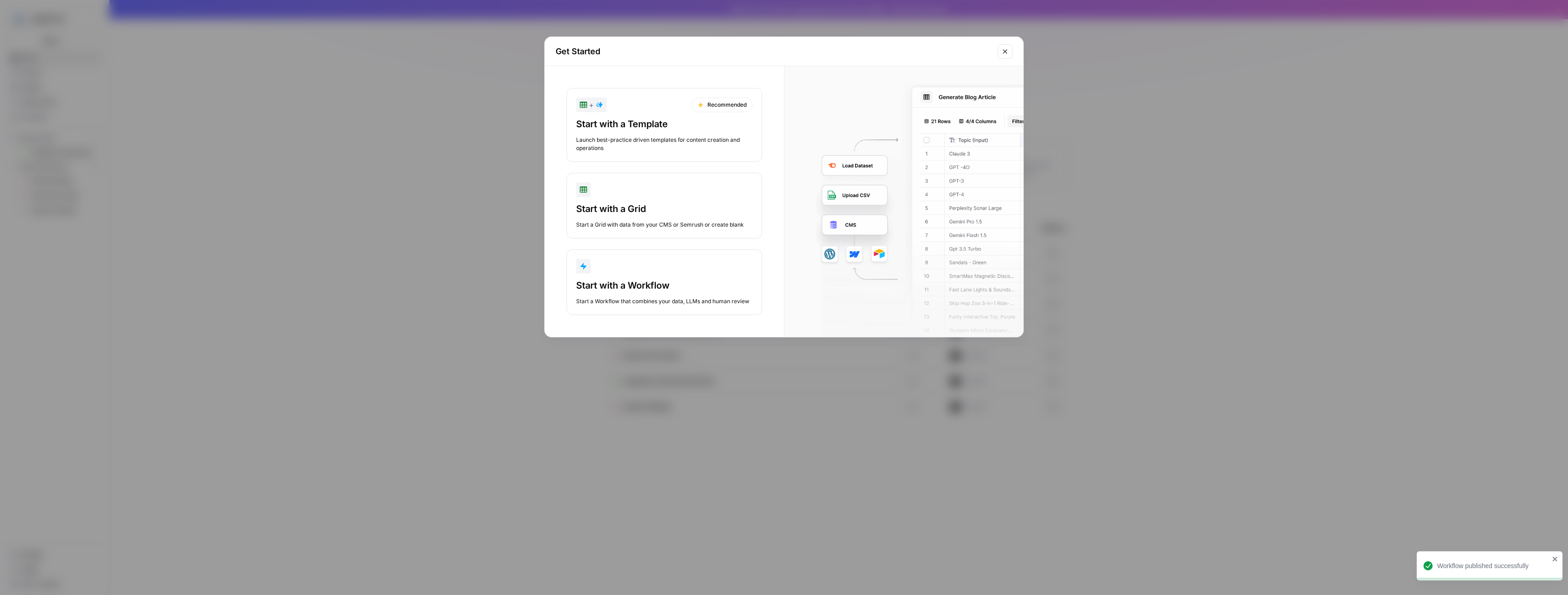
click at [606, 196] on div "button" at bounding box center [664, 190] width 176 height 15
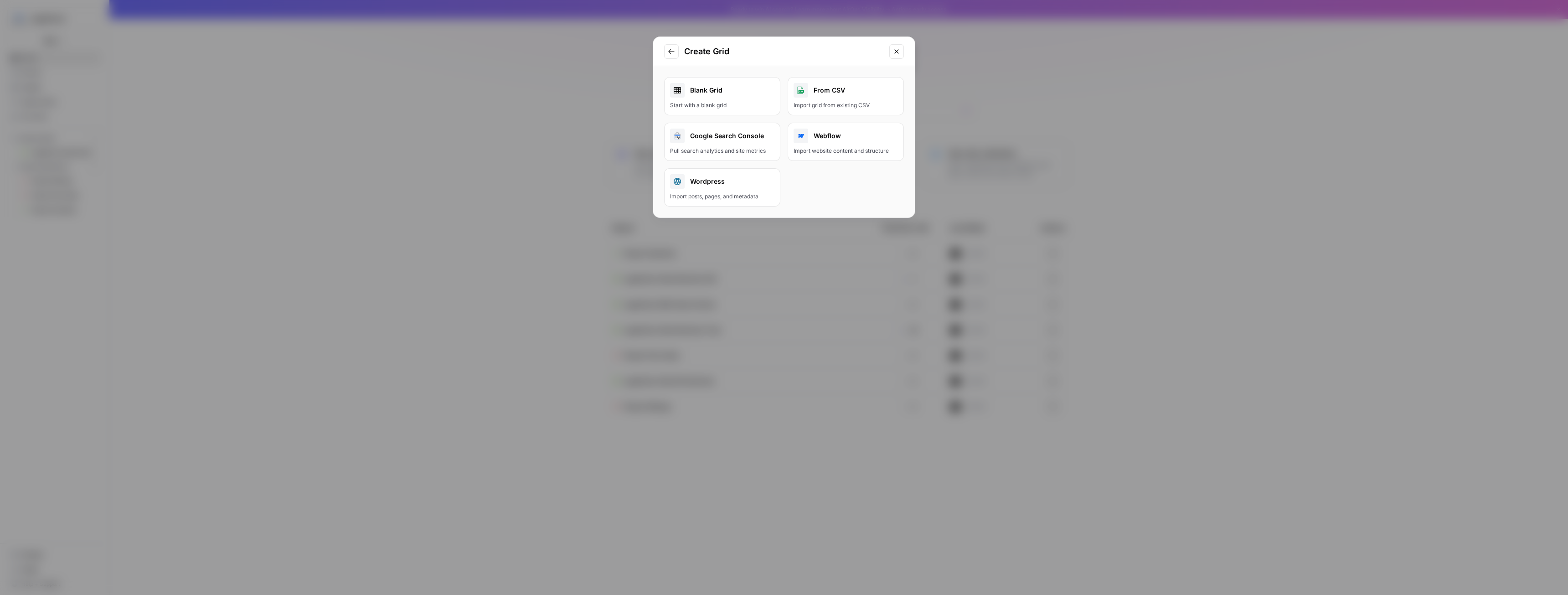
click at [728, 105] on div "Start with a blank grid" at bounding box center [722, 105] width 105 height 8
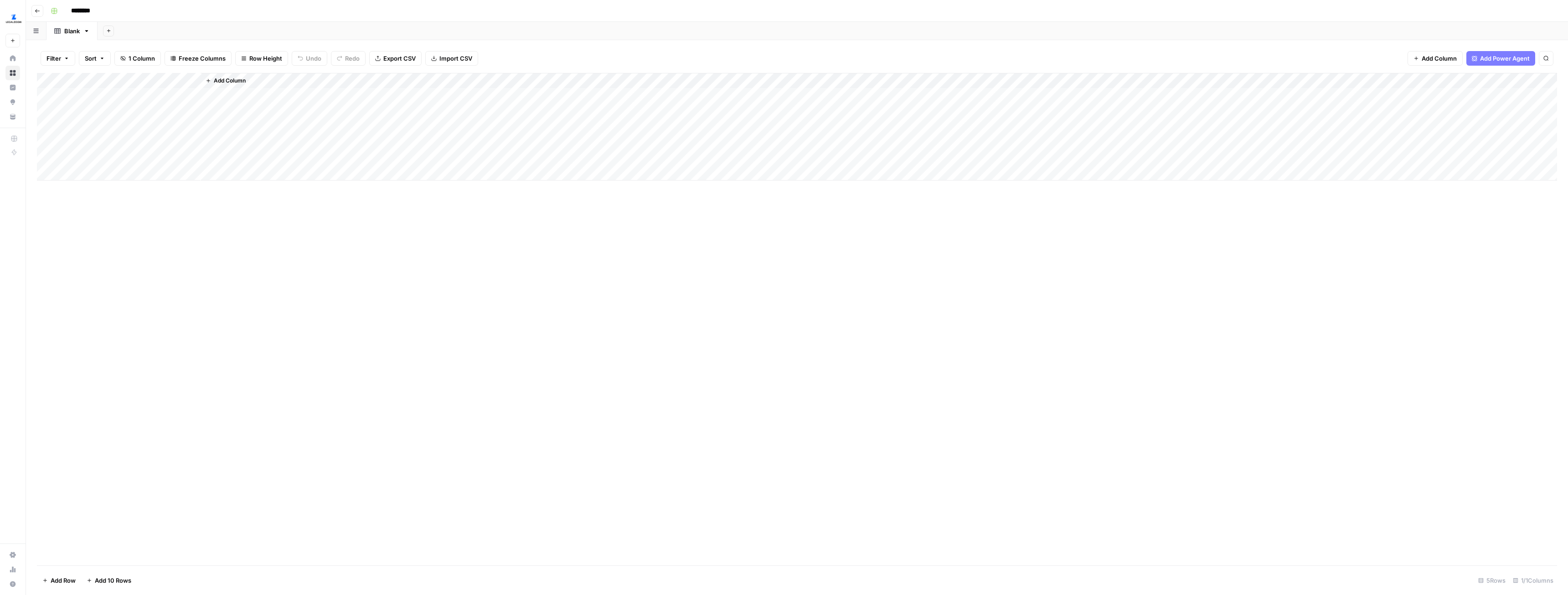
click at [226, 78] on span "Add Column" at bounding box center [229, 80] width 32 height 8
click at [1486, 27] on button "Workflow" at bounding box center [1496, 26] width 36 height 14
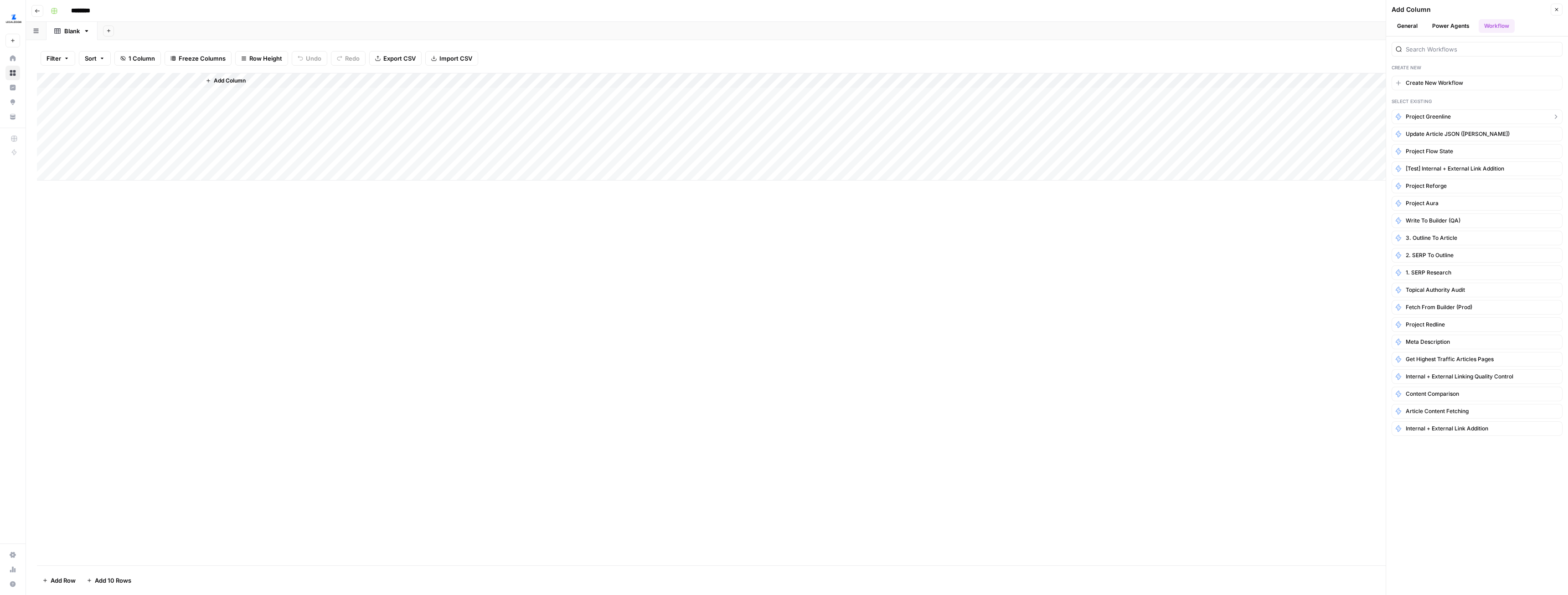
click at [1440, 118] on span "Project Greenline" at bounding box center [1429, 116] width 45 height 8
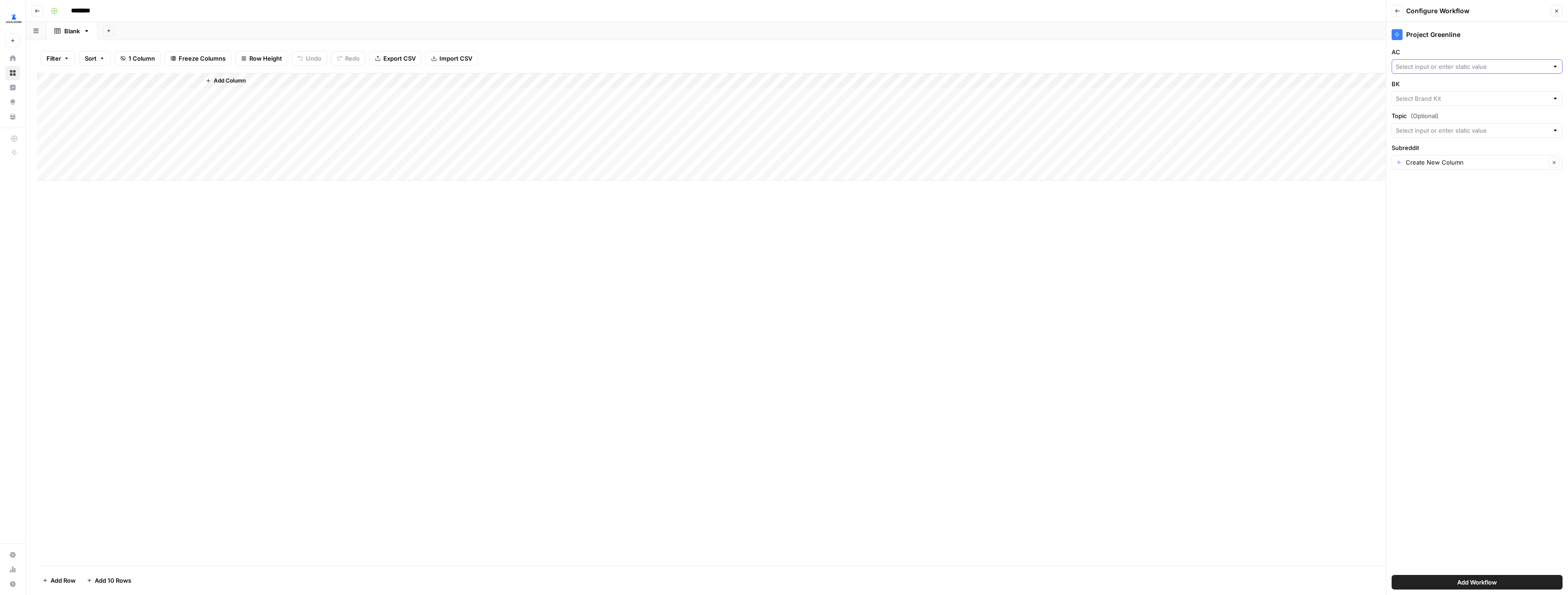
click at [1450, 68] on input "AC" at bounding box center [1473, 67] width 152 height 9
click at [1461, 109] on span "Legally Reviewed AC Content" at bounding box center [1475, 114] width 151 height 9
type input "Legally Reviewed AC Content"
click at [1461, 97] on input "BK" at bounding box center [1473, 98] width 152 height 9
click at [1440, 140] on button "LegalZoom LLC" at bounding box center [1477, 146] width 162 height 13
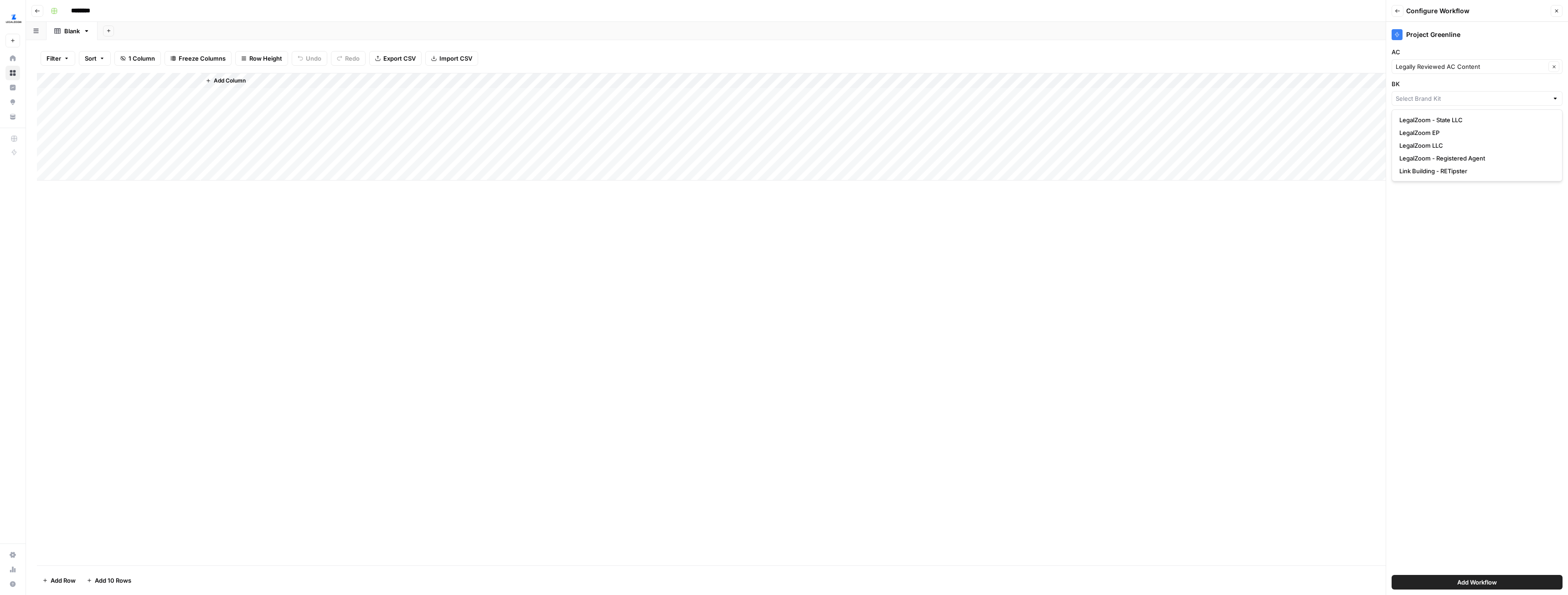
type input "LegalZoom LLC"
click at [1430, 130] on input "Topic (Optional)" at bounding box center [1473, 130] width 152 height 9
click at [1331, 248] on div "Add Column" at bounding box center [796, 319] width 1520 height 492
click at [106, 74] on div "Add Column" at bounding box center [796, 127] width 1520 height 107
click at [1447, 133] on input "Topic (Optional)" at bounding box center [1473, 130] width 152 height 9
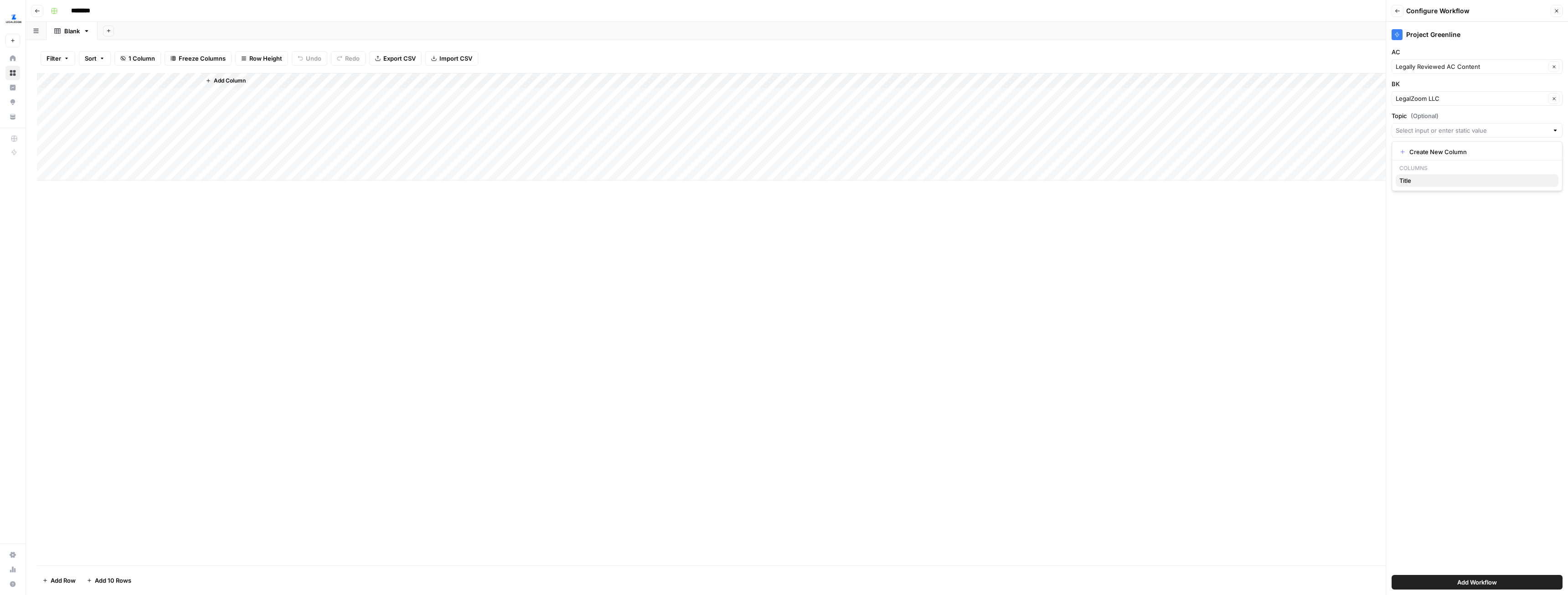
click at [1418, 181] on span "Title" at bounding box center [1475, 181] width 151 height 9
type input "Title"
click at [1409, 161] on input "Subreddit" at bounding box center [1476, 162] width 140 height 9
drag, startPoint x: 1470, startPoint y: 162, endPoint x: 1396, endPoint y: 160, distance: 74.0
click at [1396, 160] on div "Clear" at bounding box center [1477, 162] width 171 height 15
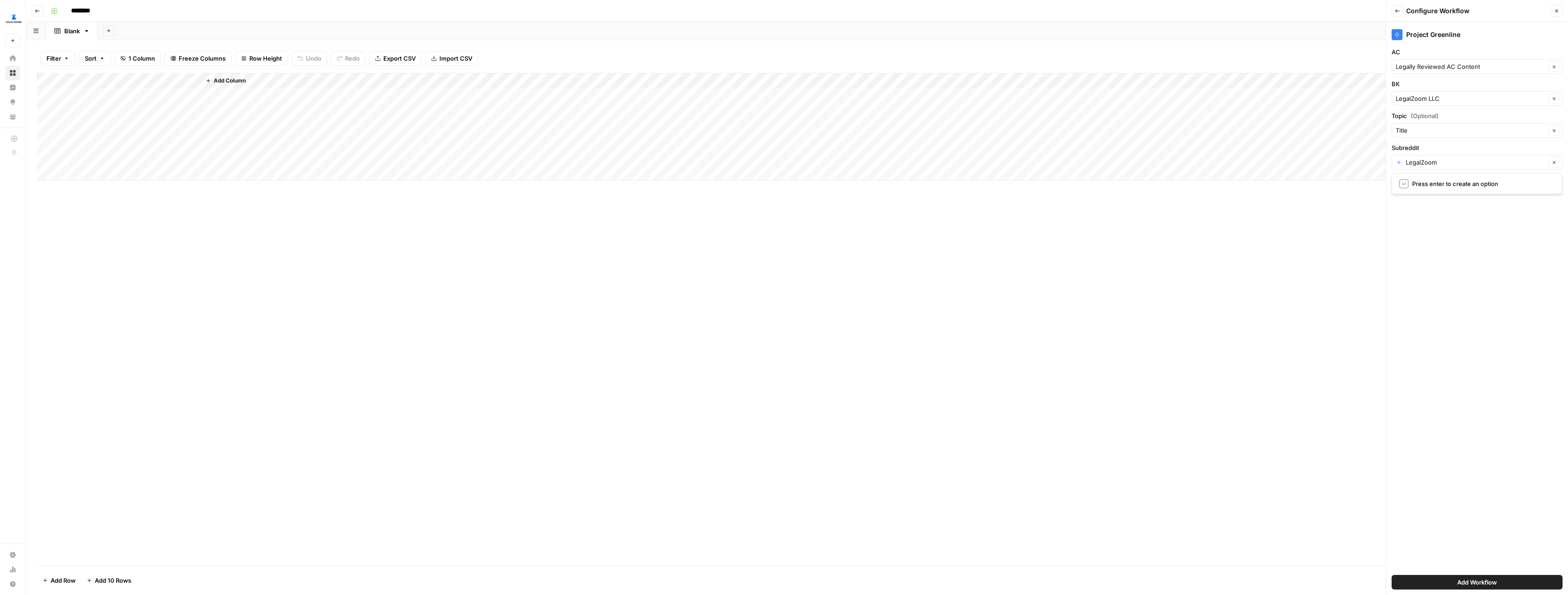
type input "Create New Column"
click at [1480, 585] on span "Add Workflow" at bounding box center [1477, 582] width 39 height 9
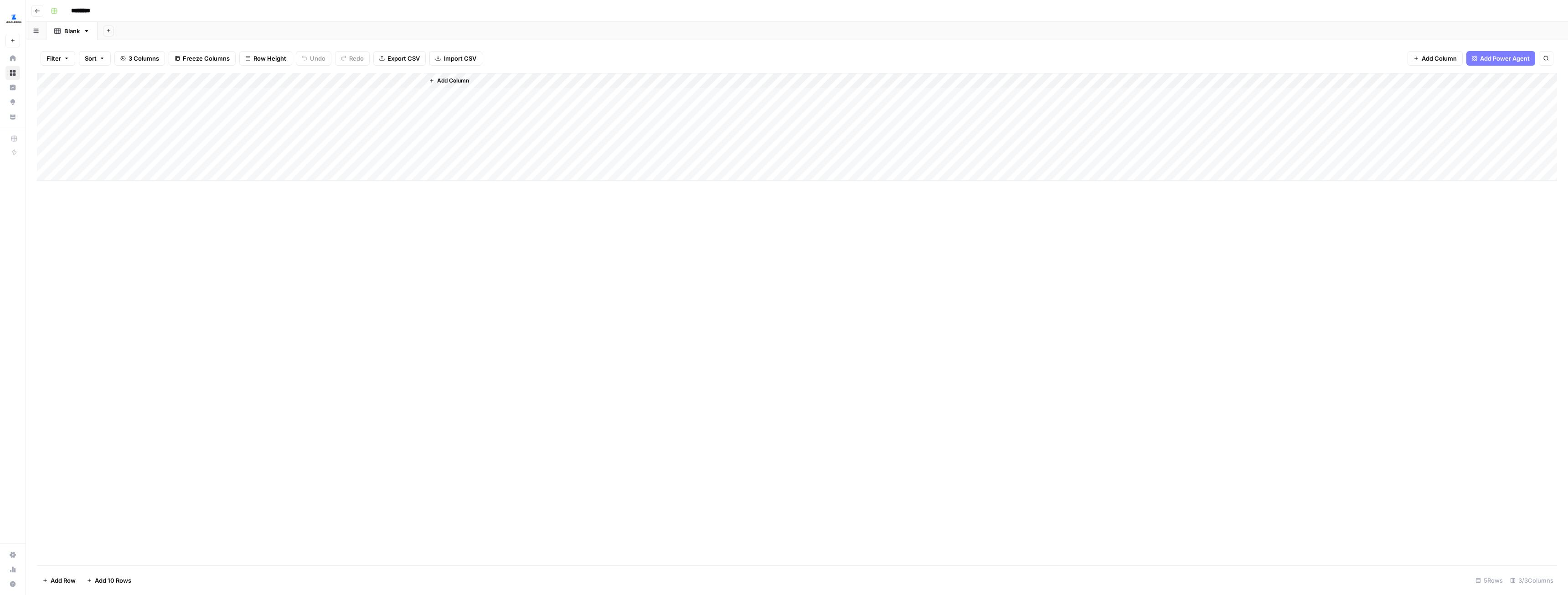
click at [322, 80] on div "Add Column" at bounding box center [796, 127] width 1520 height 107
click at [247, 200] on span "Remove Column" at bounding box center [258, 204] width 80 height 9
click at [757, 110] on span "Delete" at bounding box center [751, 111] width 19 height 9
click at [228, 81] on div "Add Column" at bounding box center [796, 127] width 1520 height 107
click at [258, 82] on div "Add Column" at bounding box center [796, 127] width 1520 height 107
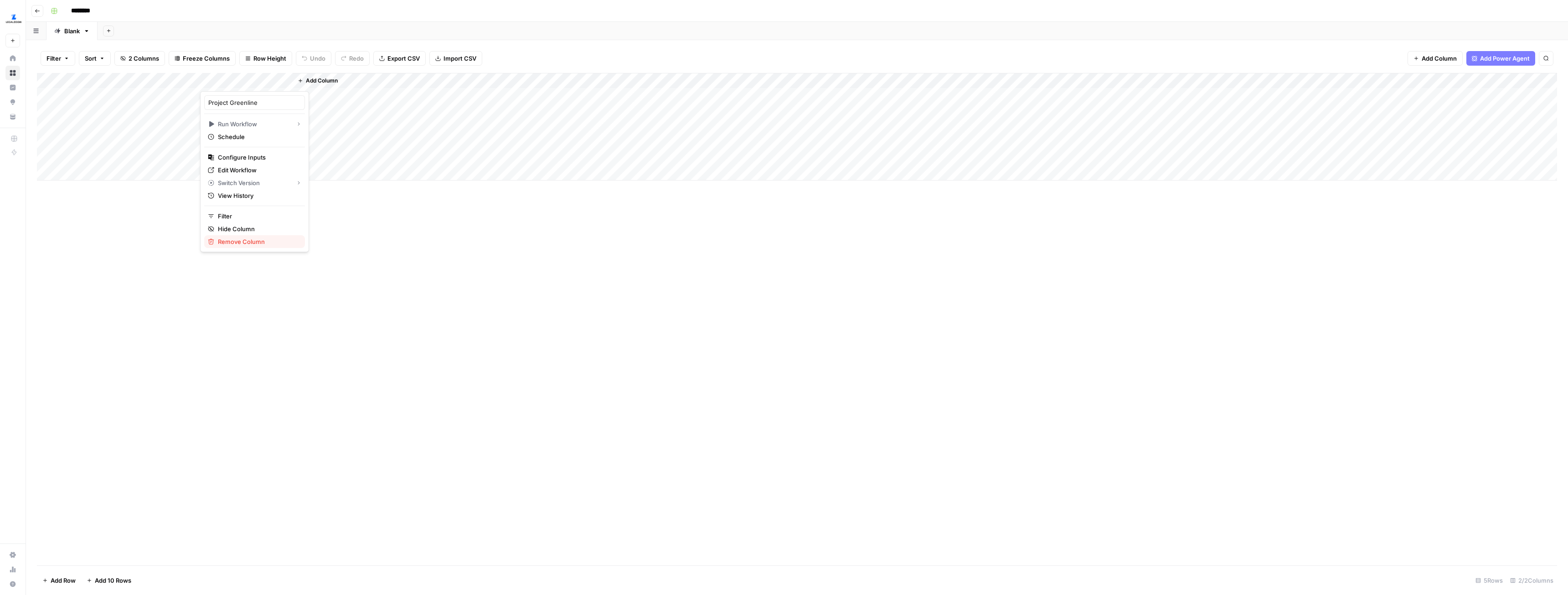
click at [256, 238] on span "Remove Column" at bounding box center [258, 241] width 80 height 9
click at [761, 101] on span "Delete" at bounding box center [751, 103] width 19 height 9
click at [224, 80] on span "Add Column" at bounding box center [229, 80] width 32 height 8
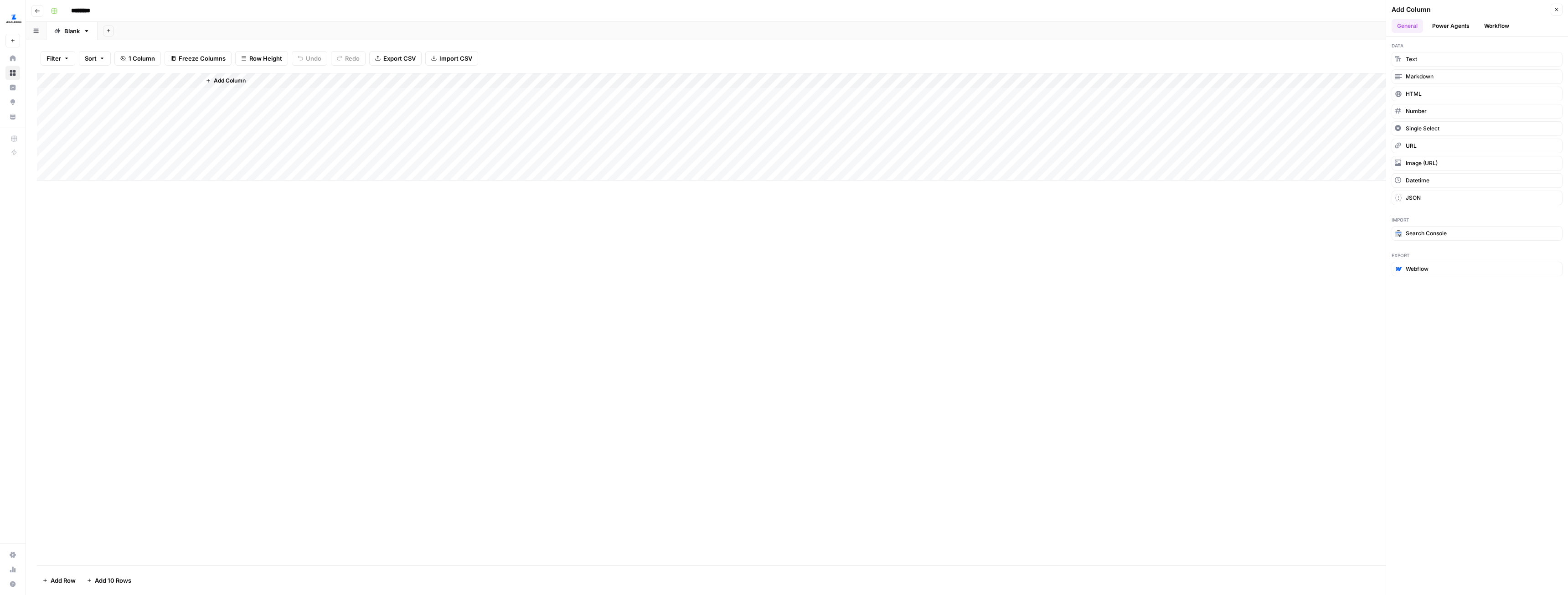
click at [1494, 27] on button "Workflow" at bounding box center [1496, 26] width 36 height 14
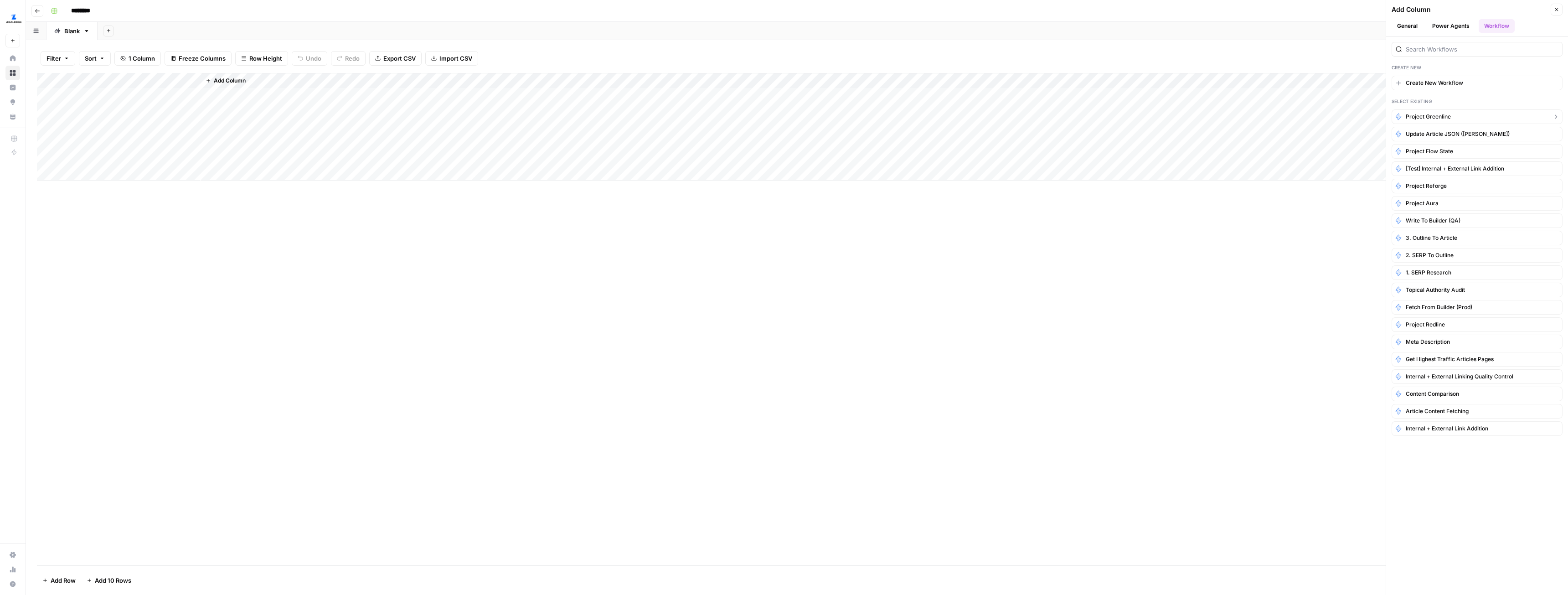
click at [1447, 116] on span "Project Greenline" at bounding box center [1429, 116] width 45 height 8
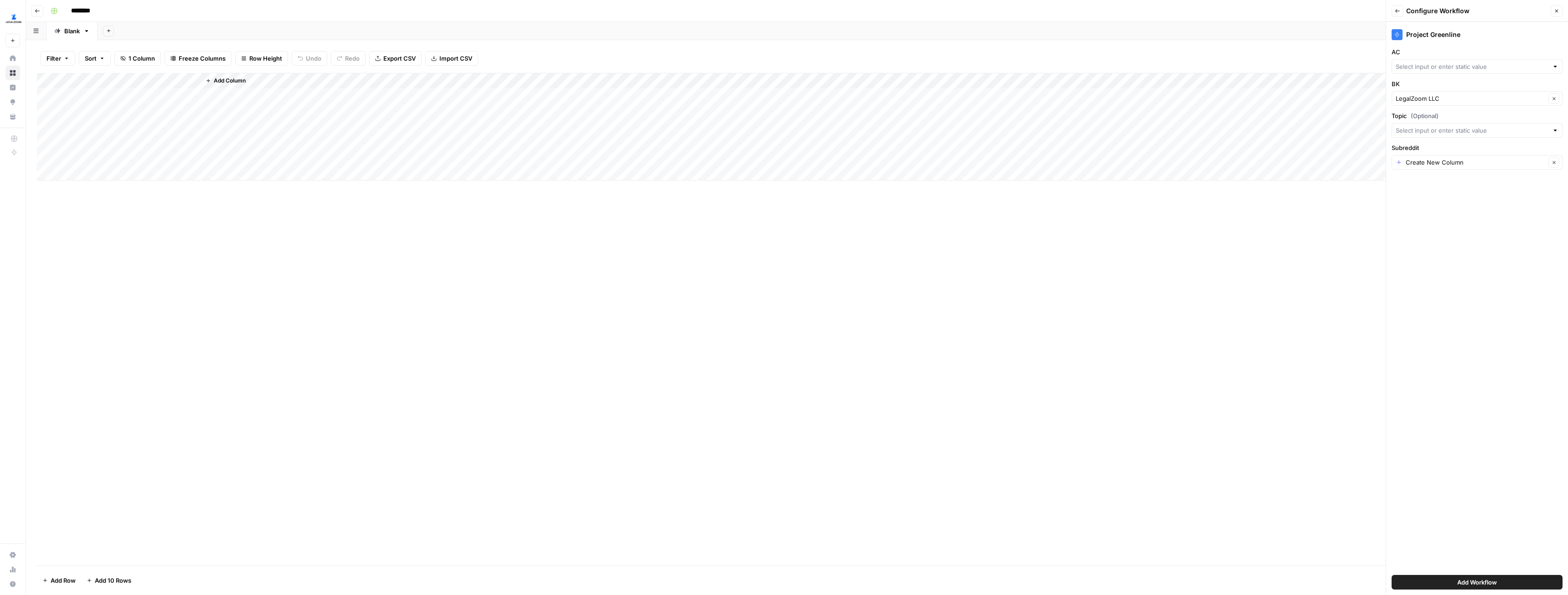
click at [1453, 74] on div "Project Greenline AC BK LegalZoom LLC Clear Topic (Optional) Subreddit Create N…" at bounding box center [1477, 308] width 182 height 573
click at [1452, 72] on div at bounding box center [1477, 67] width 171 height 15
click at [1445, 114] on span "Legally Reviewed AC Content" at bounding box center [1475, 114] width 151 height 9
type input "Legally Reviewed AC Content"
click at [1446, 132] on input "Topic (Optional)" at bounding box center [1473, 130] width 152 height 9
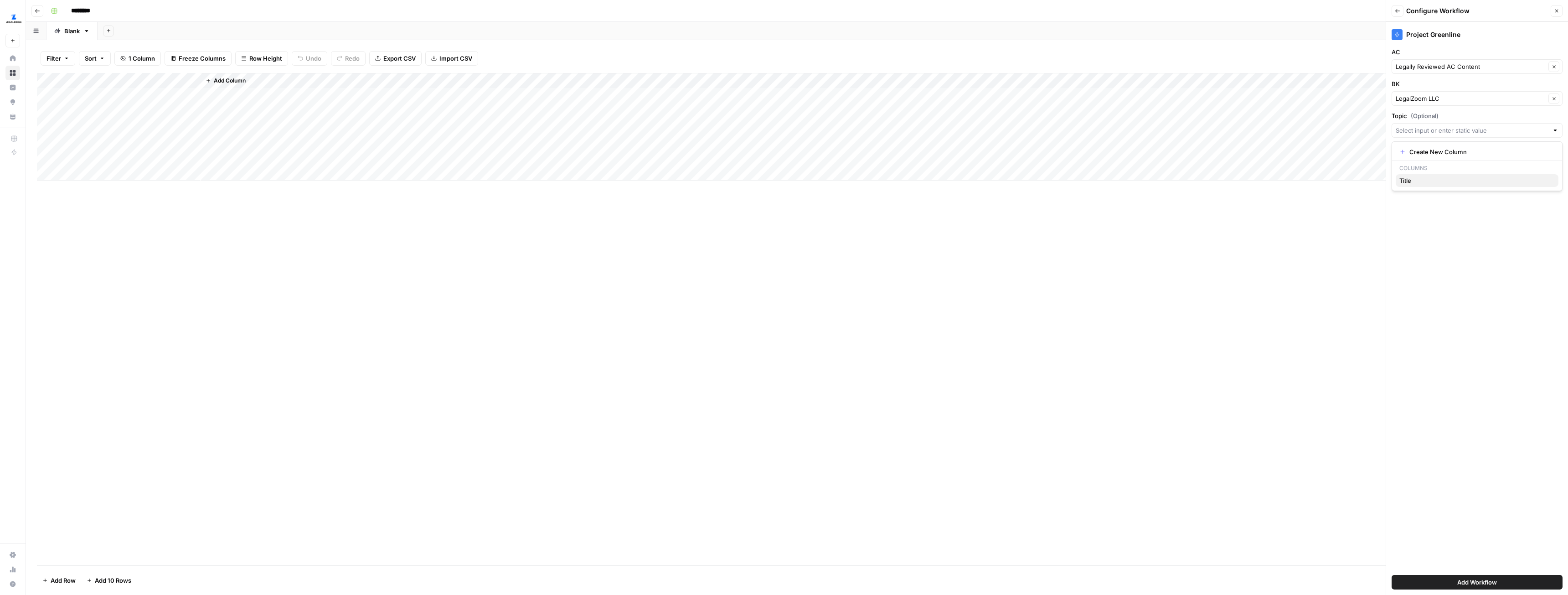
click at [1425, 177] on span "Title" at bounding box center [1475, 181] width 151 height 9
type input "Title"
click at [109, 81] on div "Add Column" at bounding box center [796, 127] width 1520 height 107
drag, startPoint x: 106, startPoint y: 102, endPoint x: 44, endPoint y: 102, distance: 62.0
click at [44, 102] on body "LegalZoom New Home Browse Insights Opportunities Your Data Recent Grids New Gri…" at bounding box center [784, 297] width 1568 height 595
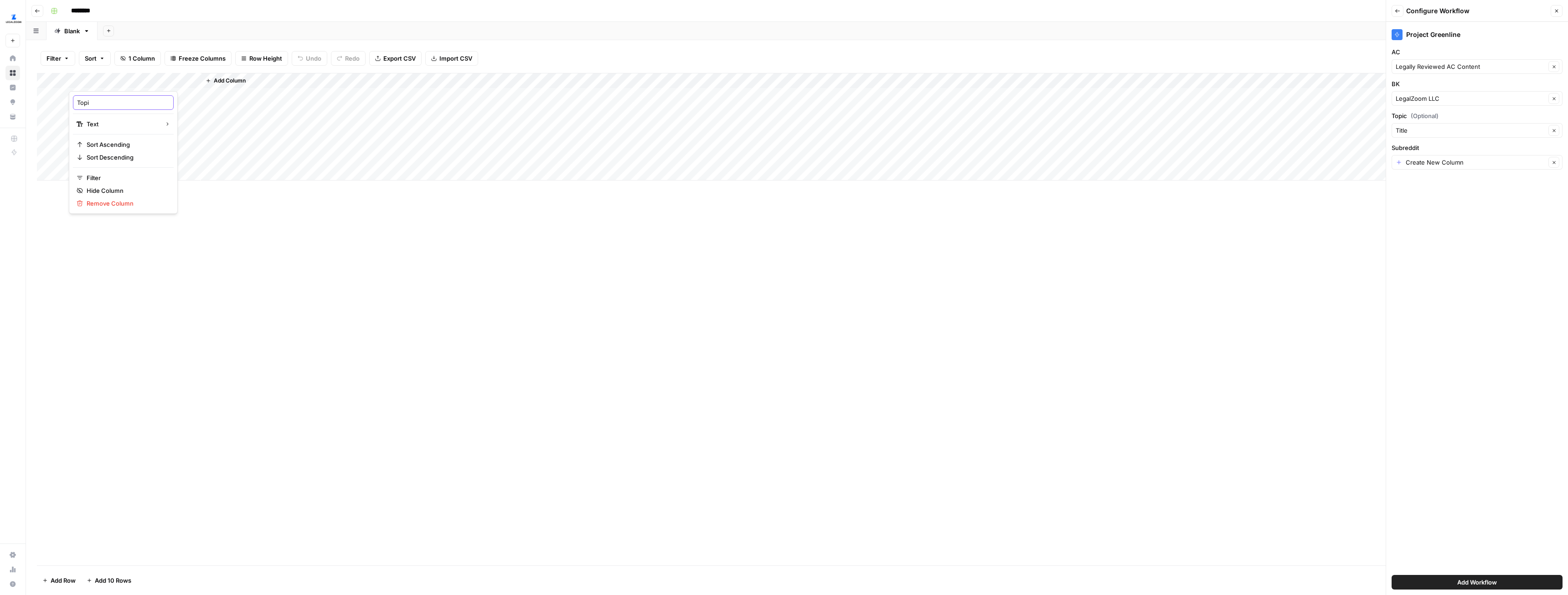
type input "Topic"
click at [1555, 161] on icon "button" at bounding box center [1554, 161] width 3 height 3
click at [1501, 578] on button "Add Workflow" at bounding box center [1477, 582] width 171 height 15
click at [31, 10] on button "Go back" at bounding box center [37, 10] width 12 height 12
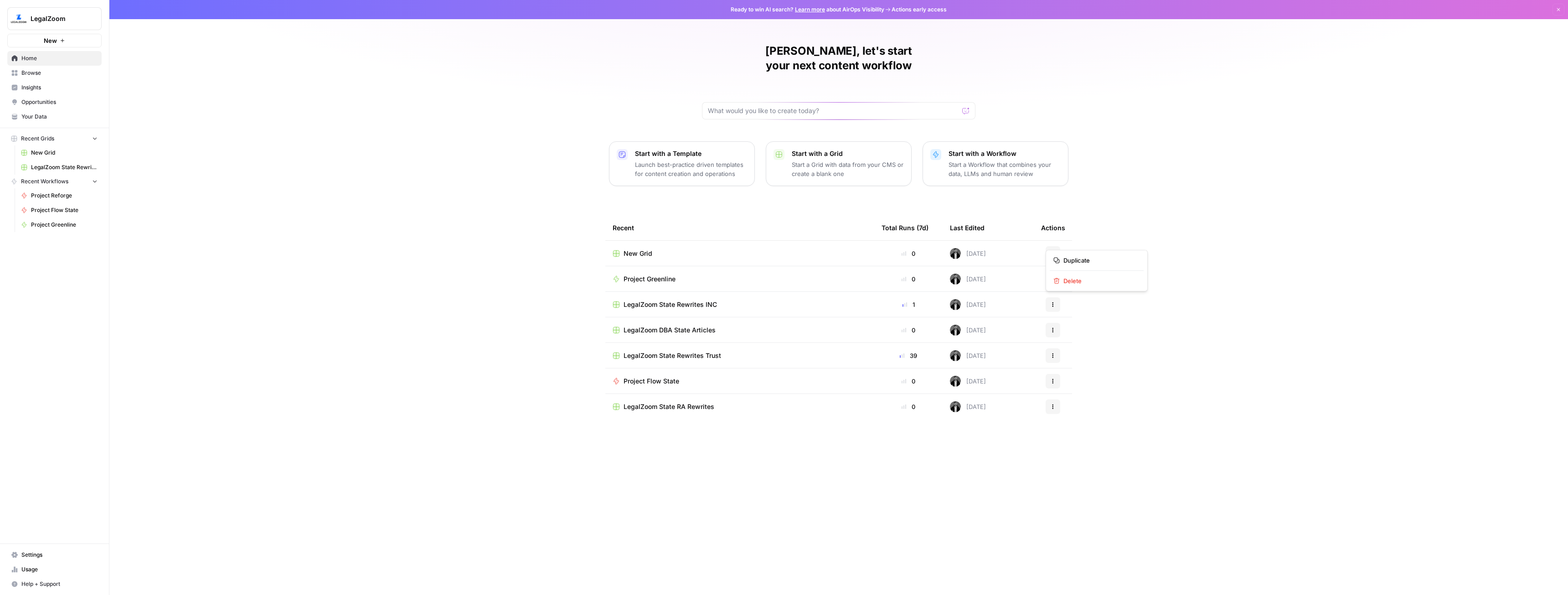
click at [1047, 246] on button "Actions" at bounding box center [1053, 253] width 15 height 15
click at [1072, 280] on span "Delete" at bounding box center [1100, 281] width 73 height 9
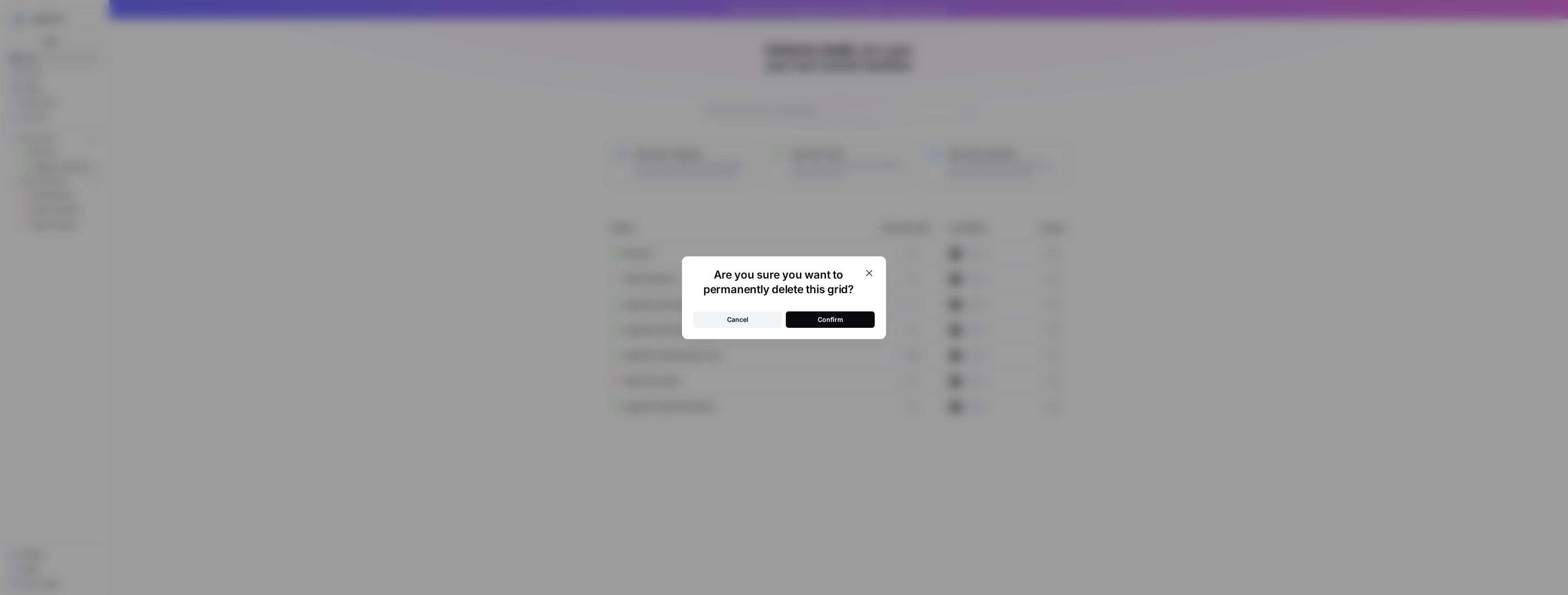
click at [840, 320] on div "Confirm" at bounding box center [831, 319] width 26 height 9
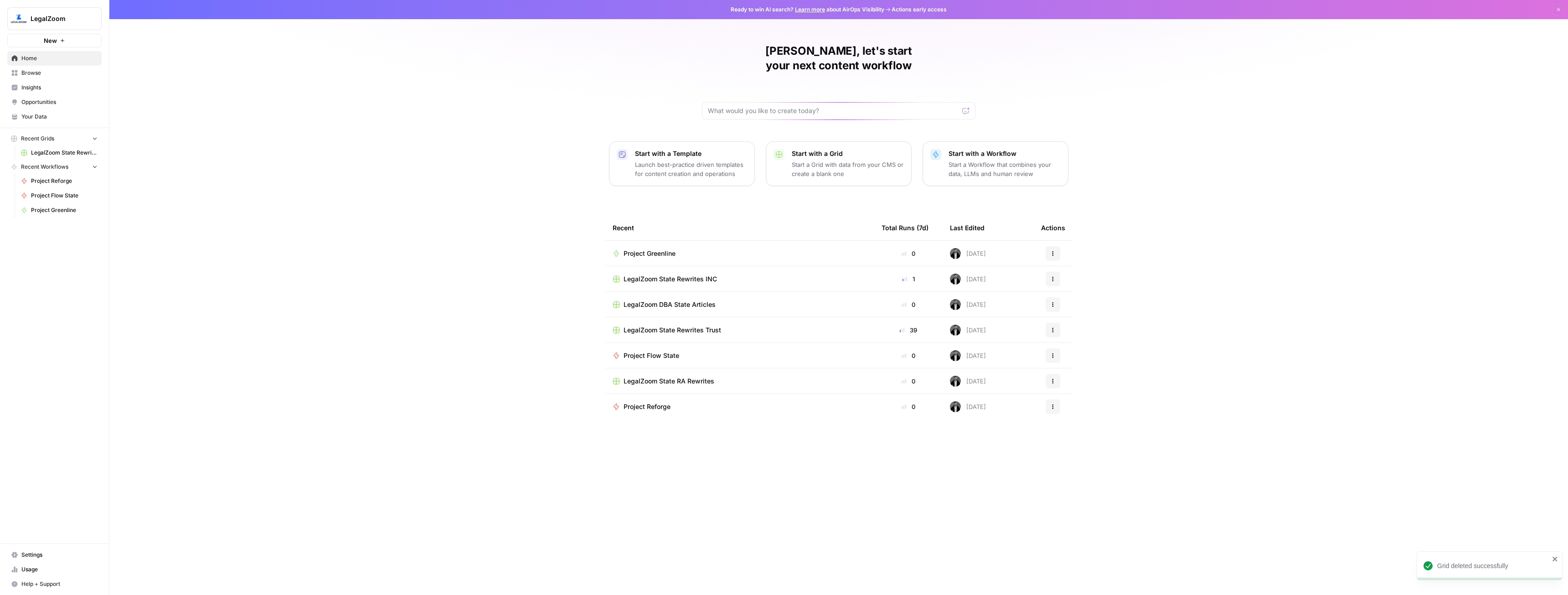
click at [49, 41] on span "New" at bounding box center [50, 40] width 13 height 9
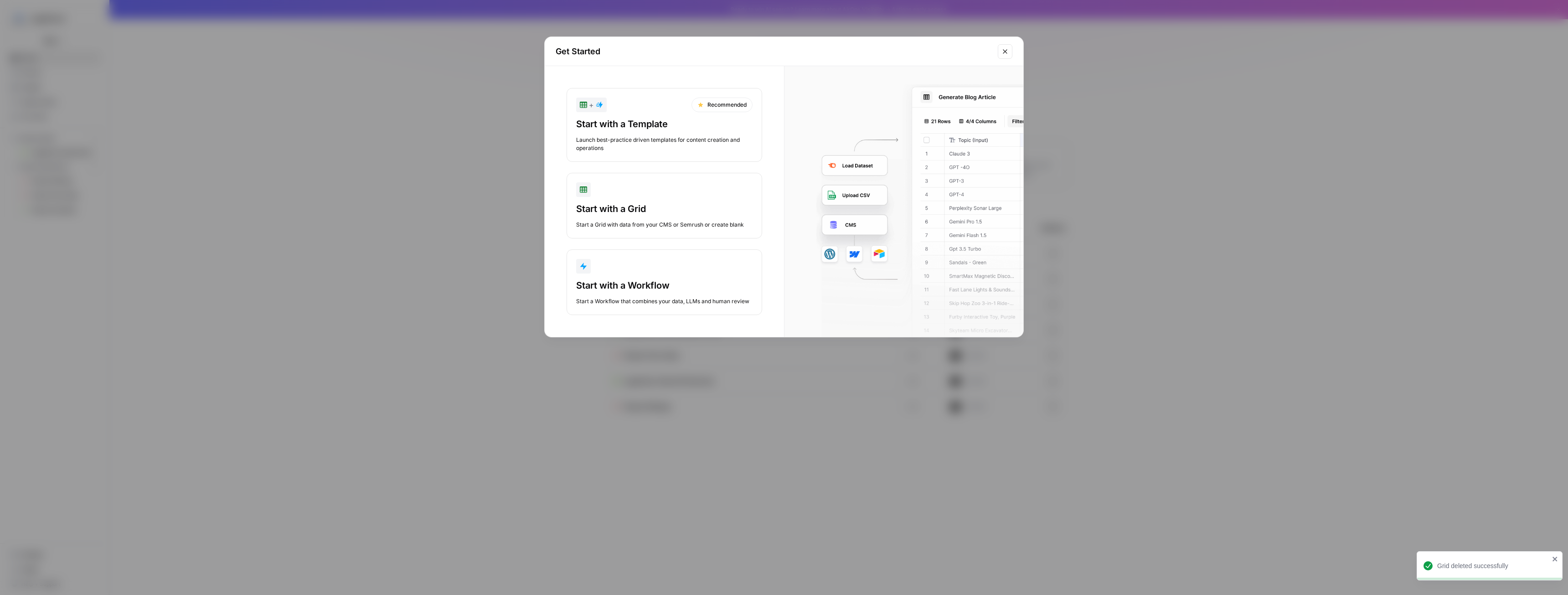
click at [644, 212] on div "Start with a Grid" at bounding box center [664, 209] width 176 height 13
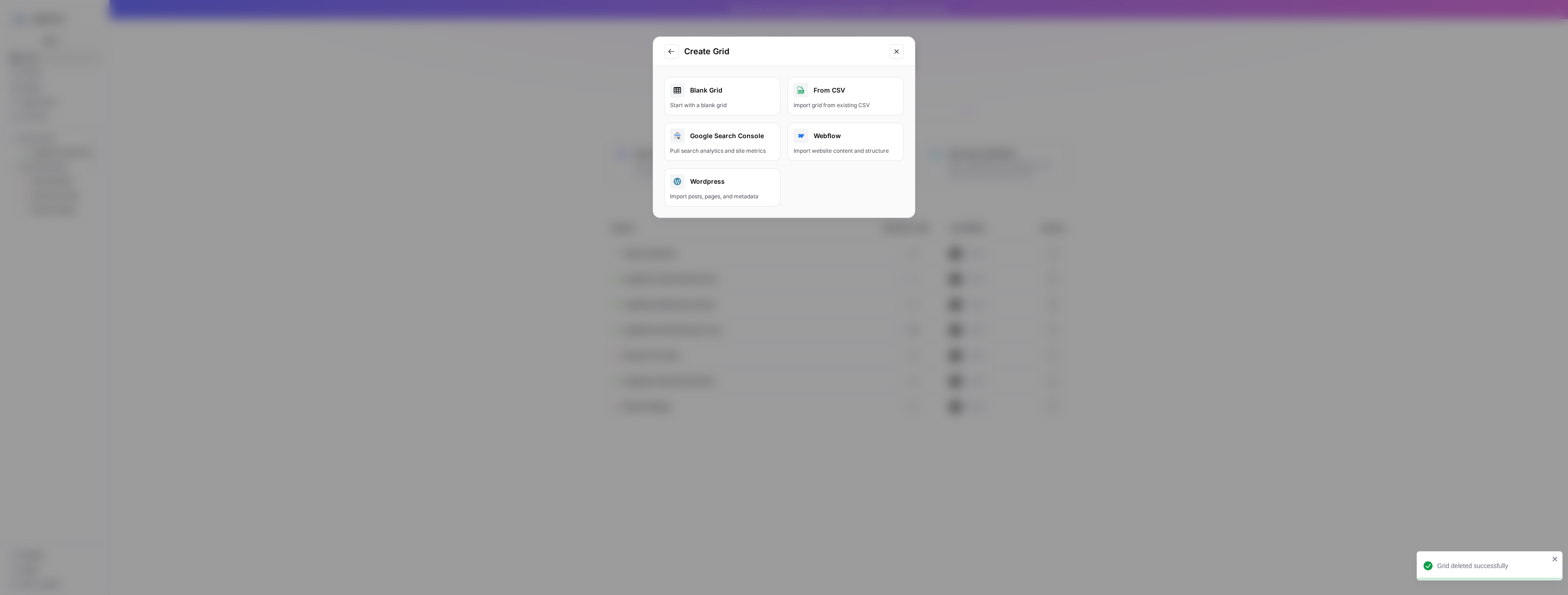
click at [737, 96] on div "Blank Grid" at bounding box center [722, 90] width 105 height 15
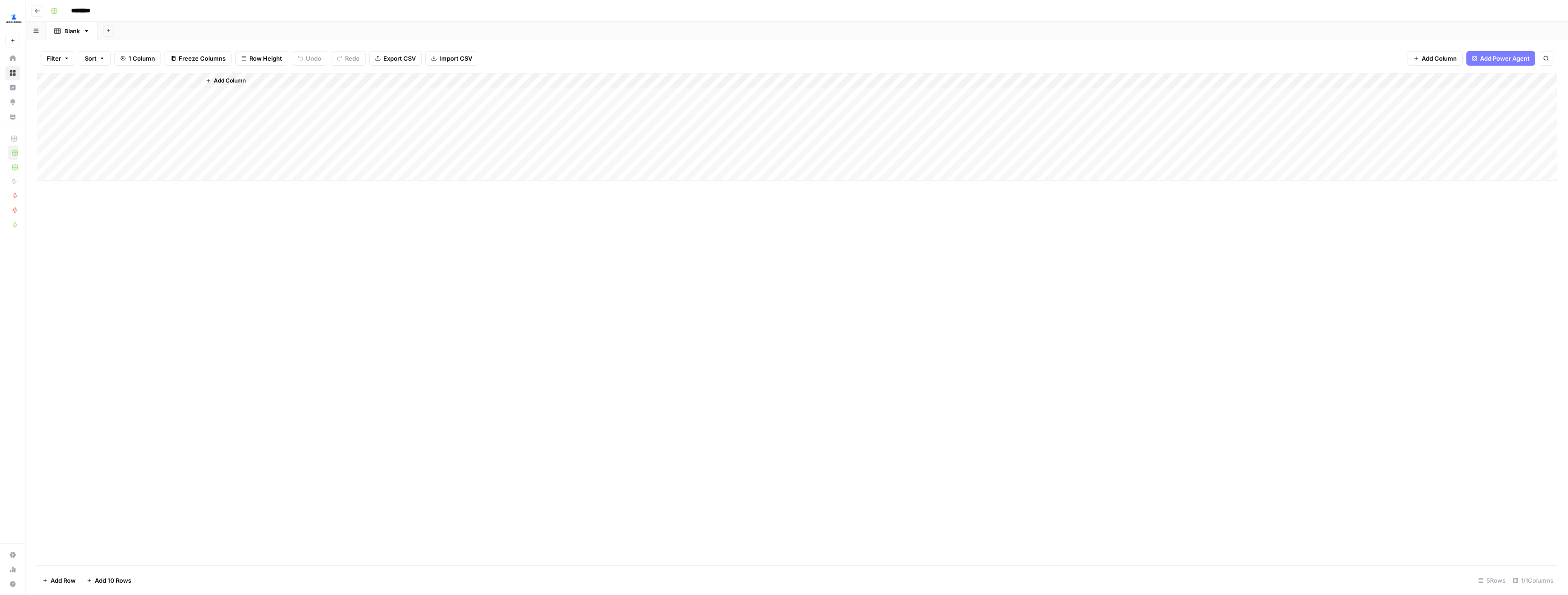
click at [224, 83] on span "Add Column" at bounding box center [229, 80] width 32 height 8
click at [1495, 26] on button "Workflow" at bounding box center [1496, 26] width 36 height 14
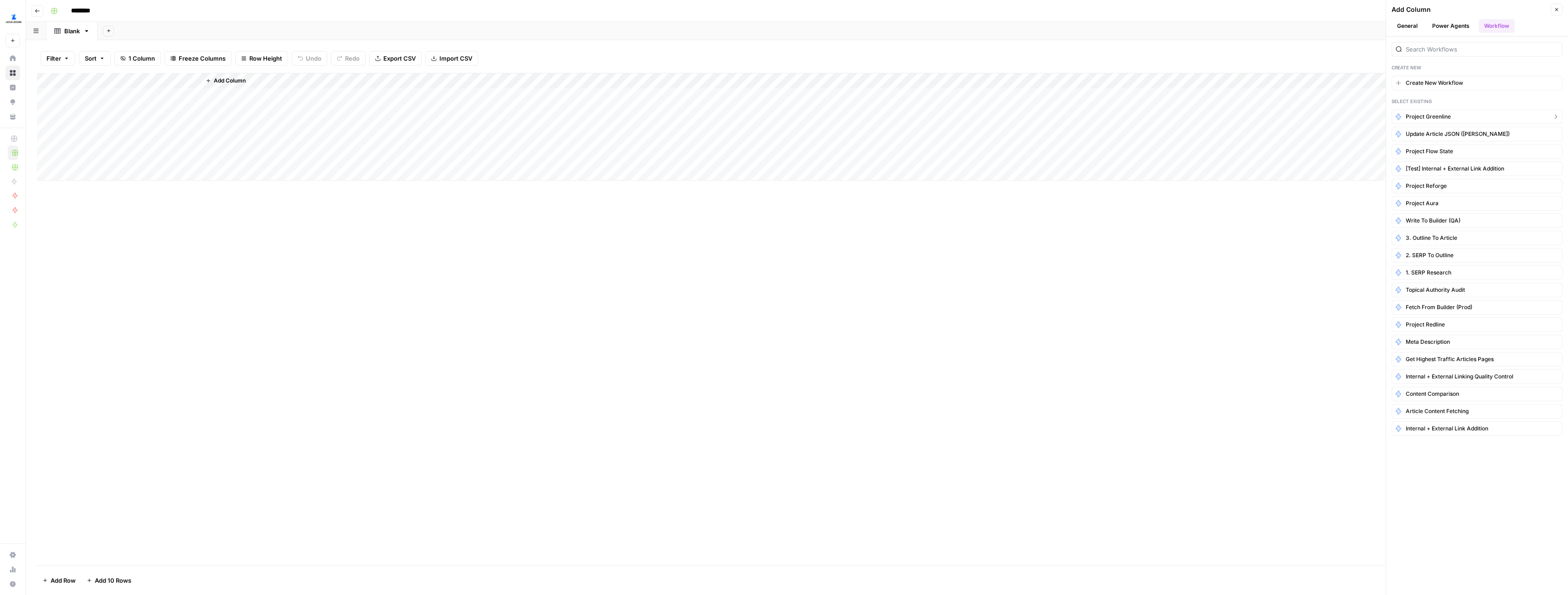
click at [1439, 117] on span "Project Greenline" at bounding box center [1429, 116] width 45 height 8
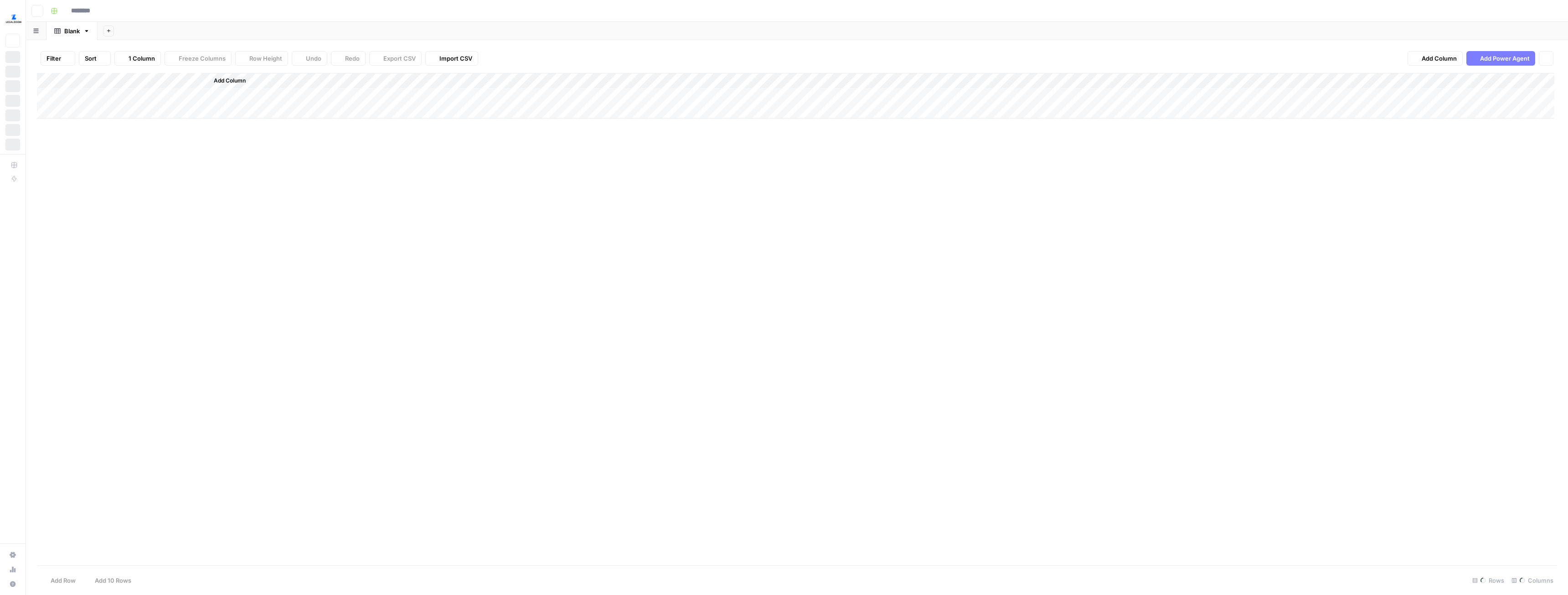
type input "********"
click at [229, 74] on div "Add Column" at bounding box center [879, 127] width 1357 height 107
click at [236, 84] on span "Add Column" at bounding box center [229, 80] width 32 height 8
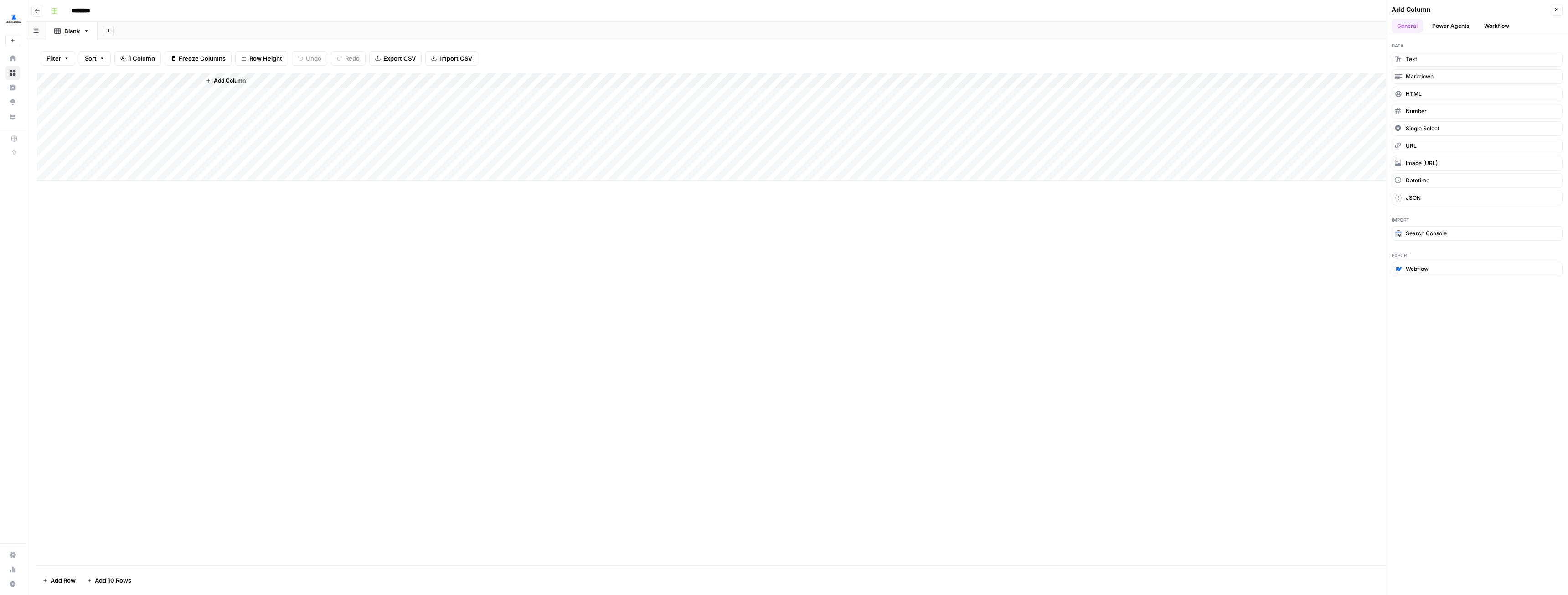
click at [1495, 25] on button "Workflow" at bounding box center [1496, 26] width 36 height 14
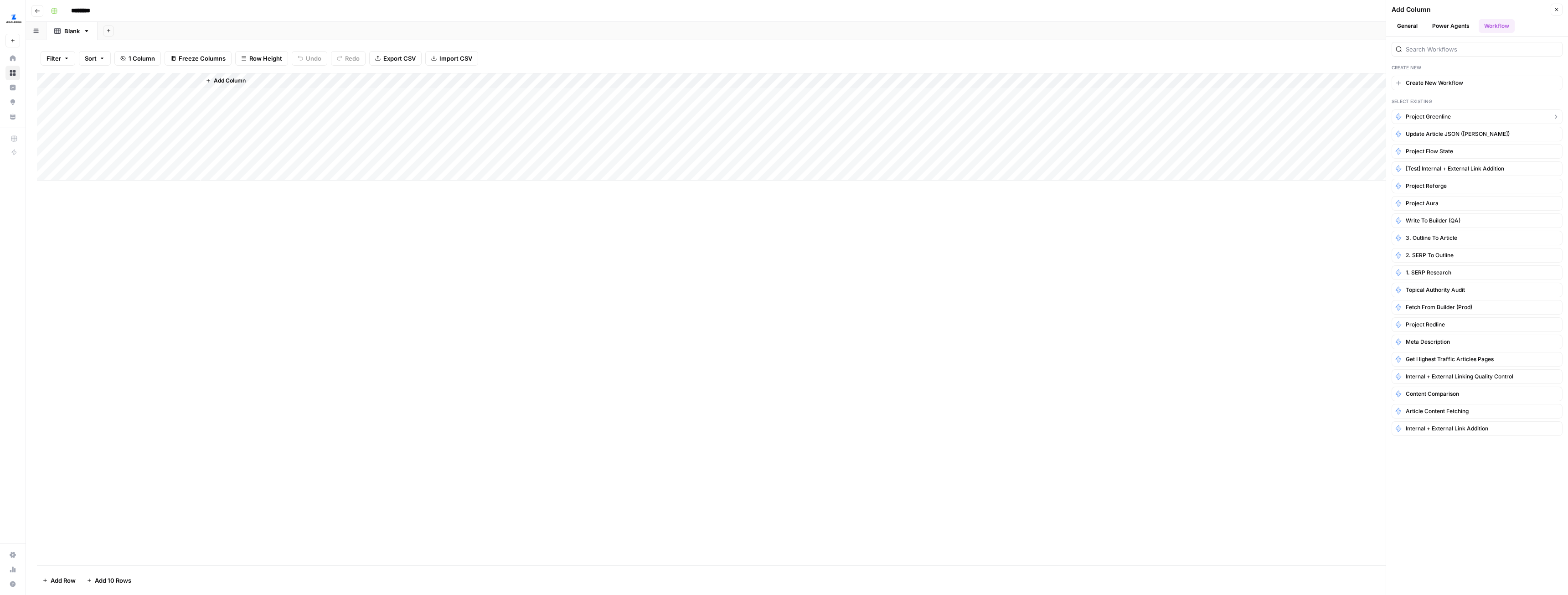
click at [1431, 118] on span "Project Greenline" at bounding box center [1429, 116] width 45 height 8
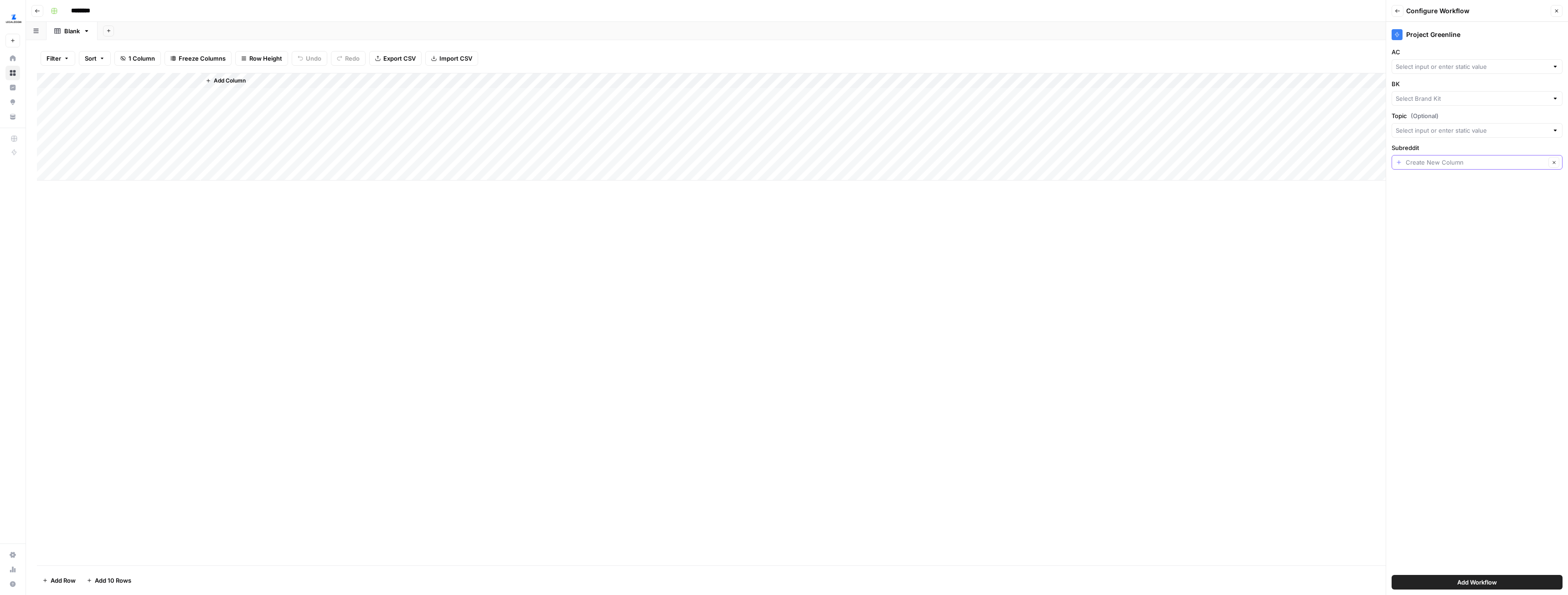
click at [1438, 166] on input "Subreddit" at bounding box center [1476, 162] width 140 height 9
click at [1432, 161] on input "Subreddit" at bounding box center [1476, 162] width 140 height 9
type input "S"
type input "LegalZoom"
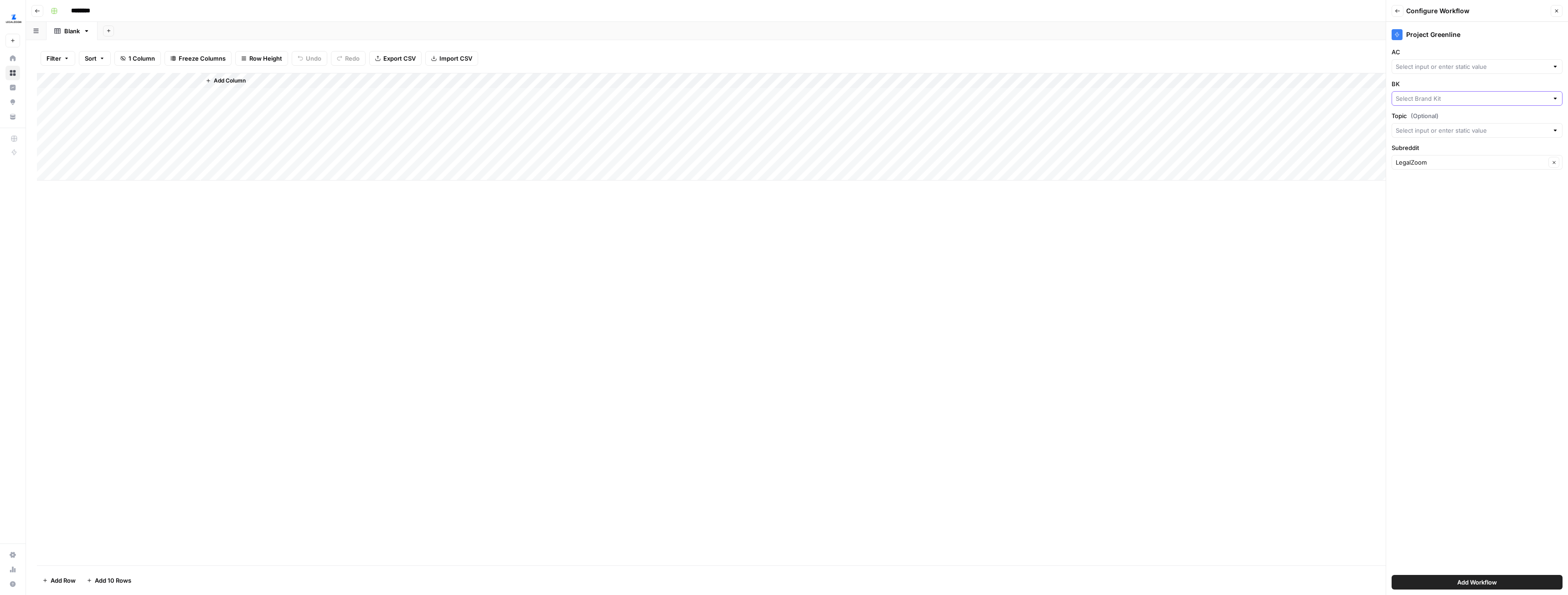
click at [1433, 98] on input "BK" at bounding box center [1473, 98] width 152 height 9
click at [1429, 116] on span "LegalZoom - State LLC" at bounding box center [1475, 120] width 151 height 9
type input "LegalZoom - State LLC"
click at [1436, 69] on input "AC" at bounding box center [1473, 67] width 152 height 9
click at [1432, 112] on span "Legally Reviewed AC Content" at bounding box center [1475, 114] width 151 height 9
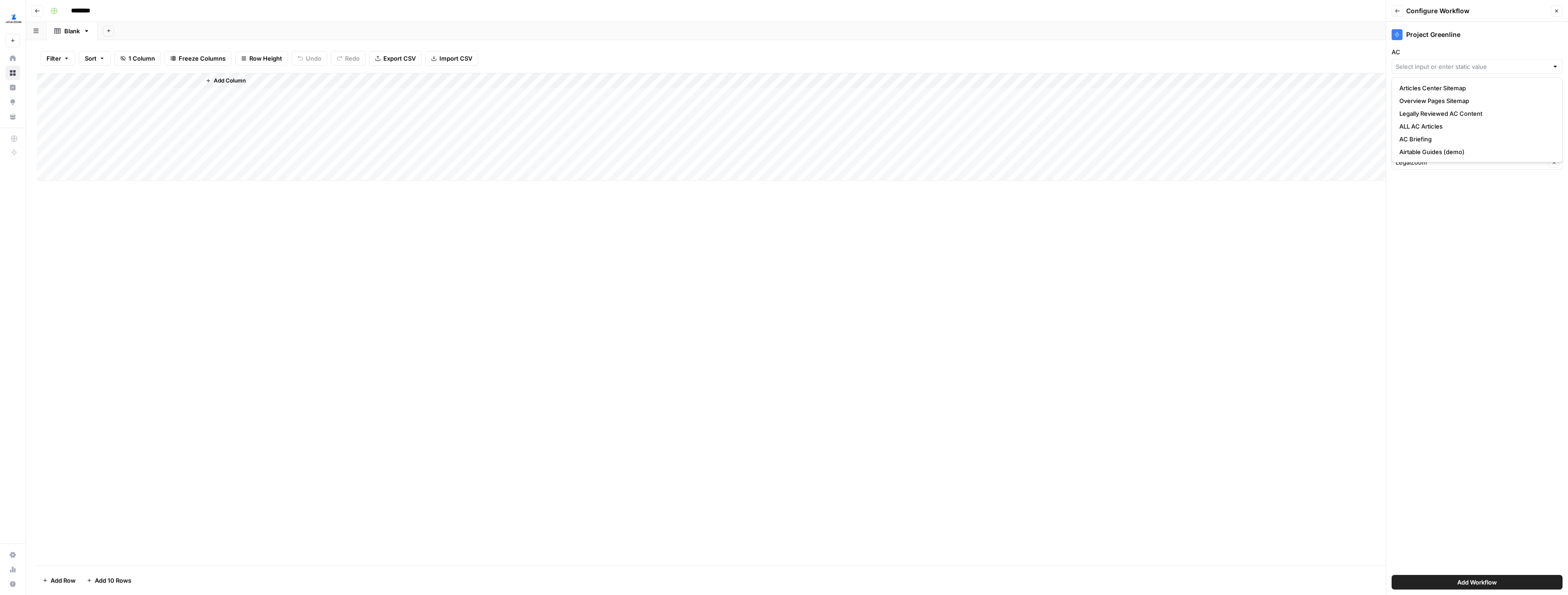
type input "Legally Reviewed AC Content"
click at [1440, 122] on div "Topic (Optional)" at bounding box center [1477, 124] width 171 height 27
click at [1440, 133] on input "Topic (Optional)" at bounding box center [1473, 130] width 152 height 9
click at [104, 82] on div "Add Column" at bounding box center [796, 127] width 1520 height 107
drag, startPoint x: 99, startPoint y: 100, endPoint x: 57, endPoint y: 98, distance: 42.0
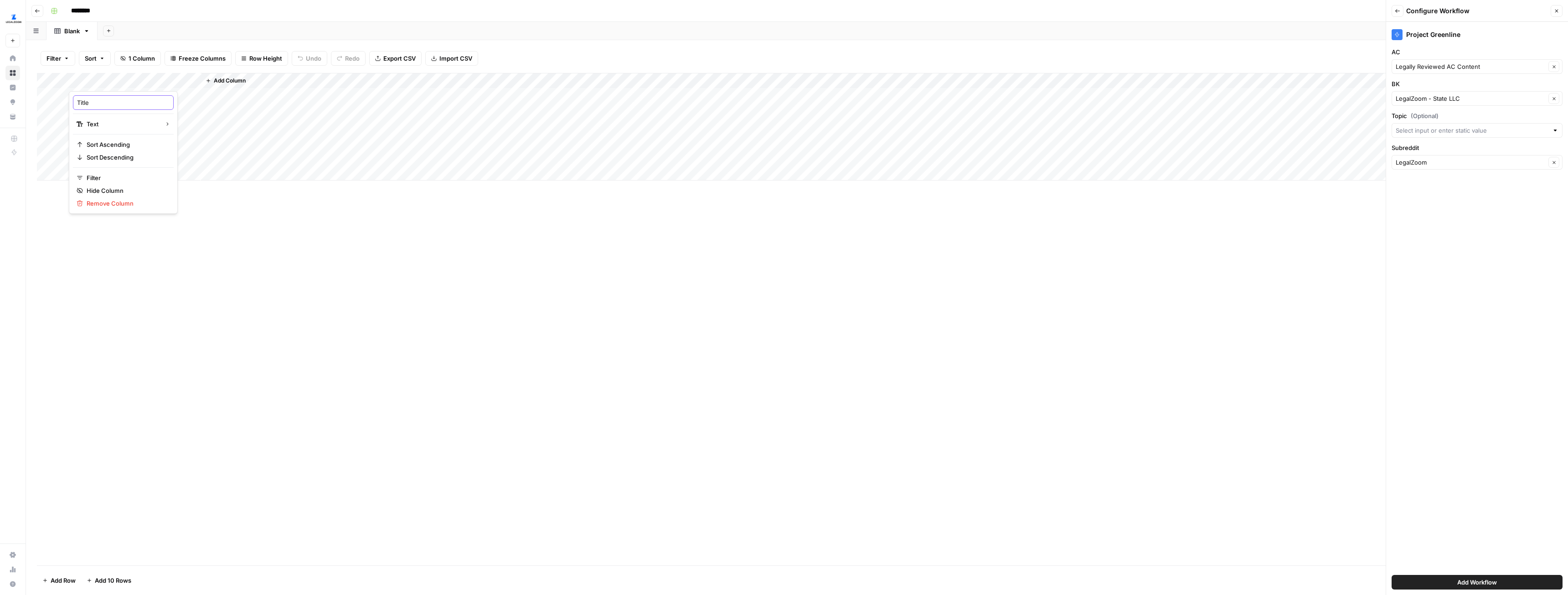
click at [72, 98] on div "Title Text Sort Ascending Sort Descending Filter Hide Column Remove Column" at bounding box center [123, 152] width 109 height 123
type input "Topic"
click at [317, 269] on div "Add Column" at bounding box center [796, 319] width 1520 height 492
click at [1478, 578] on span "Add Workflow" at bounding box center [1477, 582] width 39 height 9
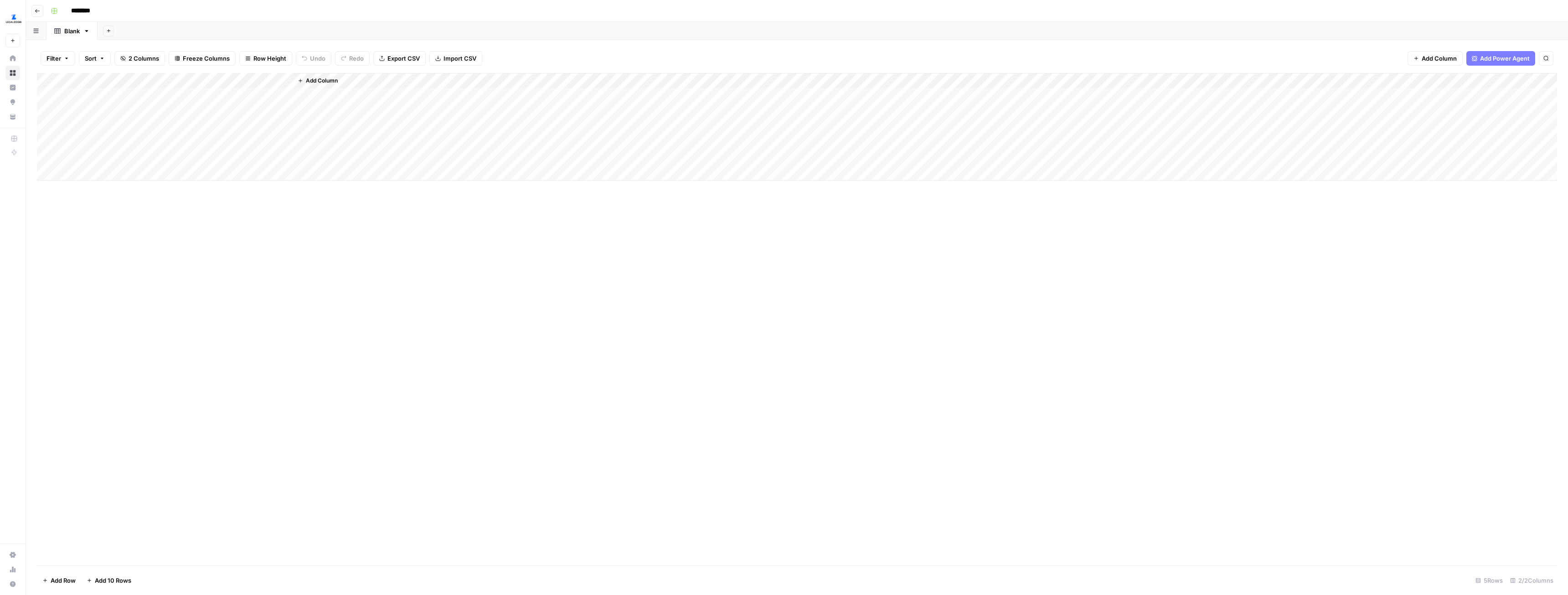
click at [127, 16] on div "********" at bounding box center [803, 11] width 1512 height 15
click at [117, 11] on input "********" at bounding box center [93, 11] width 51 height 15
type input "**********"
click at [124, 98] on div "Add Column" at bounding box center [796, 127] width 1520 height 107
click at [114, 152] on div "Add Column" at bounding box center [796, 127] width 1520 height 107
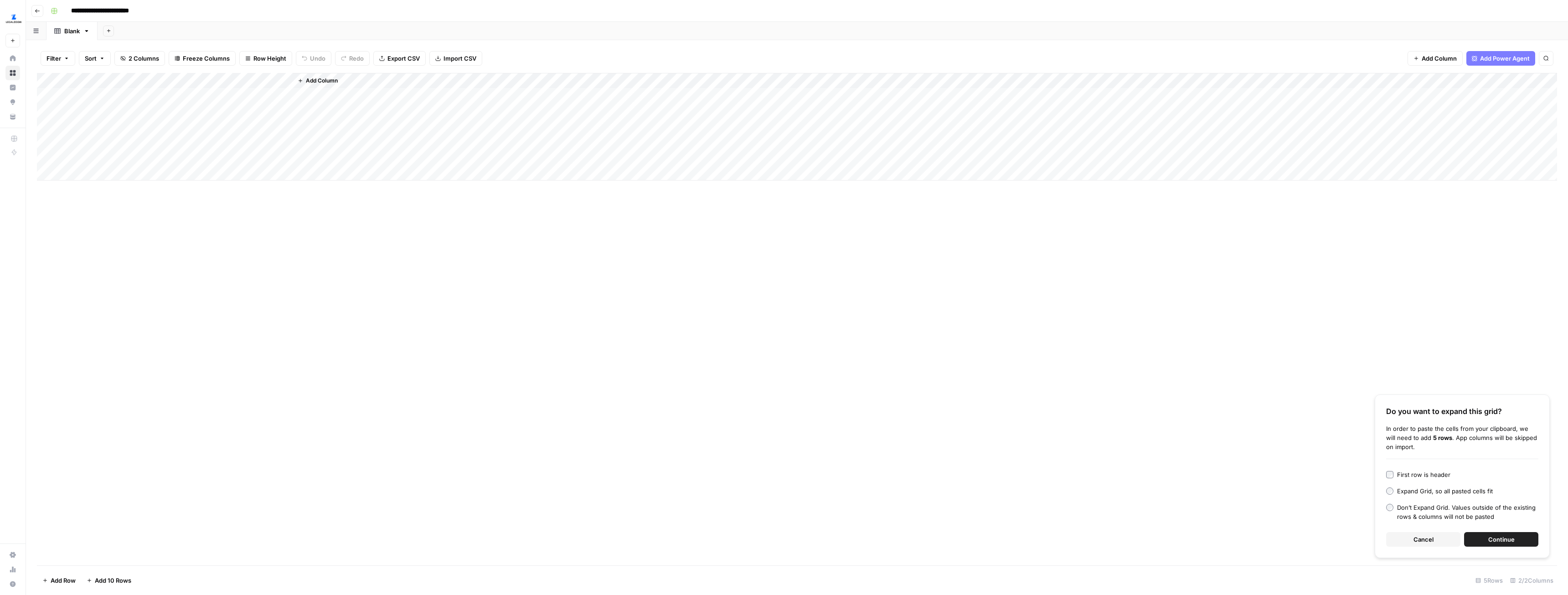
click at [1501, 537] on span "Continue" at bounding box center [1501, 539] width 27 height 9
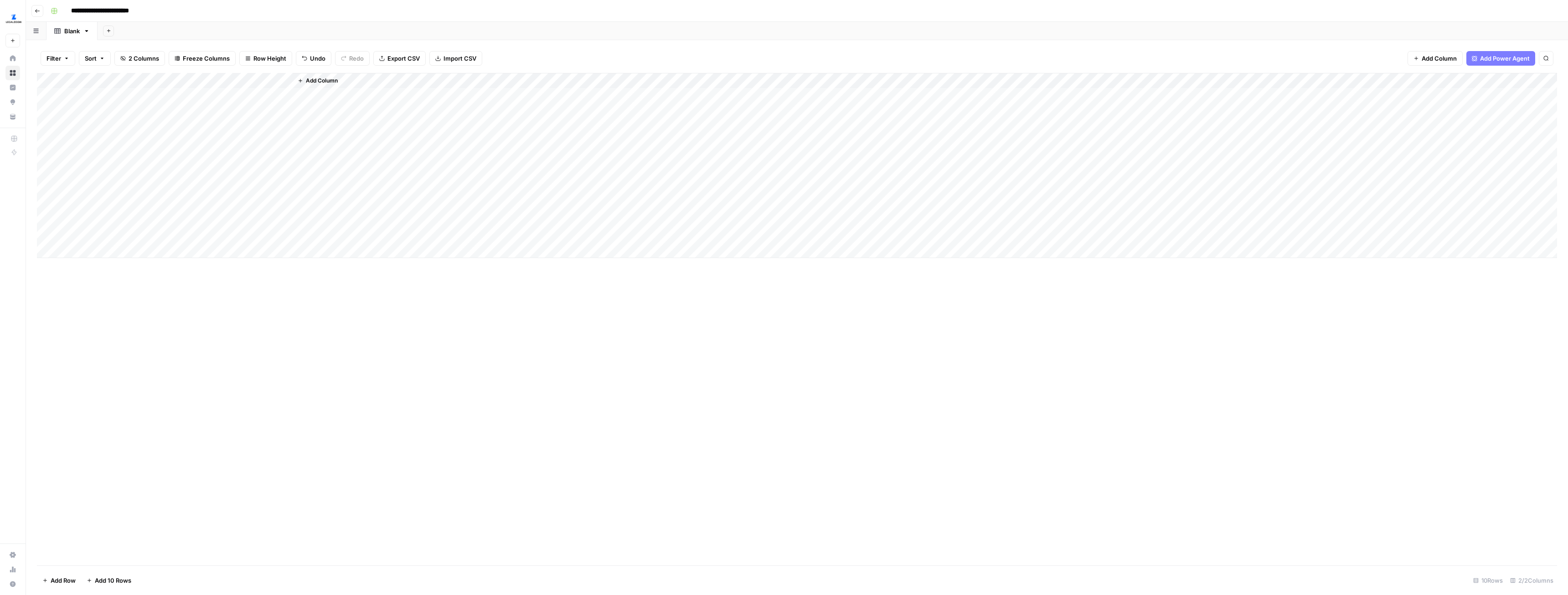
click at [212, 94] on div "Add Column" at bounding box center [796, 166] width 1520 height 185
click at [240, 92] on div "Add Column" at bounding box center [796, 166] width 1520 height 185
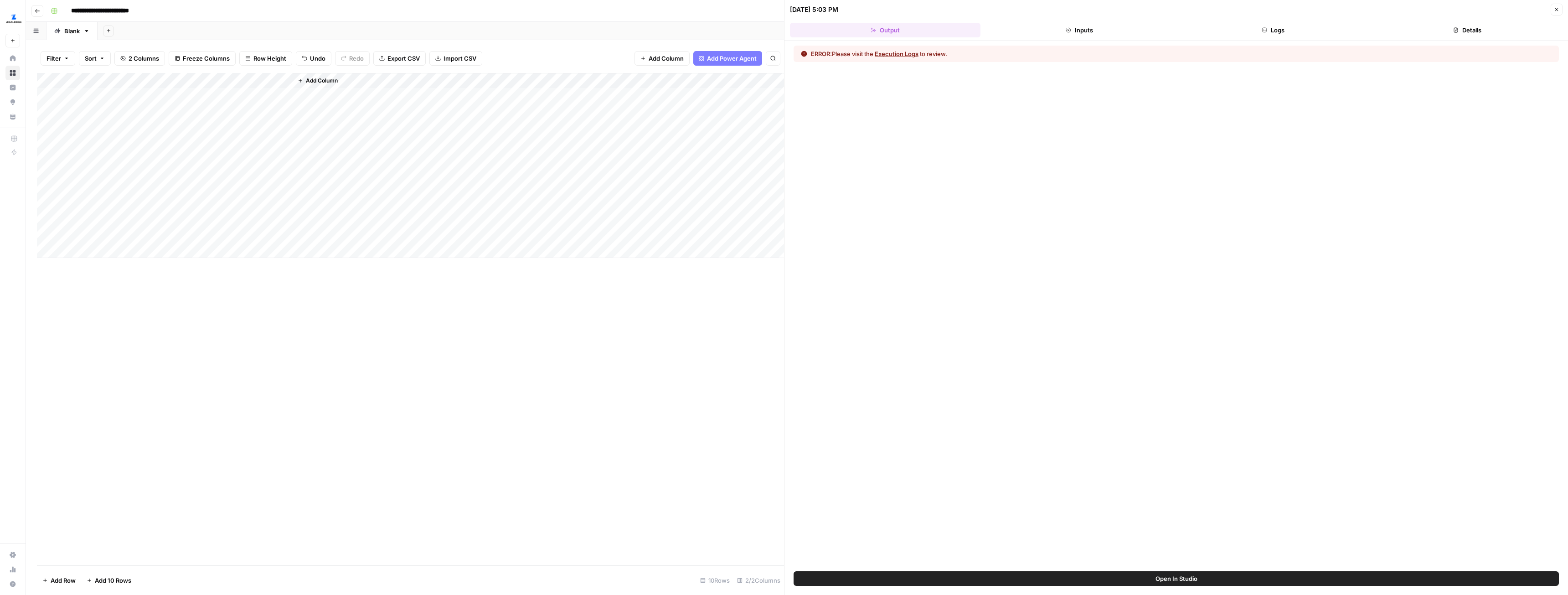
click at [1279, 12] on div "09/08/25 at 5:03 PM" at bounding box center [1169, 9] width 758 height 9
click at [1281, 32] on button "Logs" at bounding box center [1274, 30] width 191 height 15
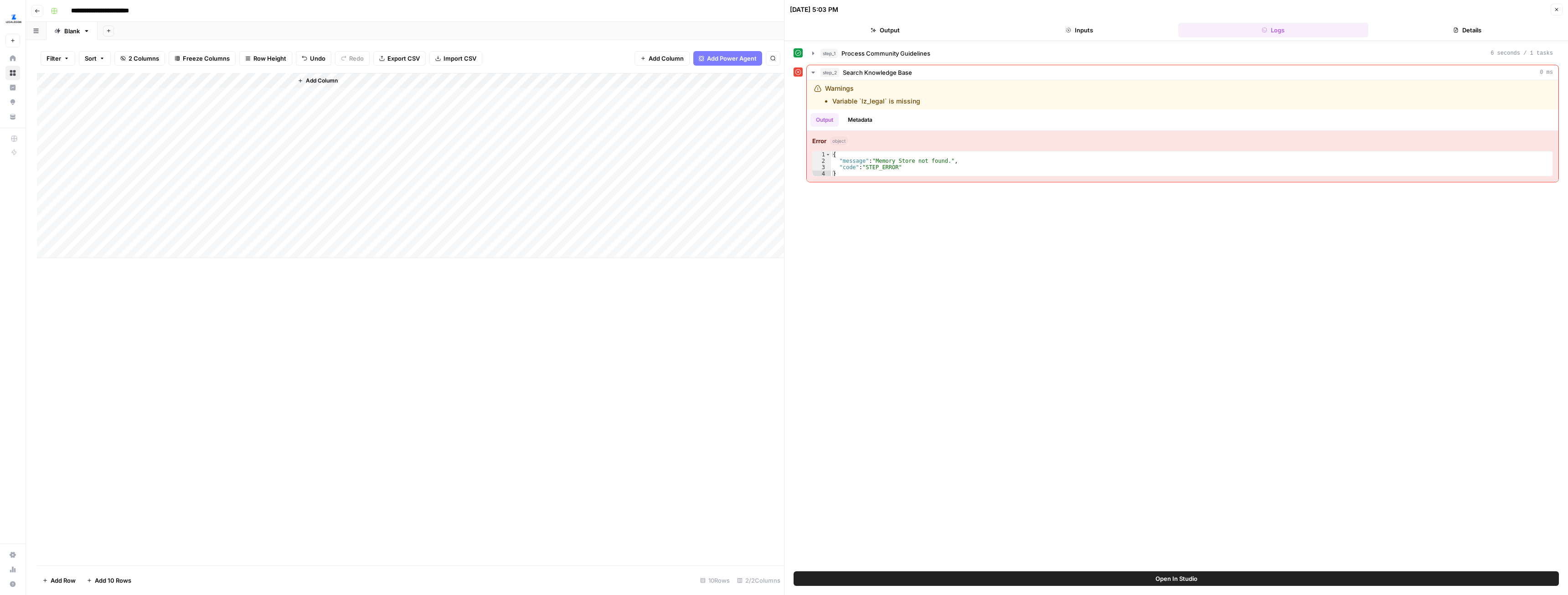
click at [235, 82] on div "Add Column" at bounding box center [410, 166] width 747 height 185
click at [250, 155] on span "Configure Inputs" at bounding box center [258, 157] width 80 height 9
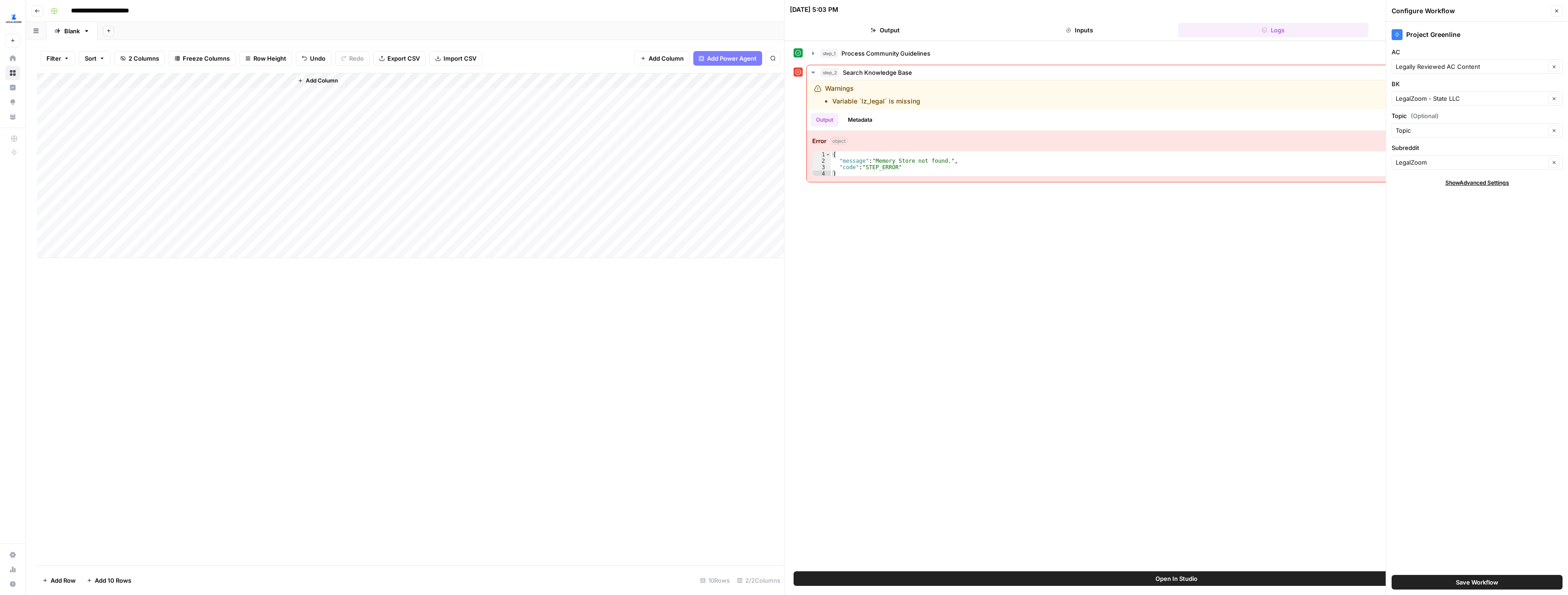
click at [647, 358] on div "Add Column" at bounding box center [410, 319] width 747 height 492
click at [283, 93] on div "Add Column" at bounding box center [410, 166] width 747 height 185
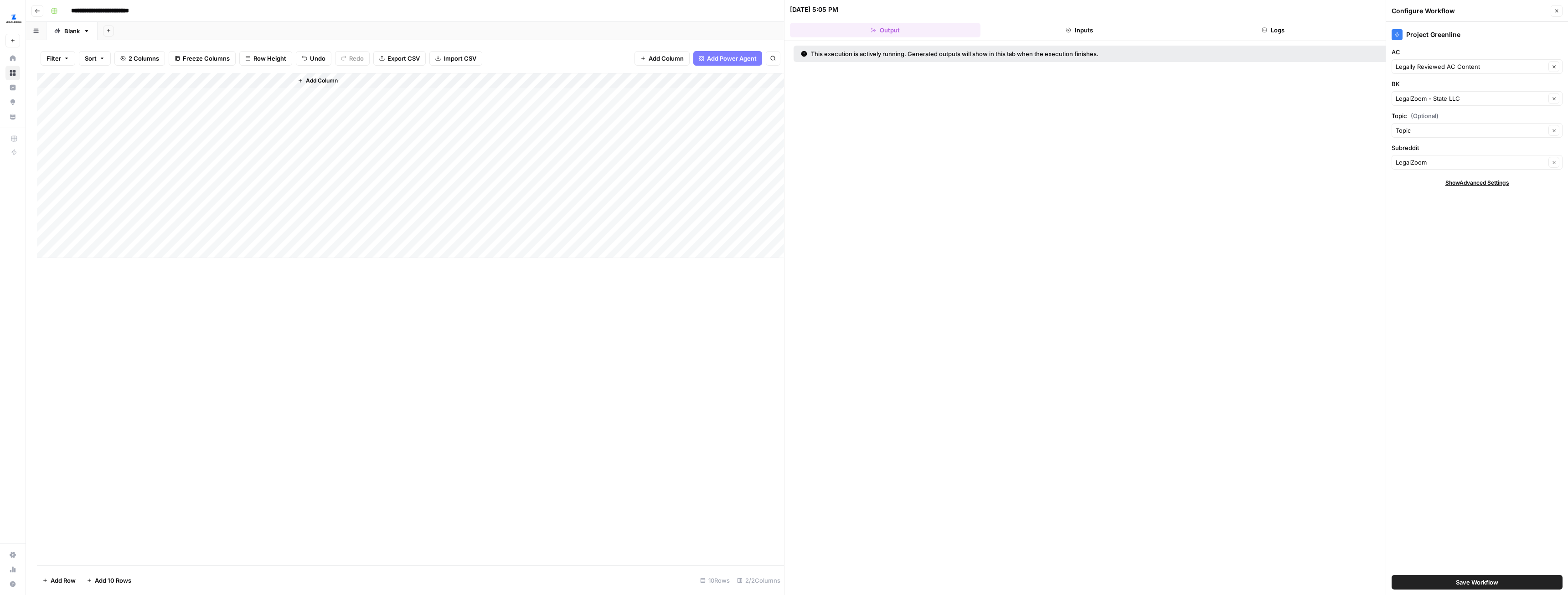
click at [283, 95] on div "Add Column" at bounding box center [410, 166] width 747 height 185
click at [284, 95] on div "Add Column" at bounding box center [410, 166] width 747 height 185
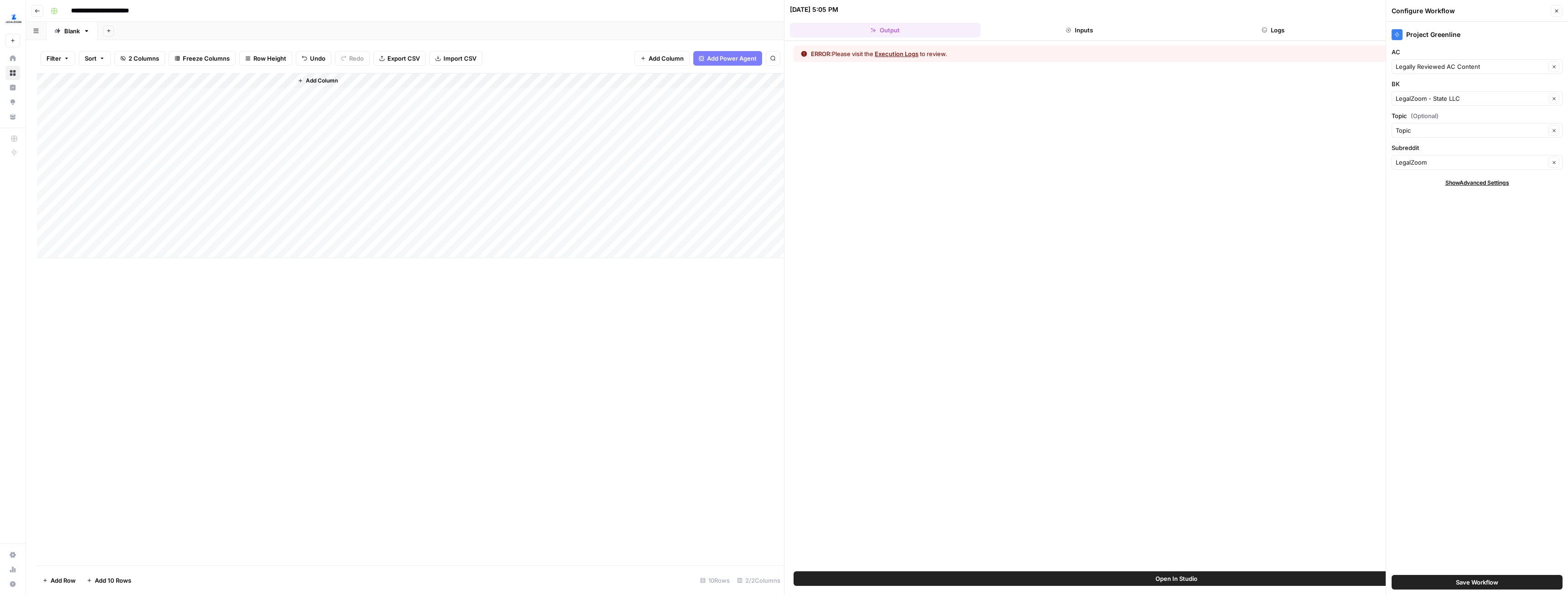
click at [243, 81] on div "Add Column" at bounding box center [410, 166] width 747 height 185
click at [295, 336] on div "Add Column" at bounding box center [410, 319] width 747 height 492
click at [283, 94] on div "Add Column" at bounding box center [410, 166] width 747 height 185
click at [676, 411] on div "Add Column" at bounding box center [410, 319] width 747 height 492
click at [284, 97] on div "Add Column" at bounding box center [410, 166] width 747 height 185
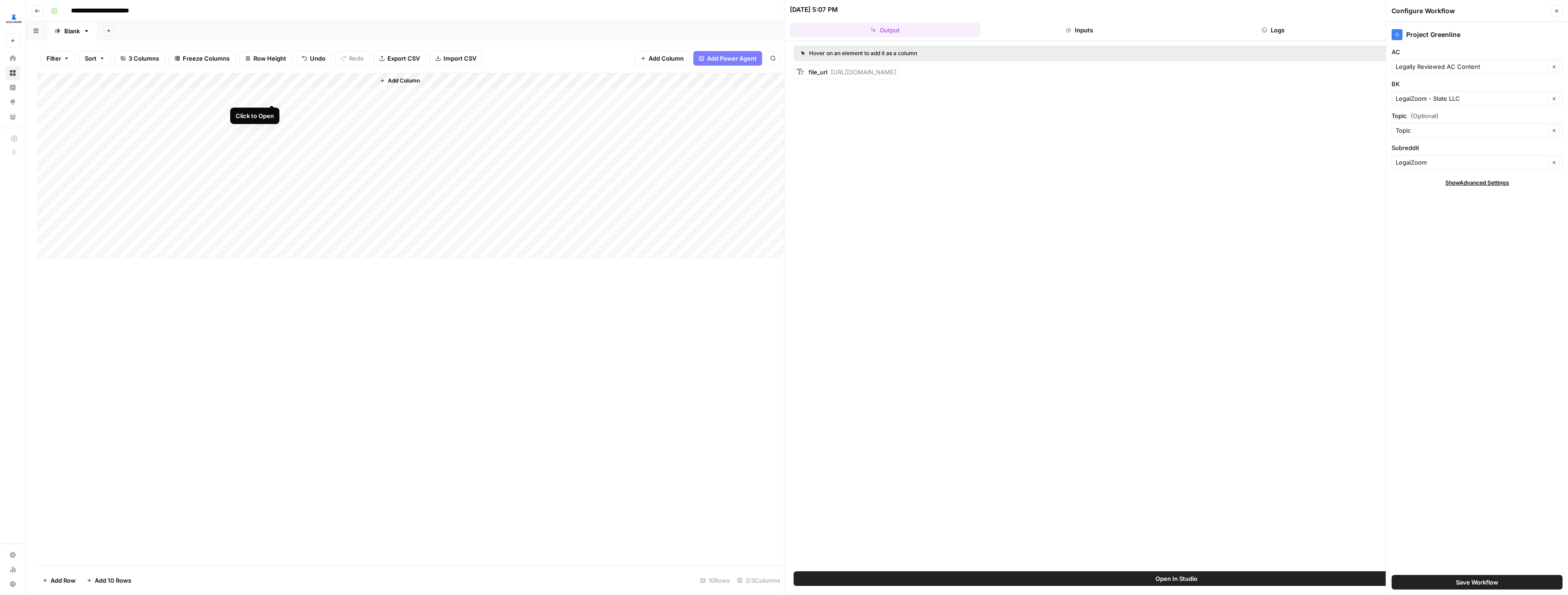
click at [272, 94] on div "Add Column" at bounding box center [410, 166] width 747 height 185
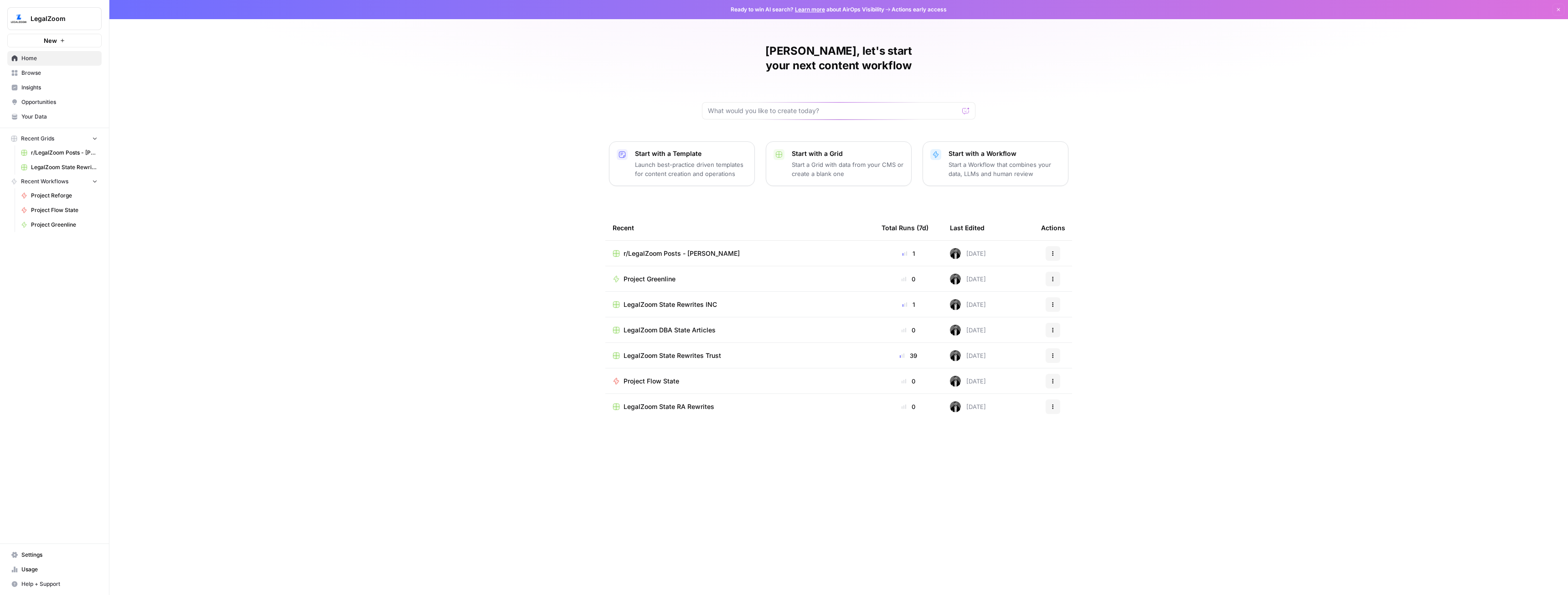
click at [666, 274] on span "Project Greenline" at bounding box center [650, 279] width 52 height 9
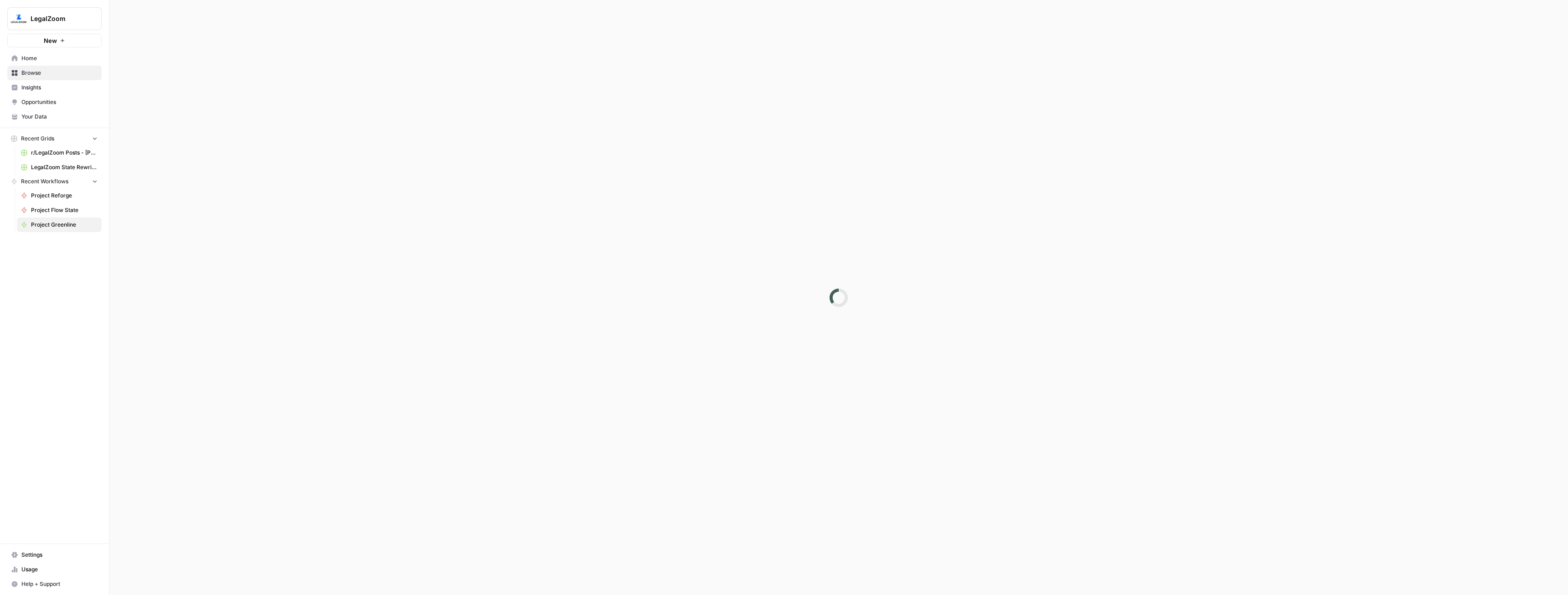
click at [666, 266] on div at bounding box center [839, 297] width 1459 height 595
click at [1496, 17] on link "Edit Workflow" at bounding box center [1521, 13] width 59 height 15
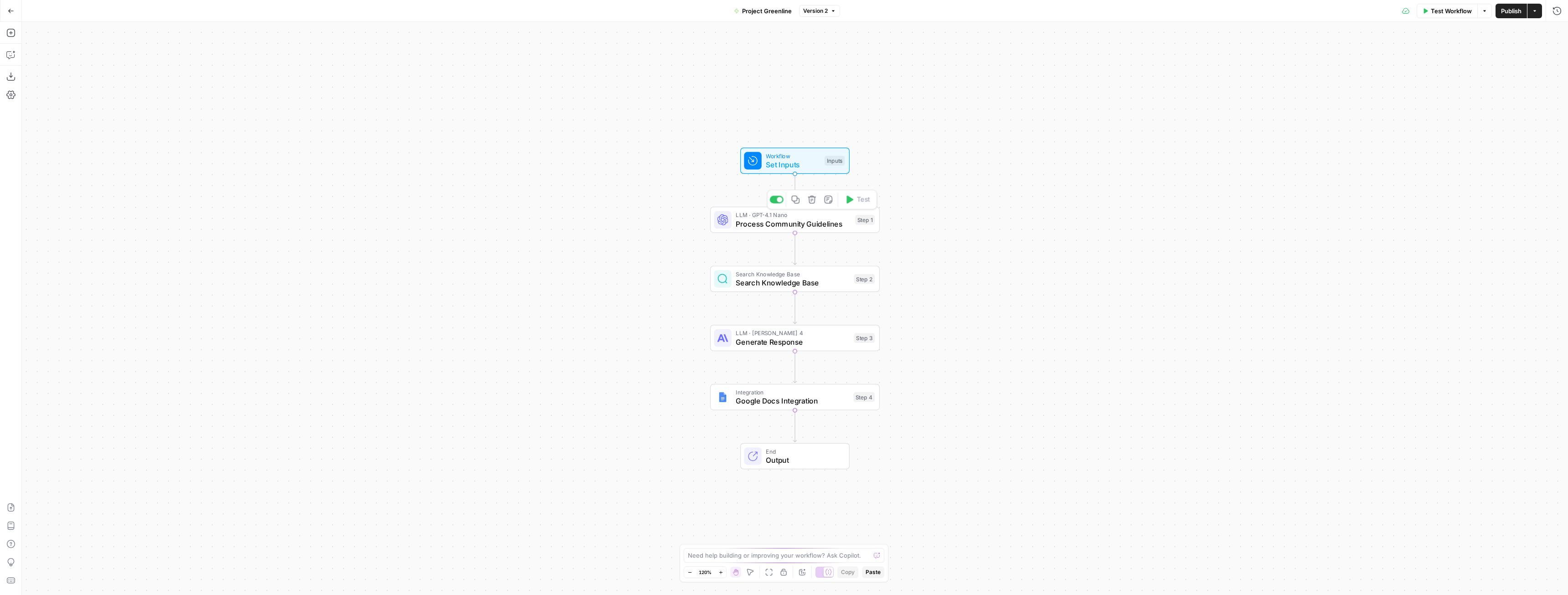
click at [840, 229] on div "LLM · GPT-4.1 Nano Process Community Guidelines Step 1 Copy step Delete step Ad…" at bounding box center [795, 219] width 170 height 27
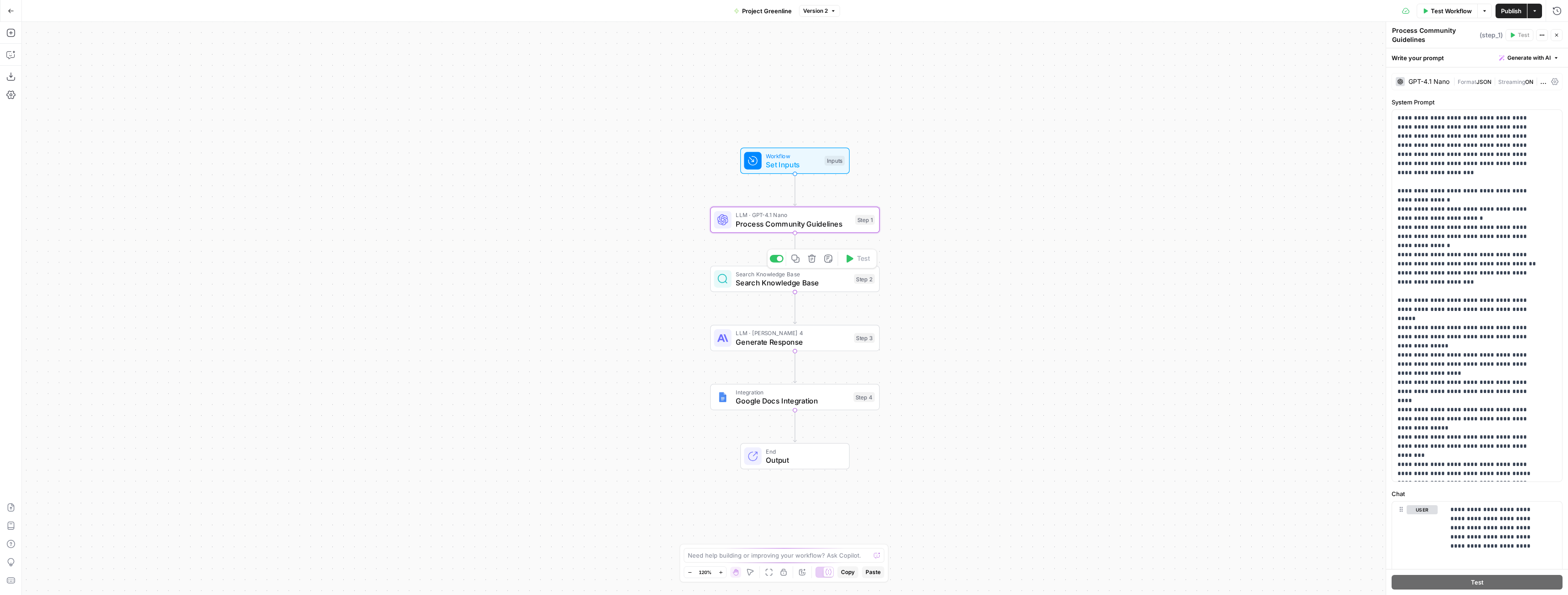
click at [816, 281] on span "Search Knowledge Base" at bounding box center [793, 282] width 114 height 11
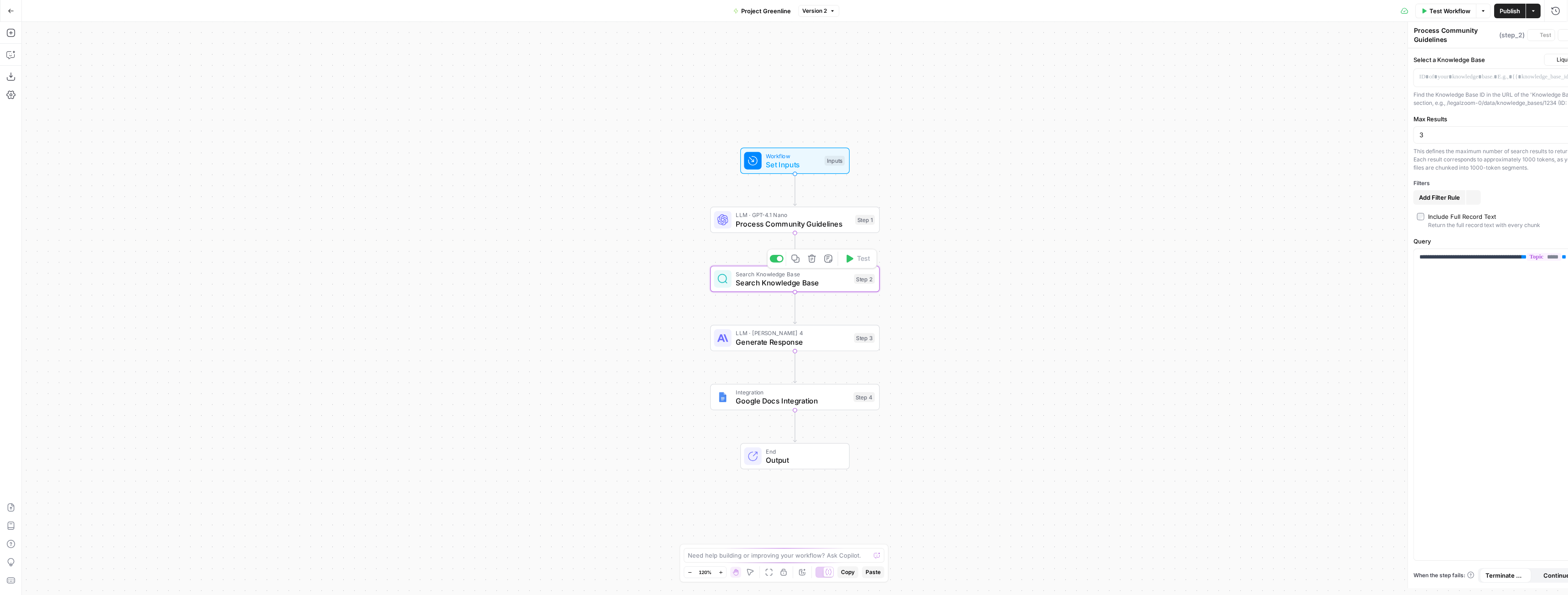
type textarea "Search Knowledge Base"
drag, startPoint x: 1501, startPoint y: 72, endPoint x: 1279, endPoint y: 66, distance: 222.1
click at [1276, 65] on body "LegalZoom New Home Browse Insights Opportunities Your Data Recent Grids r/Legal…" at bounding box center [784, 297] width 1568 height 595
click at [1555, 72] on icon "button" at bounding box center [1554, 72] width 5 height 5
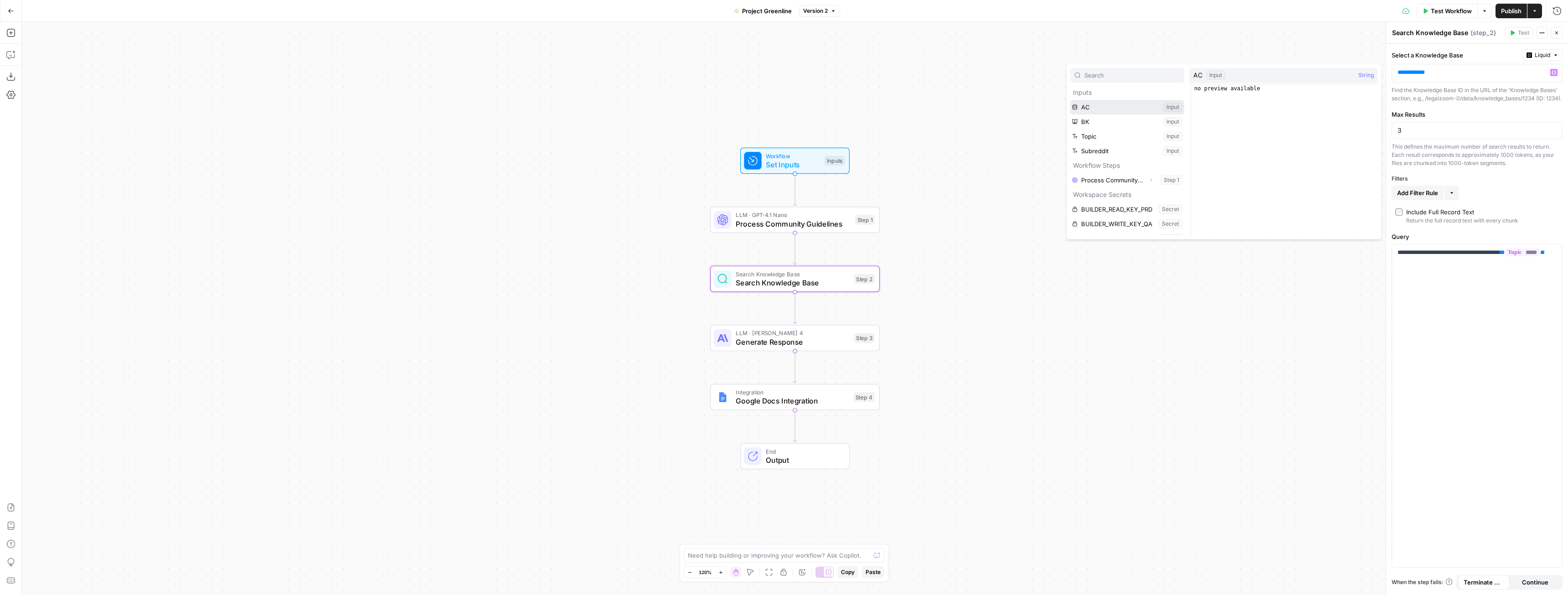
click at [1140, 112] on button "Select variable AC" at bounding box center [1128, 107] width 114 height 15
click at [1286, 264] on div "Workflow Set Inputs Inputs LLM · GPT-4.1 Nano Process Community Guidelines Step…" at bounding box center [795, 308] width 1547 height 573
click at [1507, 8] on span "Publish" at bounding box center [1511, 11] width 20 height 9
